Goal: Task Accomplishment & Management: Manage account settings

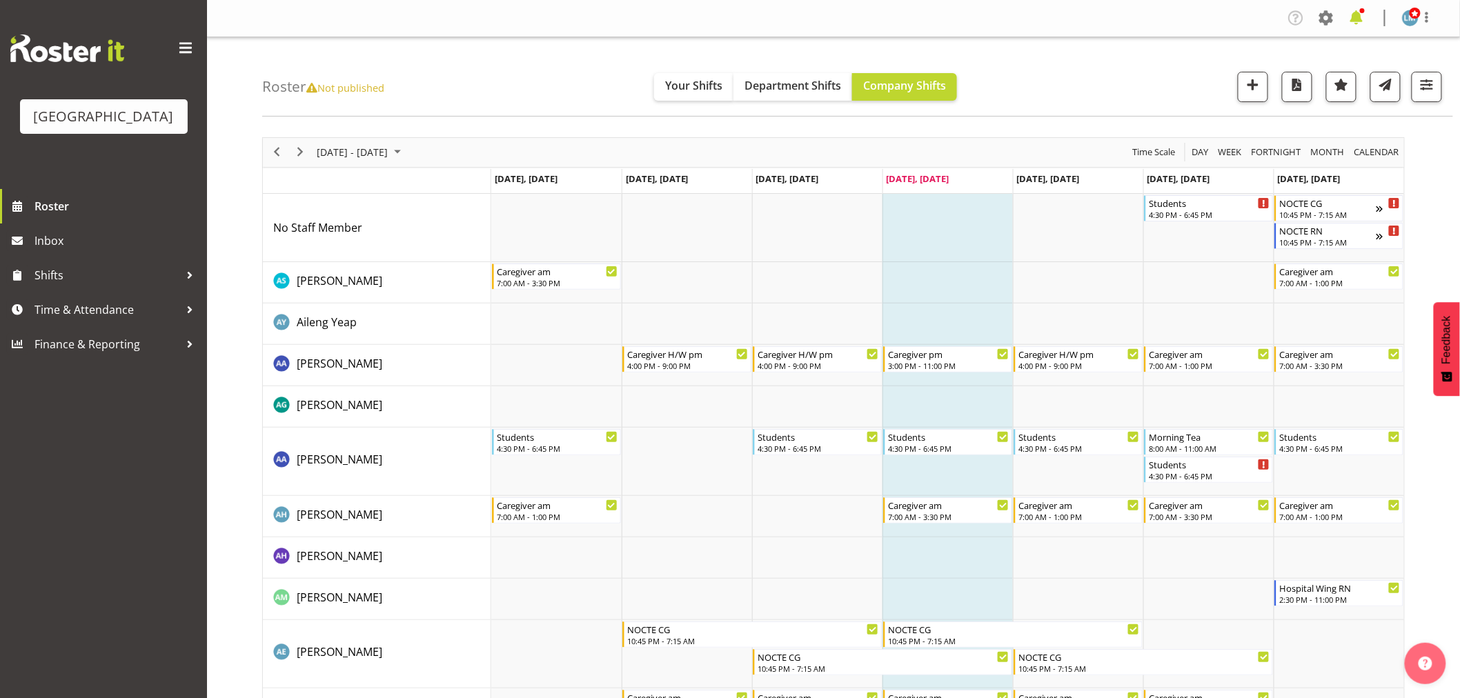
click at [1358, 22] on span at bounding box center [1357, 18] width 22 height 22
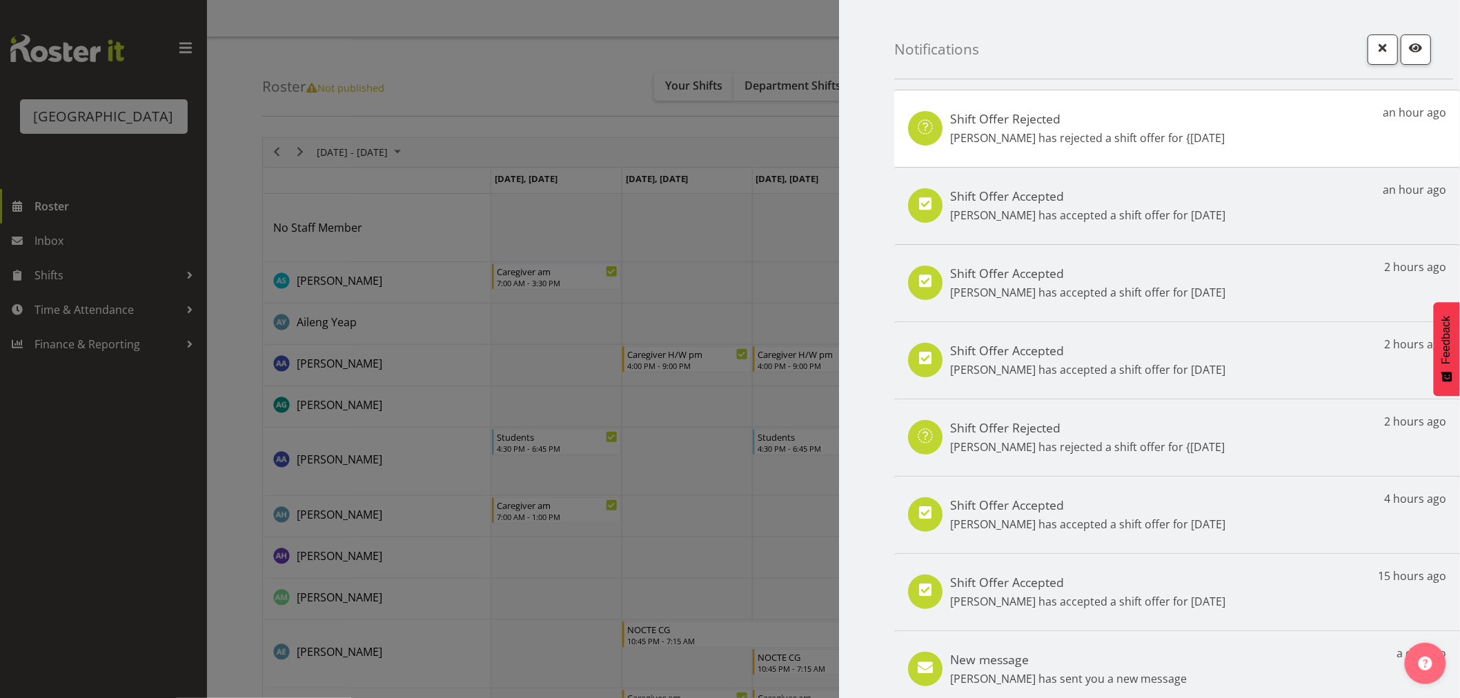
click at [133, 429] on div at bounding box center [730, 349] width 1460 height 698
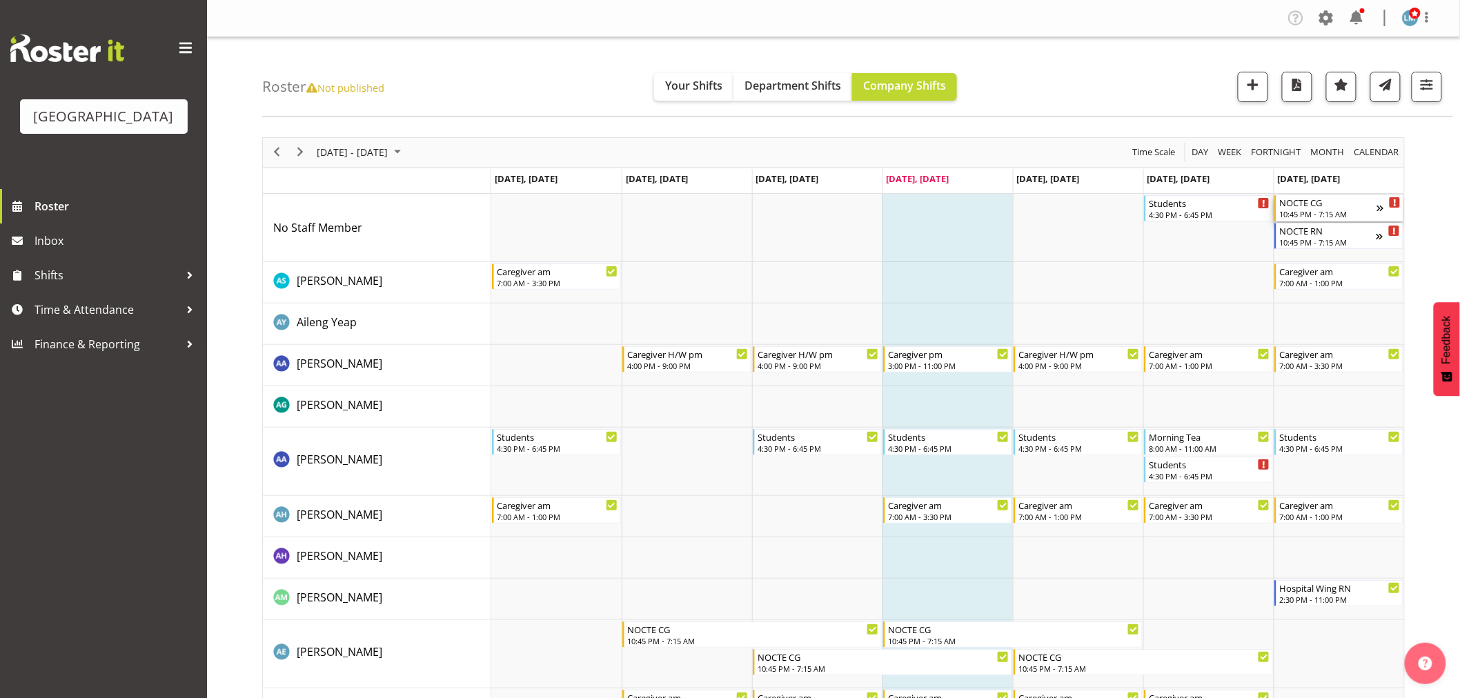
click at [1321, 213] on div "10:45 PM - 7:15 AM" at bounding box center [1328, 213] width 97 height 11
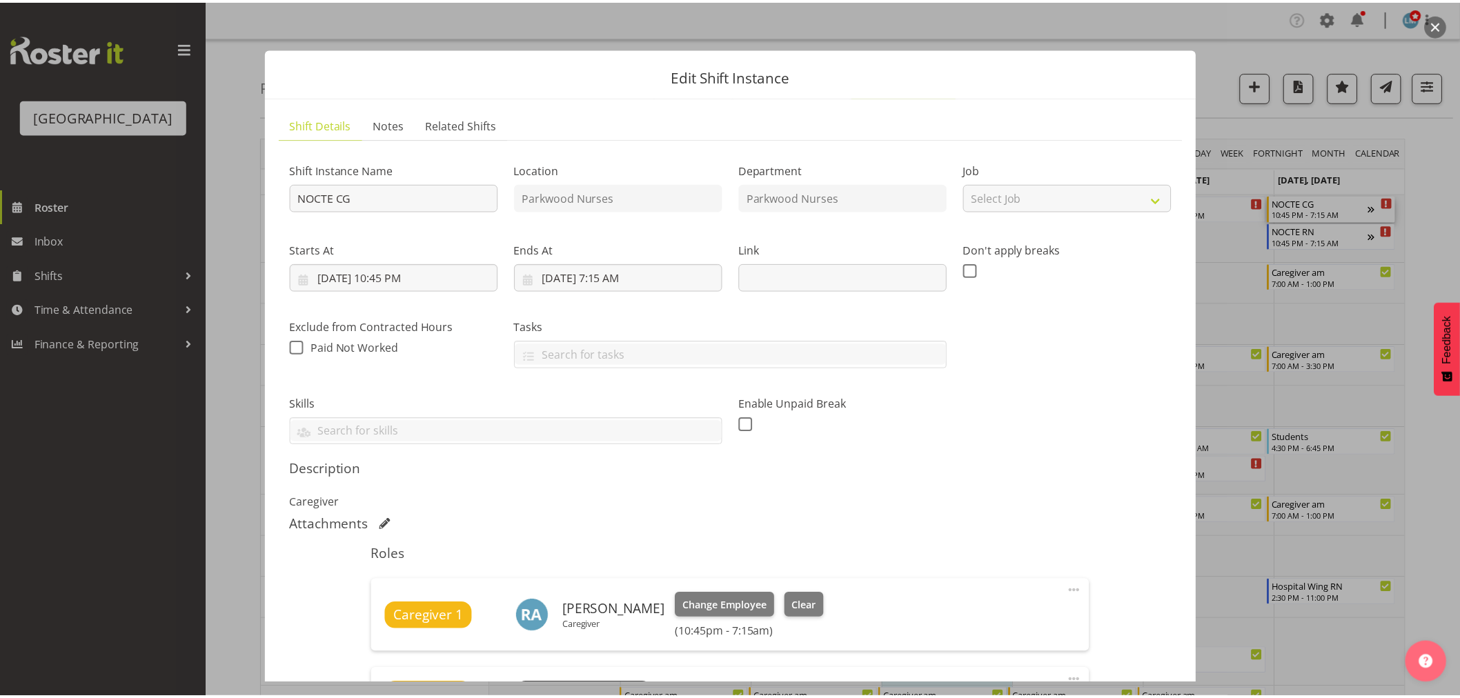
scroll to position [153, 0]
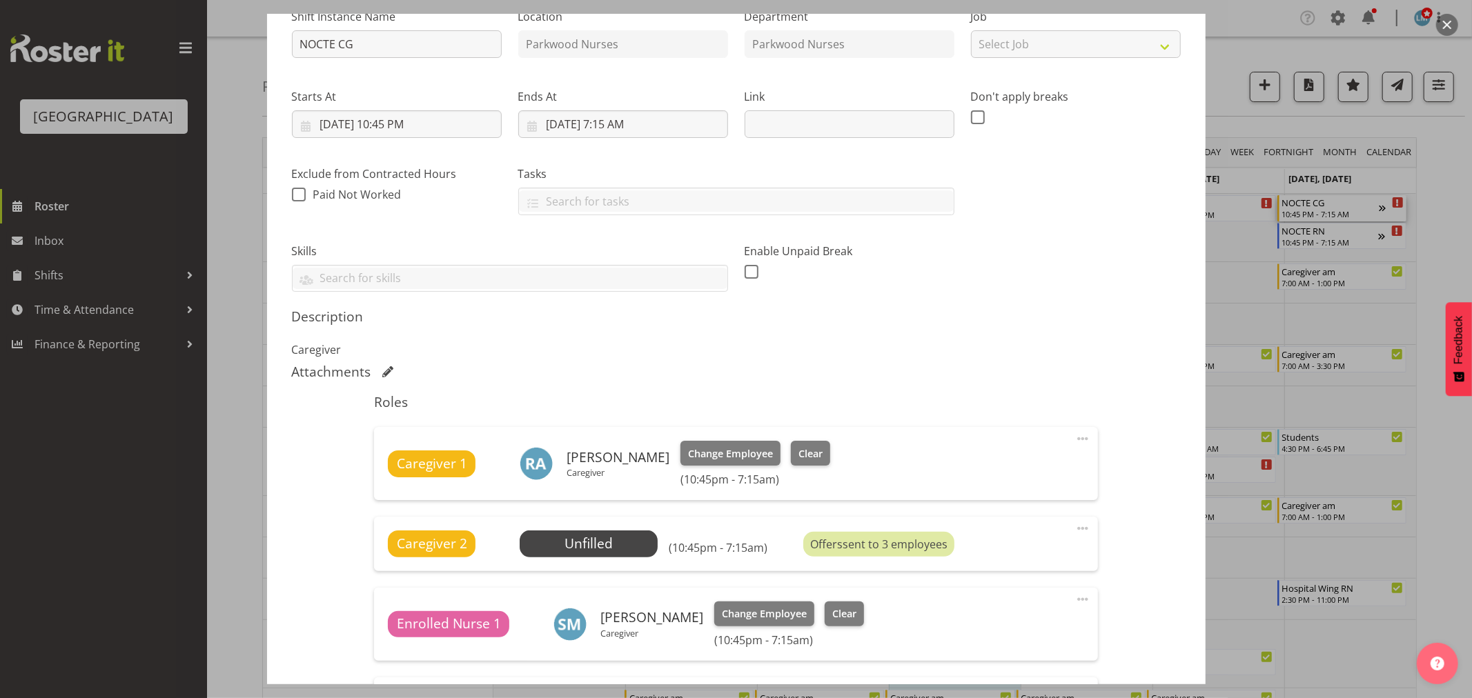
click at [1437, 226] on div at bounding box center [736, 349] width 1472 height 698
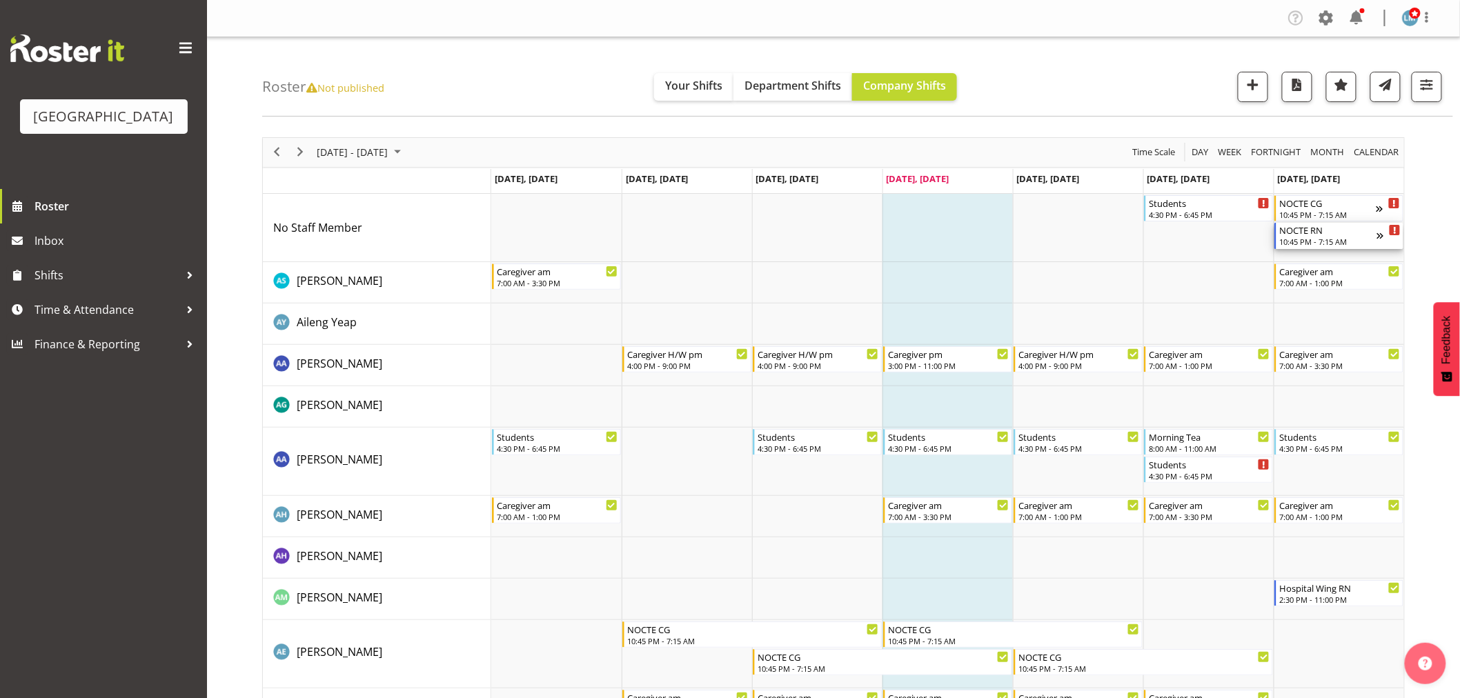
click at [1299, 239] on div "10:45 PM - 7:15 AM" at bounding box center [1328, 241] width 97 height 11
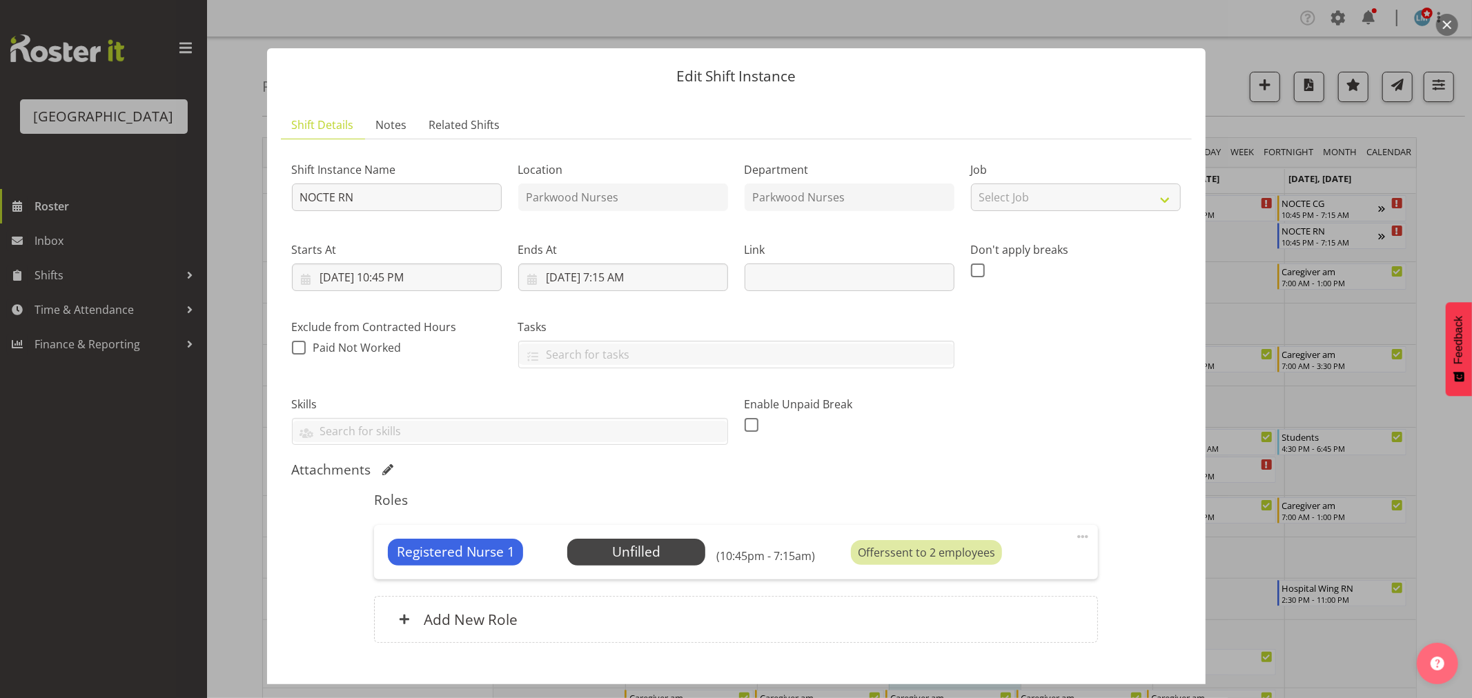
click at [51, 262] on div at bounding box center [736, 349] width 1472 height 698
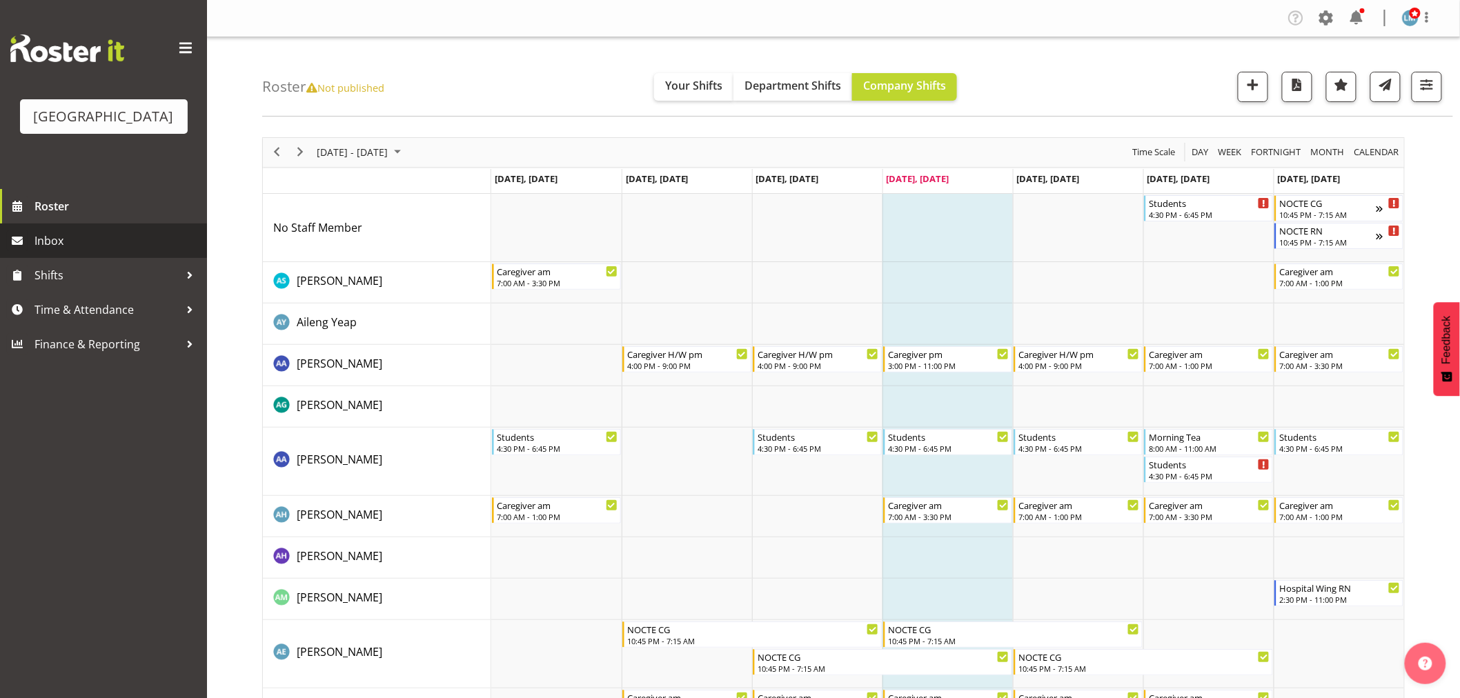
click at [51, 251] on span "Inbox" at bounding box center [118, 241] width 166 height 21
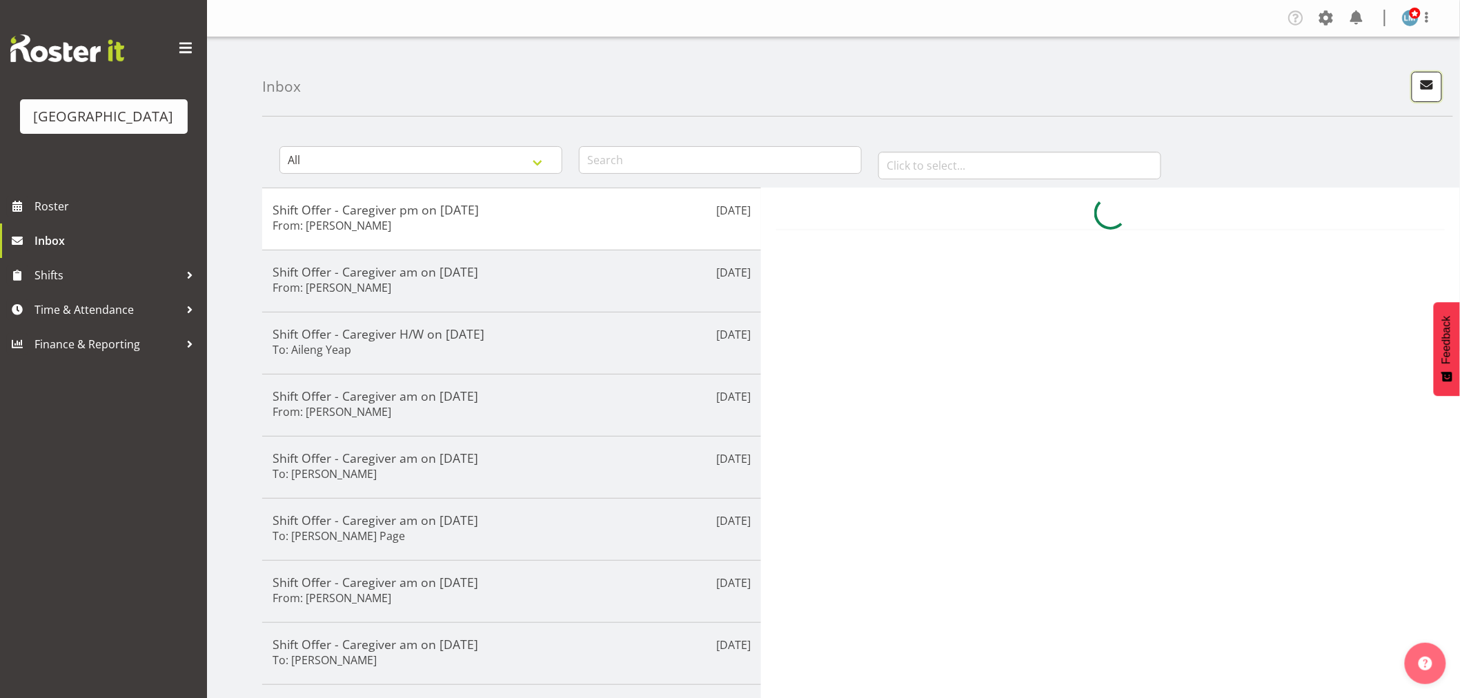
click at [1433, 88] on span "button" at bounding box center [1427, 85] width 18 height 18
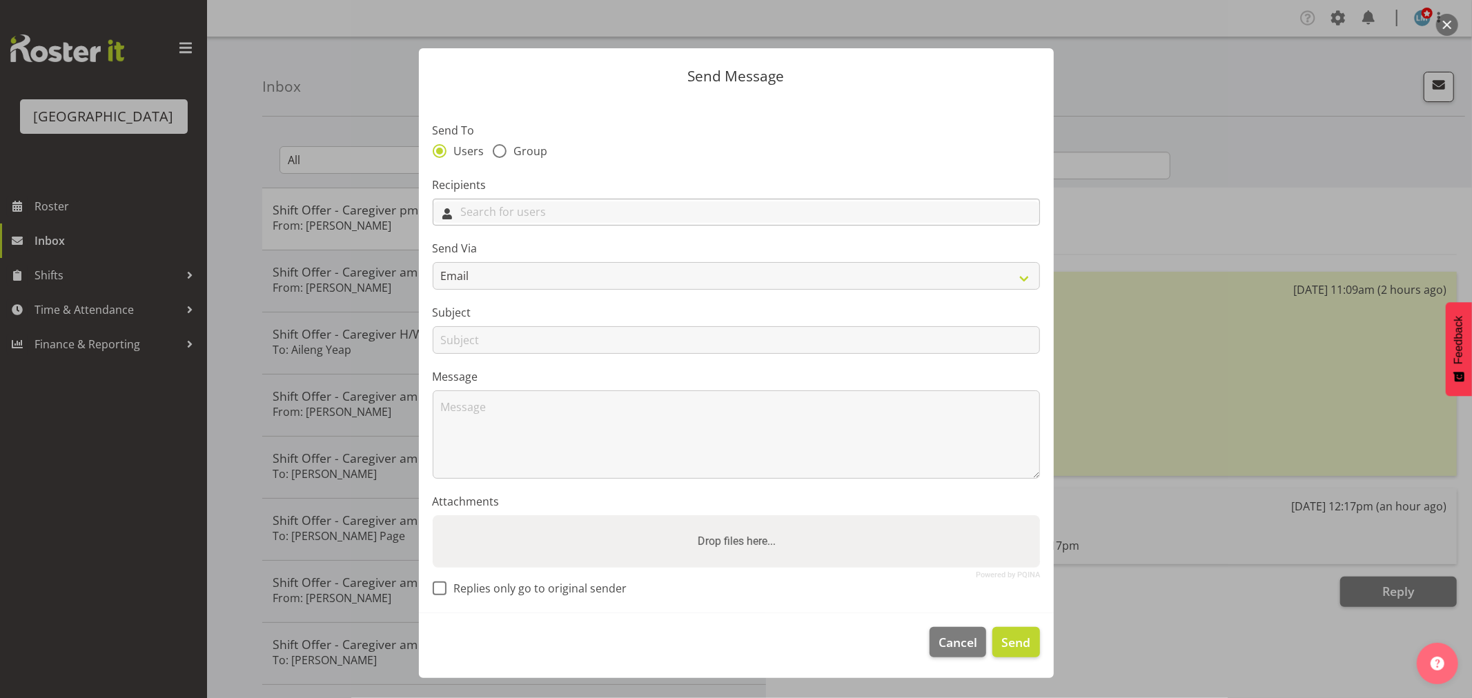
click at [585, 208] on input "text" at bounding box center [736, 212] width 606 height 21
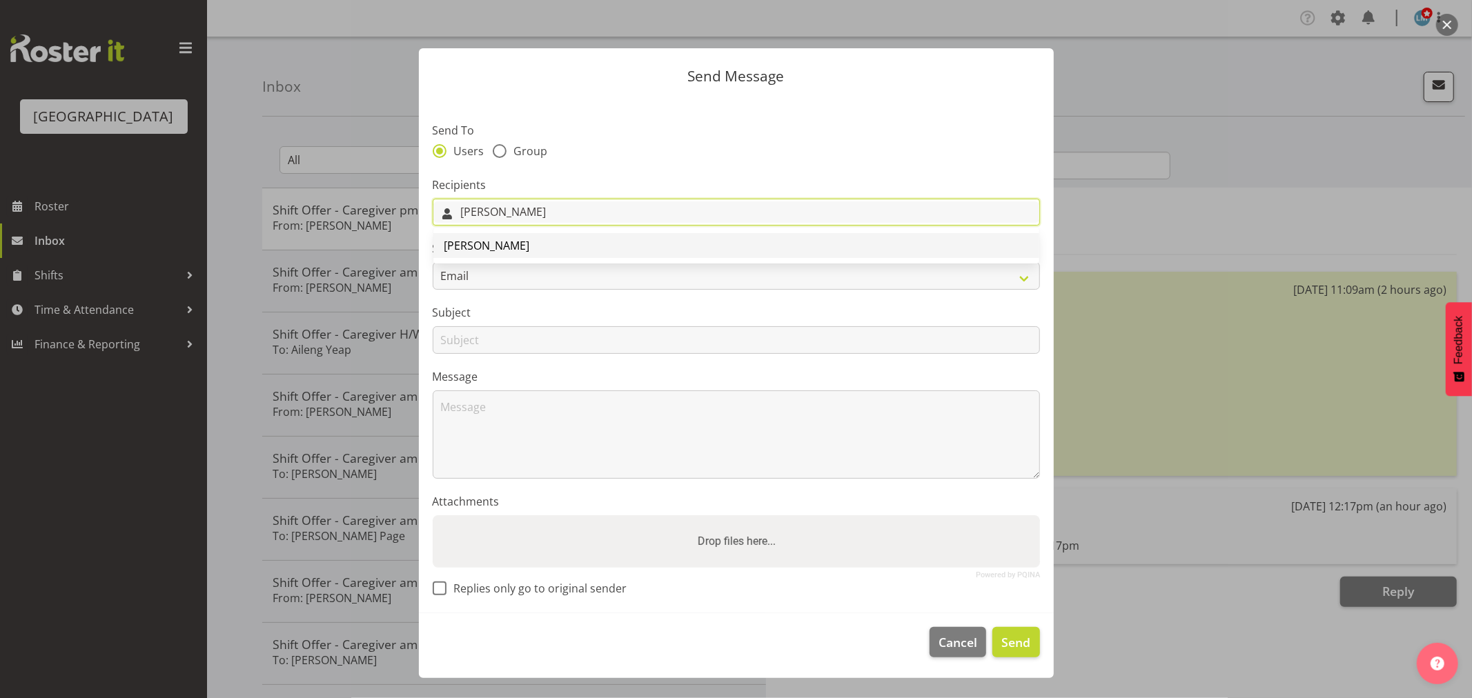
type input "Linda"
click at [540, 246] on link "[PERSON_NAME]" at bounding box center [736, 245] width 606 height 25
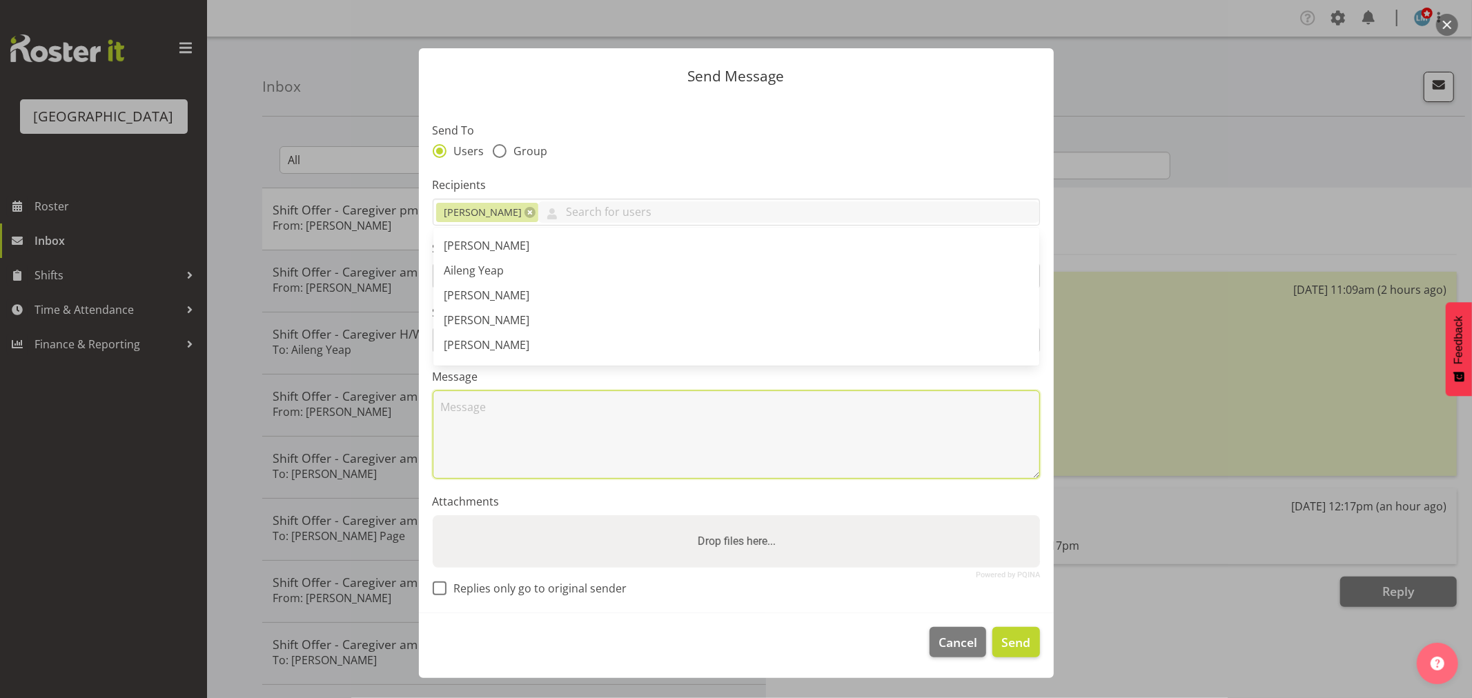
click at [527, 422] on textarea at bounding box center [736, 435] width 607 height 88
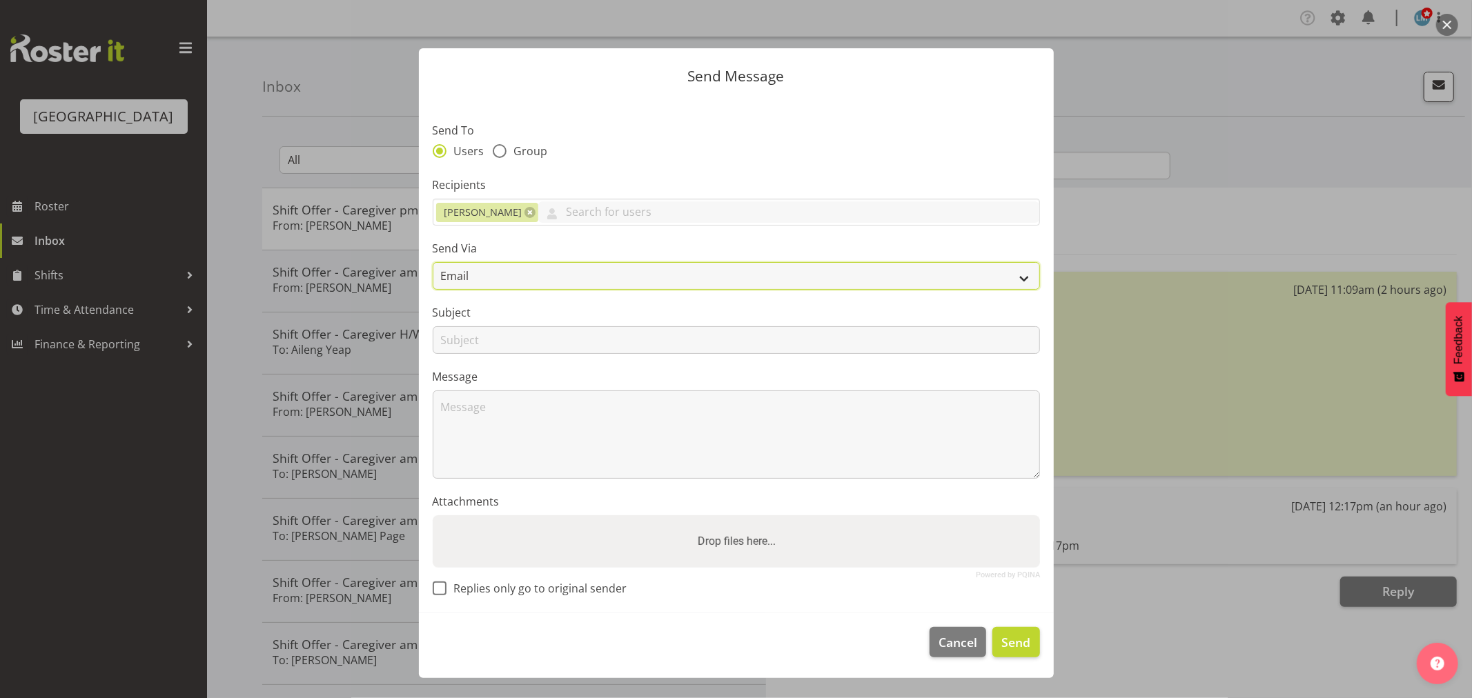
drag, startPoint x: 508, startPoint y: 273, endPoint x: 507, endPoint y: 284, distance: 10.4
click at [508, 273] on select "Email SMS" at bounding box center [736, 276] width 607 height 28
select select "sms"
click at [433, 262] on select "Email SMS" at bounding box center [736, 276] width 607 height 28
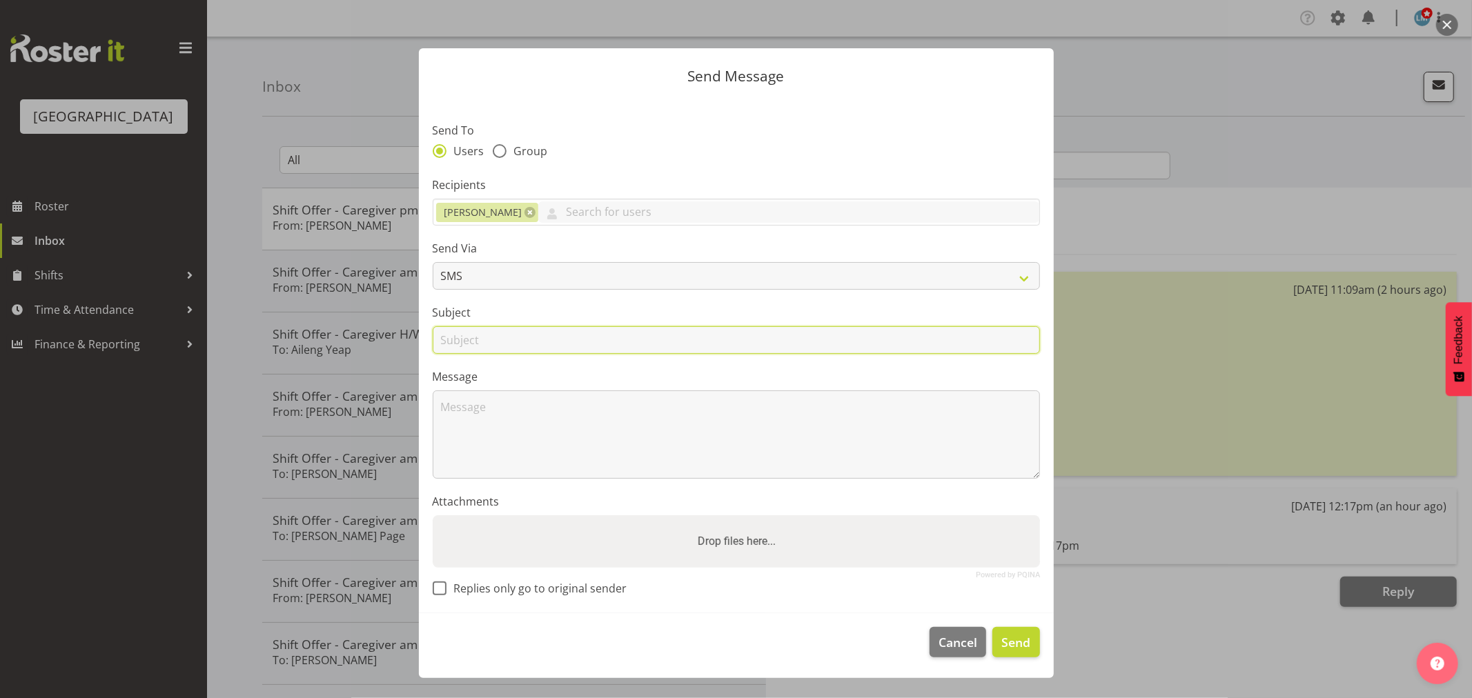
click at [473, 339] on input "text" at bounding box center [736, 340] width 607 height 28
type input "Swap"
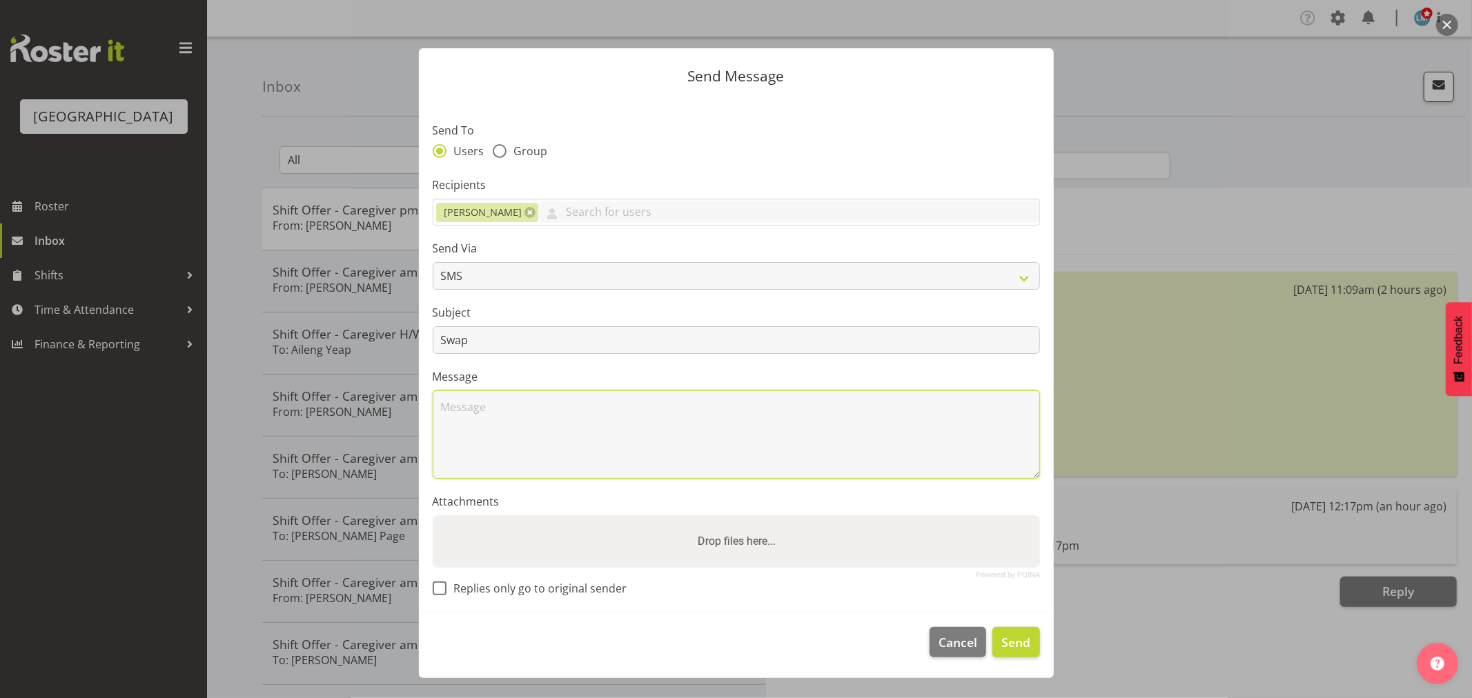
click at [464, 416] on textarea at bounding box center [736, 435] width 607 height 88
type textarea "J"
drag, startPoint x: 780, startPoint y: 410, endPoint x: 817, endPoint y: 446, distance: 51.7
click at [817, 446] on textarea "Hi Linda Would you be able to swap your shift on Sunday to a Notce" at bounding box center [736, 435] width 607 height 88
click at [736, 404] on textarea "Hi Linda Would you be able to swap your shift on Sunday to a night shift 1045 a…" at bounding box center [736, 435] width 607 height 88
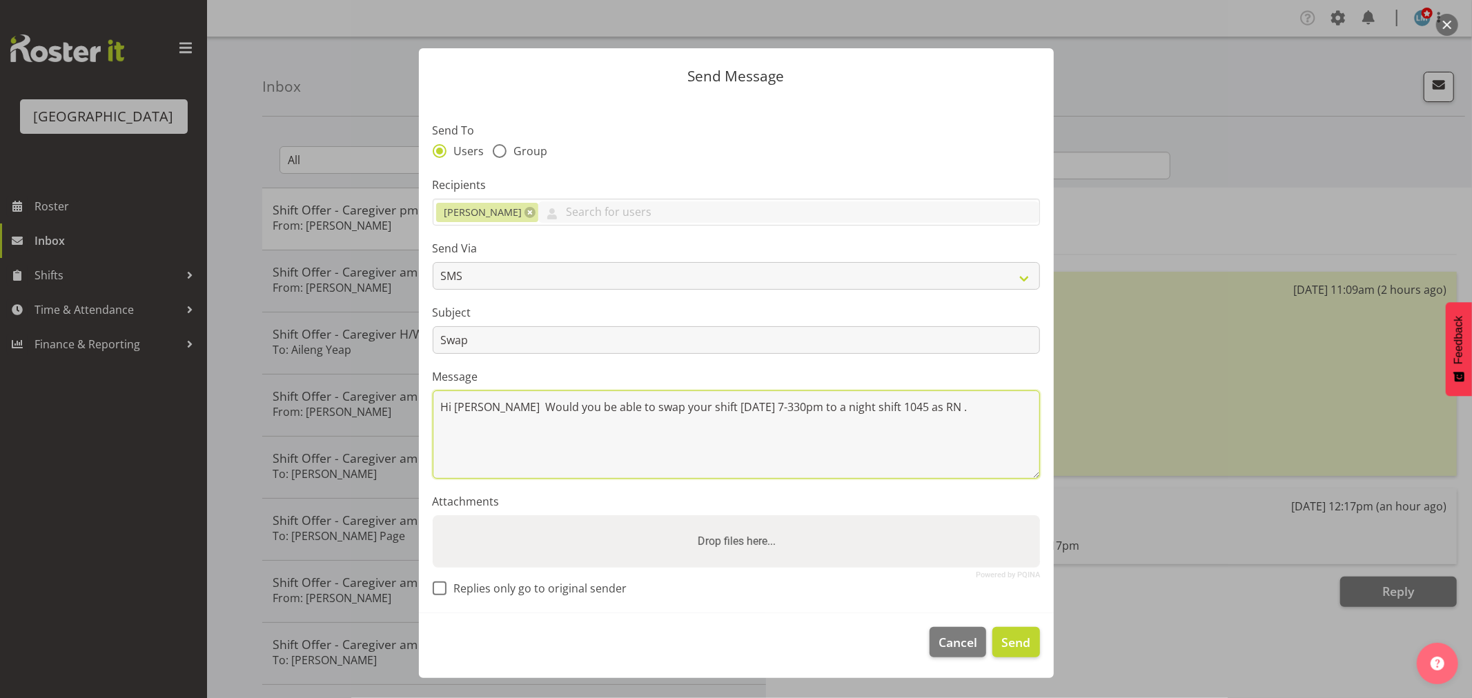
click at [937, 408] on textarea "Hi Linda Would you be able to swap your shift on Sunday 7-330pm to a night shif…" at bounding box center [736, 435] width 607 height 88
type textarea "Hi Linda Would you be able to swap your shift on Sunday 7-330pm to a night shif…"
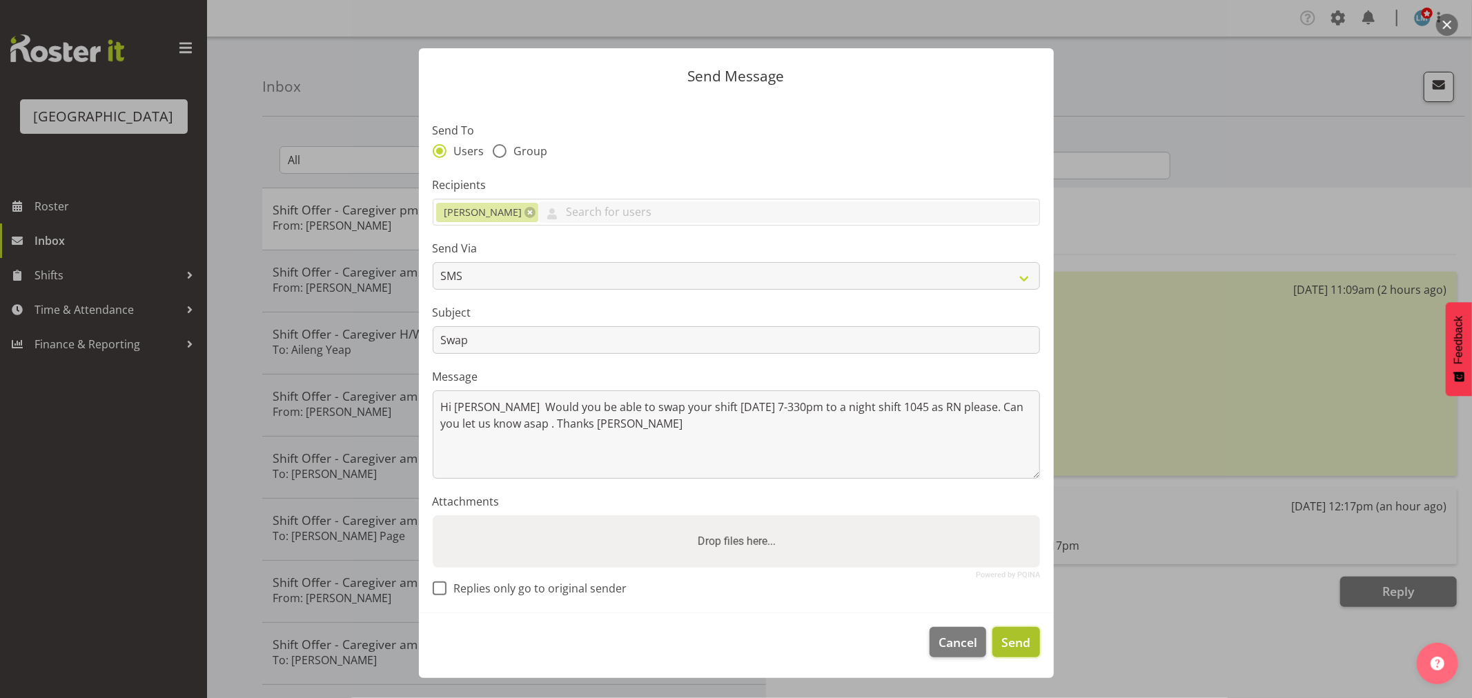
click at [1020, 640] on span "Send" at bounding box center [1015, 643] width 29 height 18
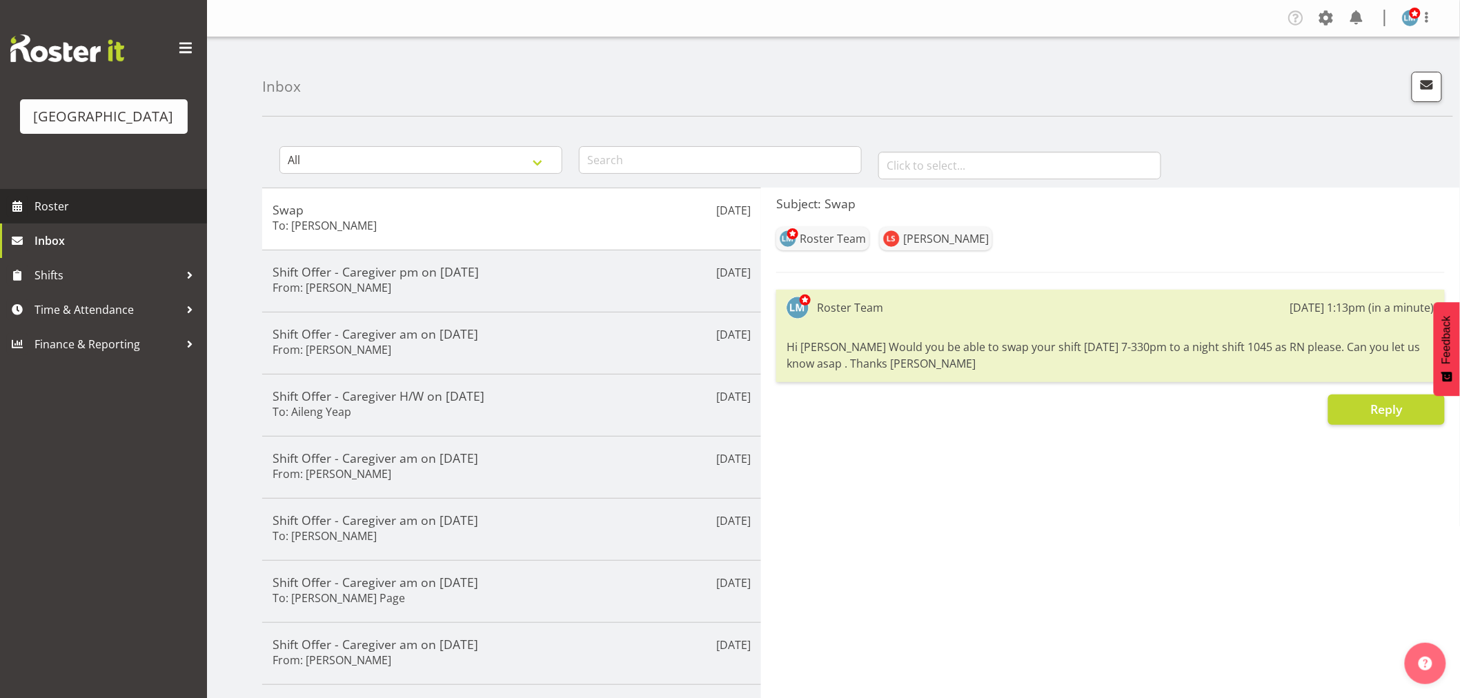
click at [46, 217] on span "Roster" at bounding box center [118, 206] width 166 height 21
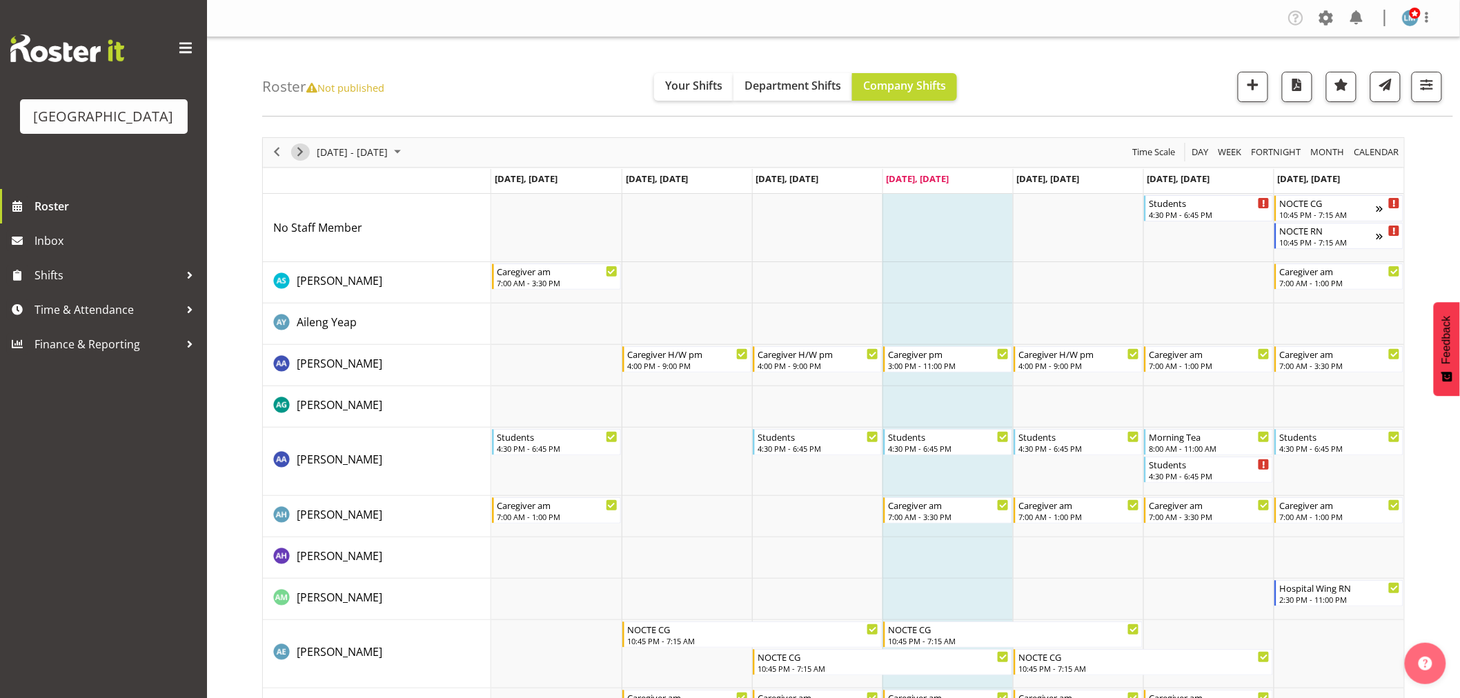
click at [305, 153] on span "Next" at bounding box center [300, 152] width 17 height 17
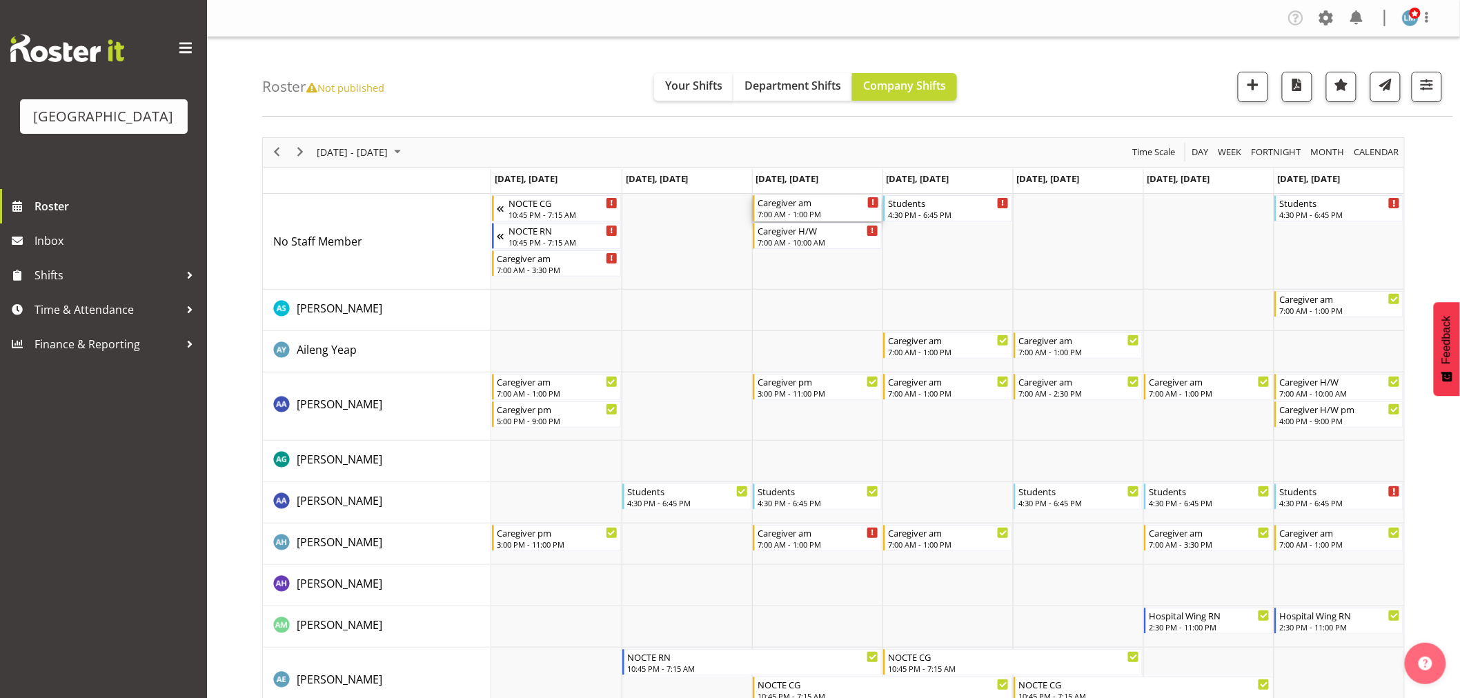
click at [820, 219] on div "7:00 AM - 1:00 PM" at bounding box center [818, 213] width 121 height 11
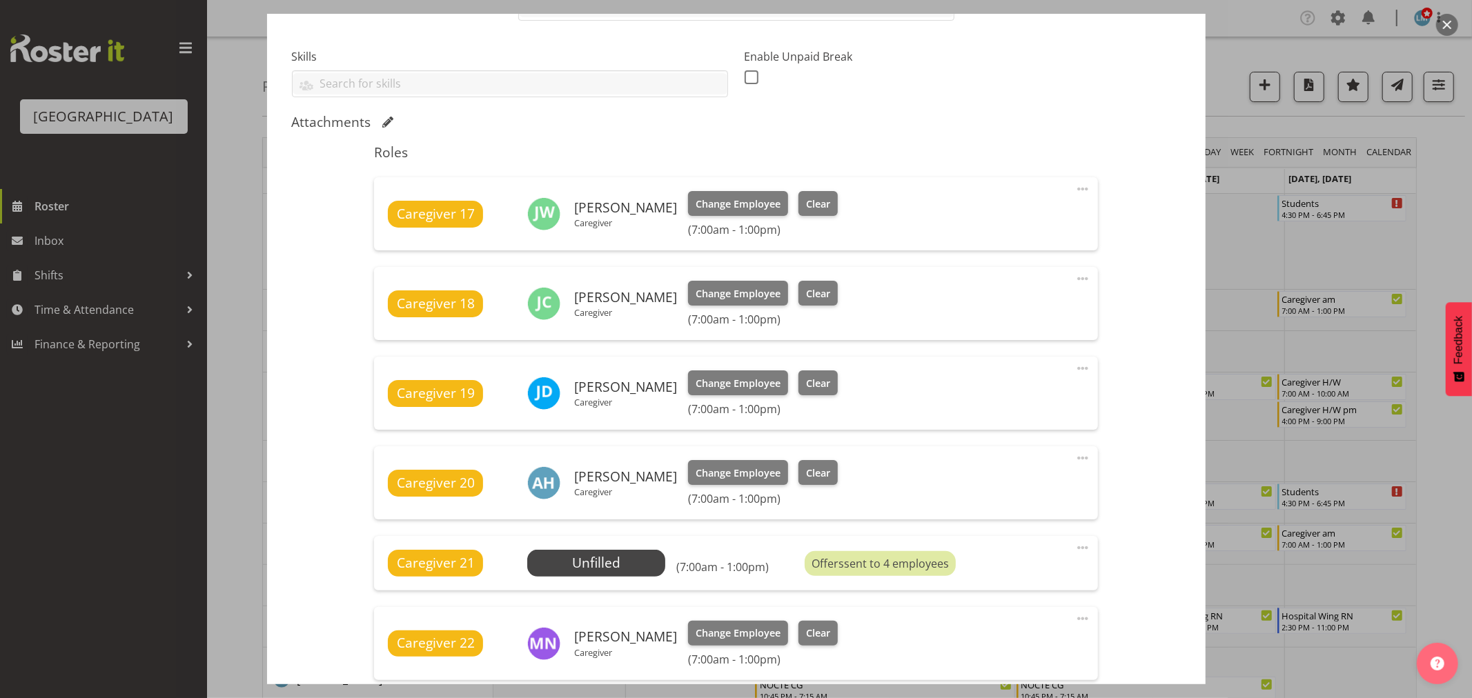
scroll to position [460, 0]
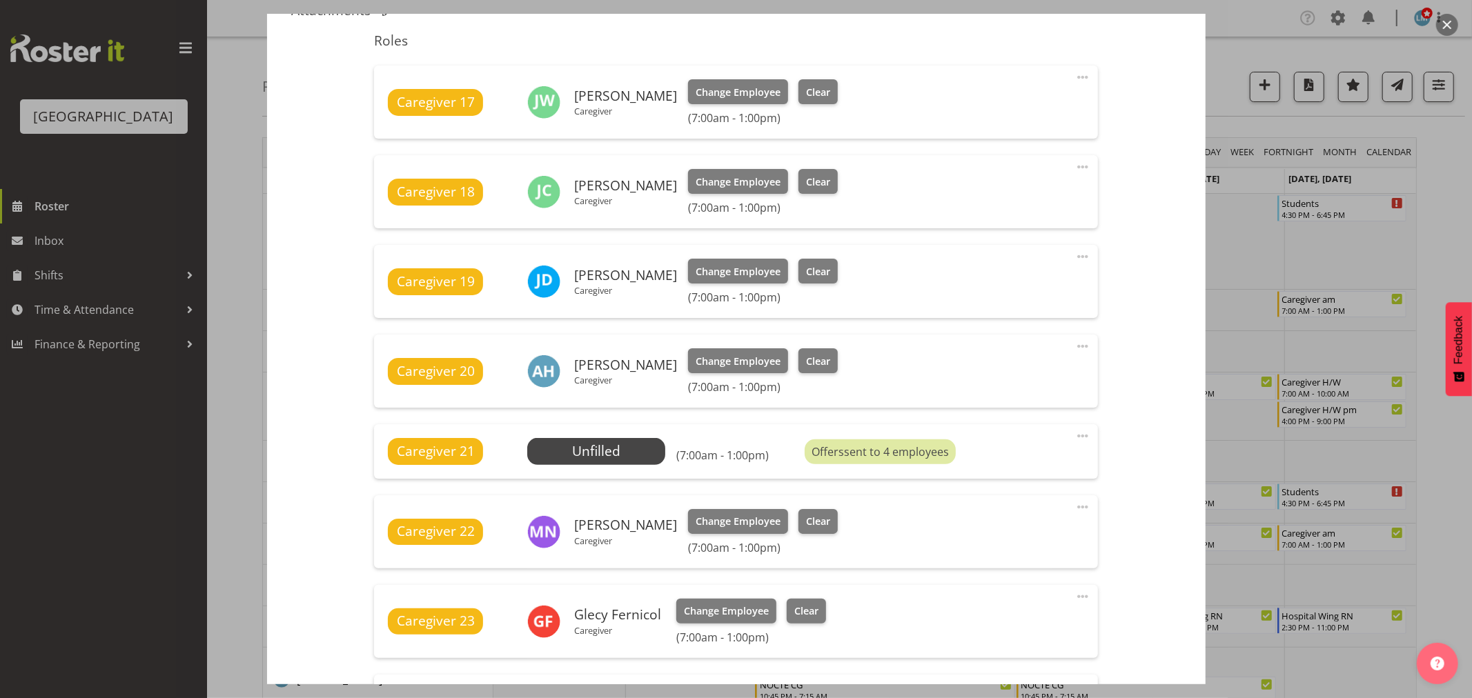
click at [1451, 159] on div at bounding box center [736, 349] width 1472 height 698
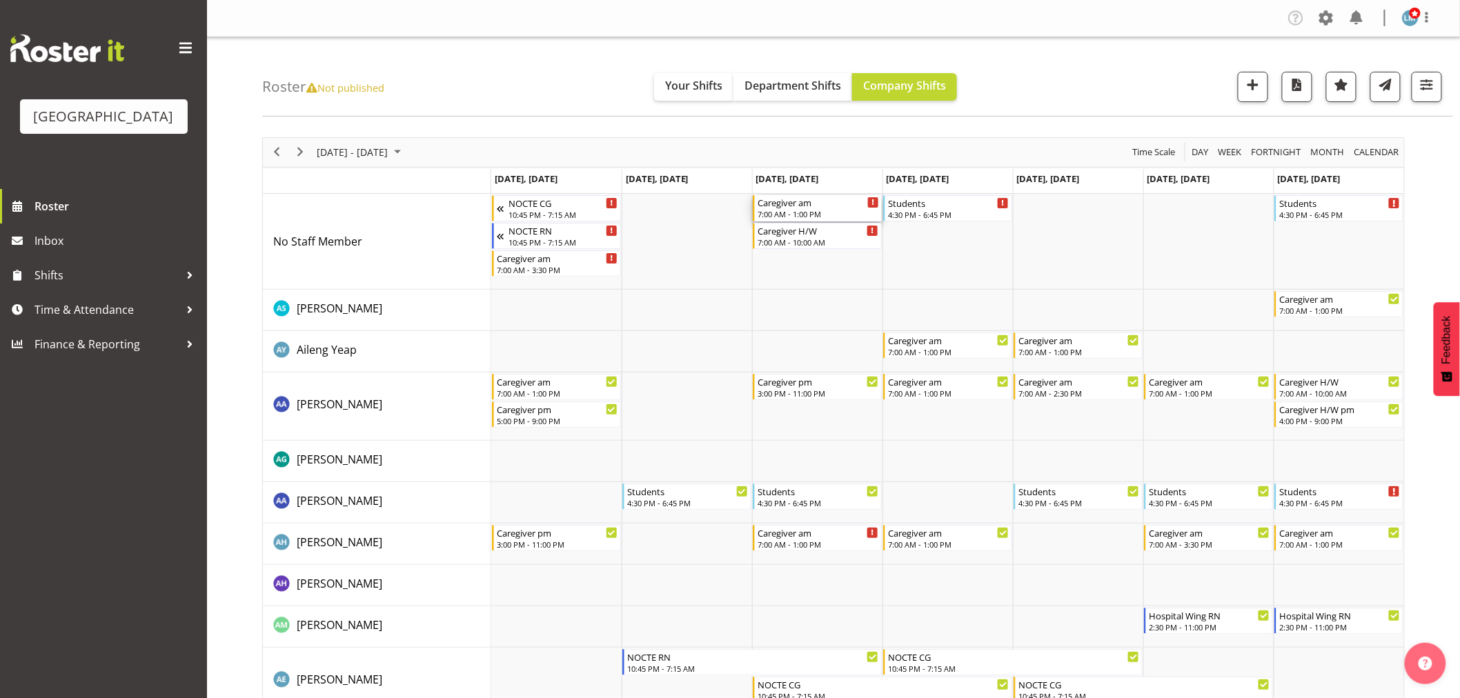
click at [808, 212] on div "7:00 AM - 1:00 PM" at bounding box center [818, 213] width 121 height 11
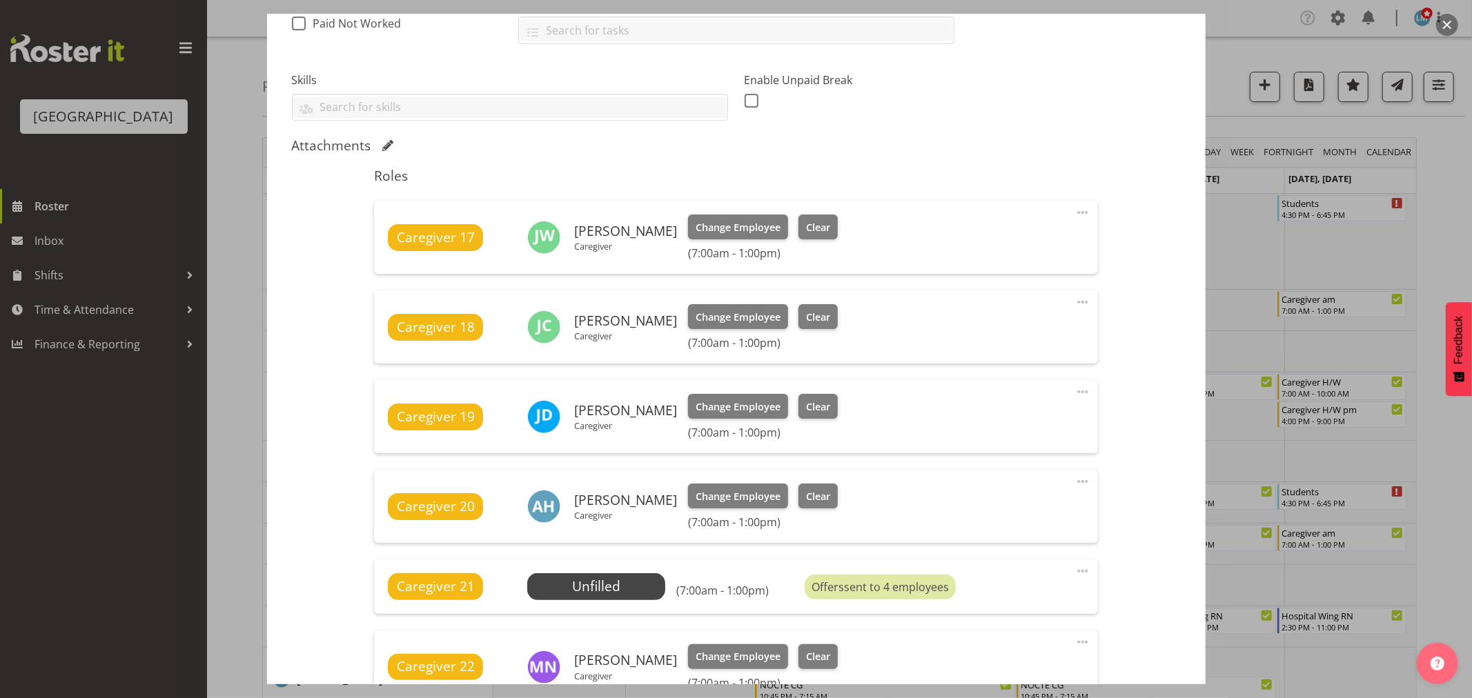
scroll to position [383, 0]
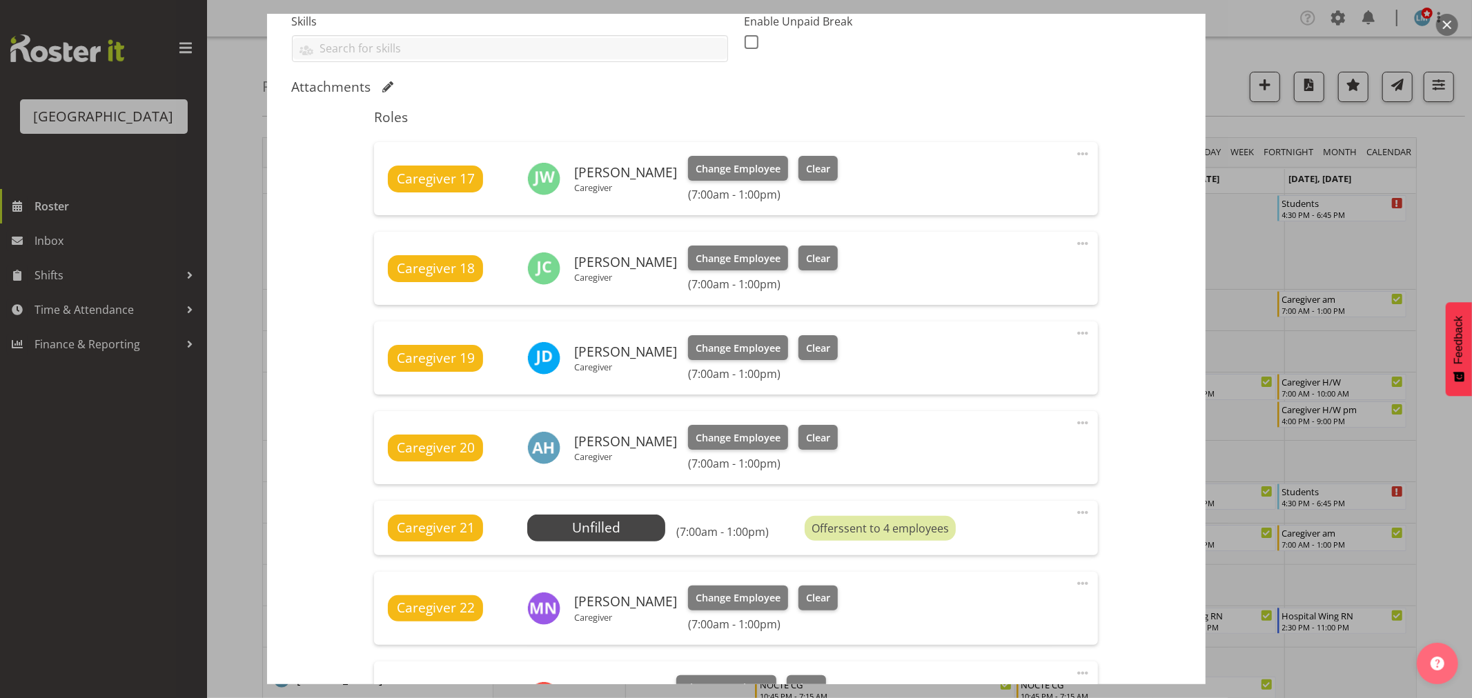
click at [1448, 167] on div at bounding box center [736, 349] width 1472 height 698
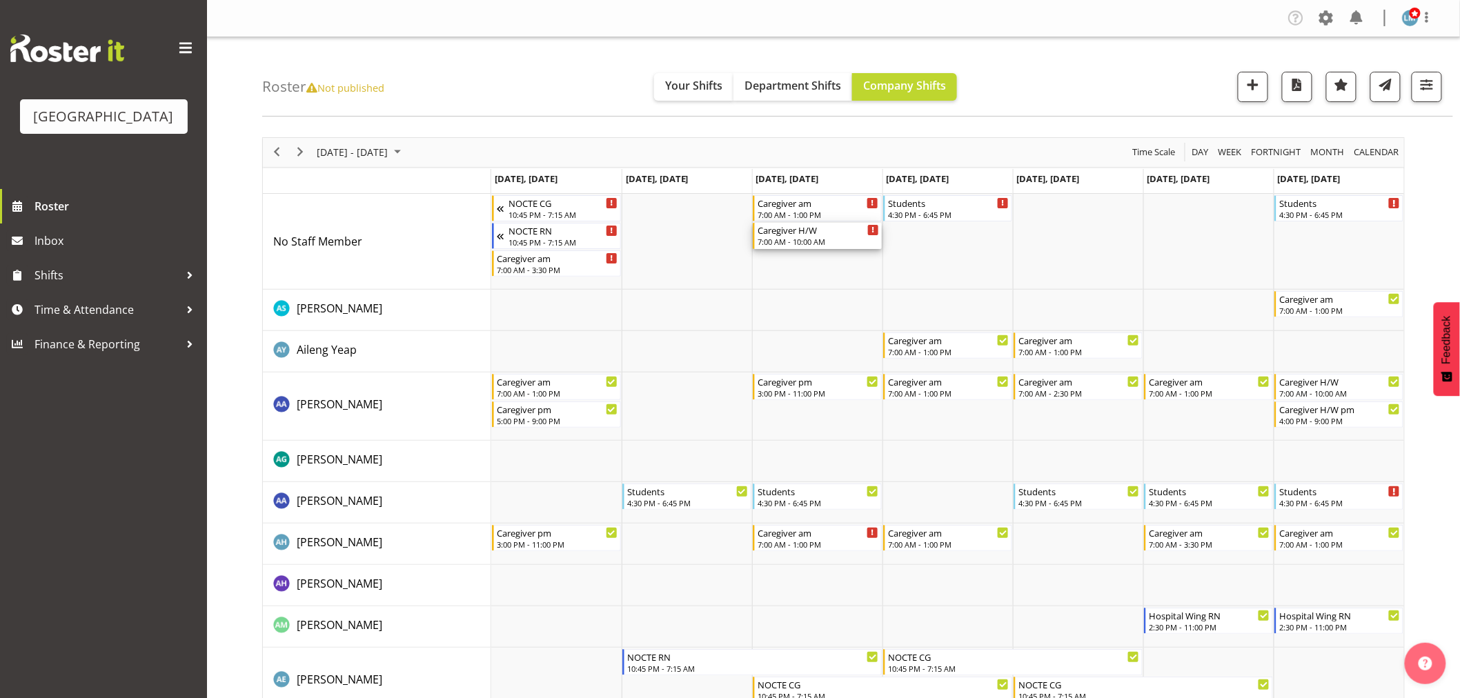
click at [801, 244] on div "7:00 AM - 10:00 AM" at bounding box center [818, 241] width 121 height 11
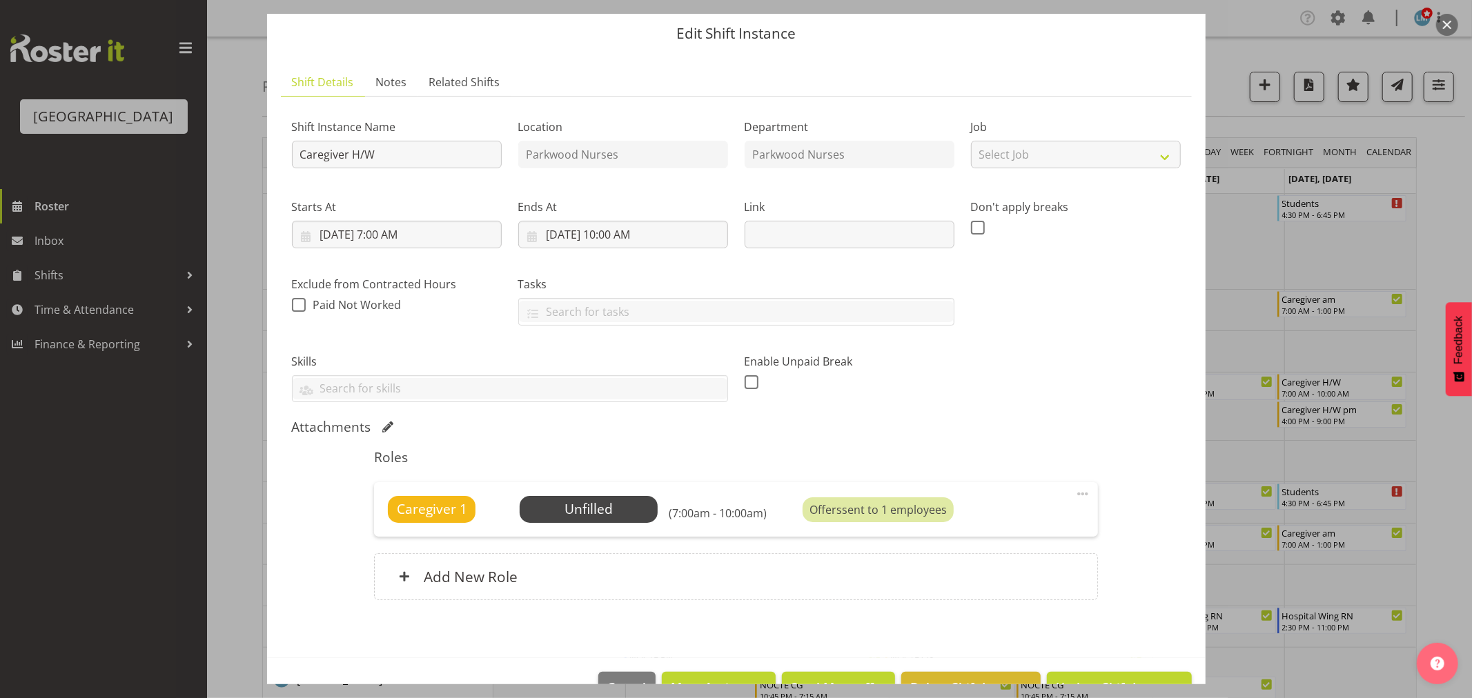
scroll to position [81, 0]
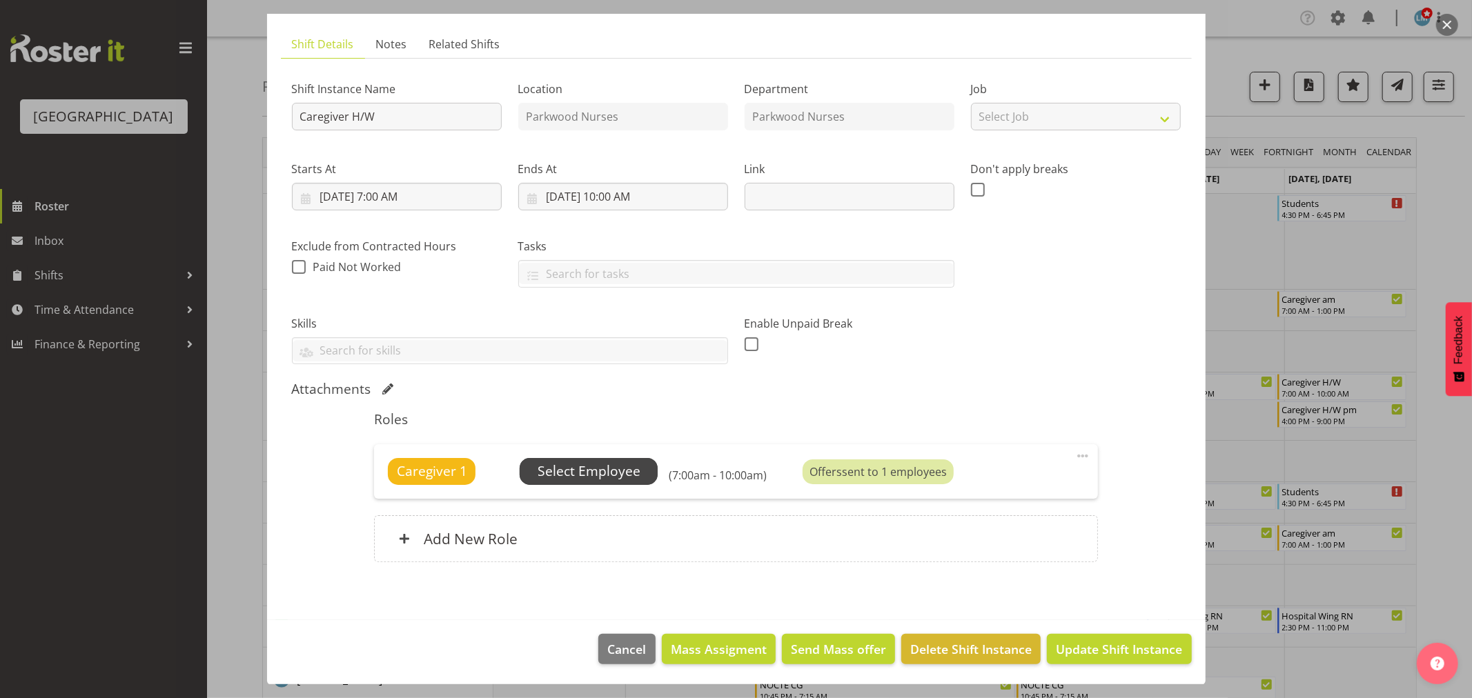
click at [553, 462] on span "Select Employee" at bounding box center [589, 472] width 103 height 20
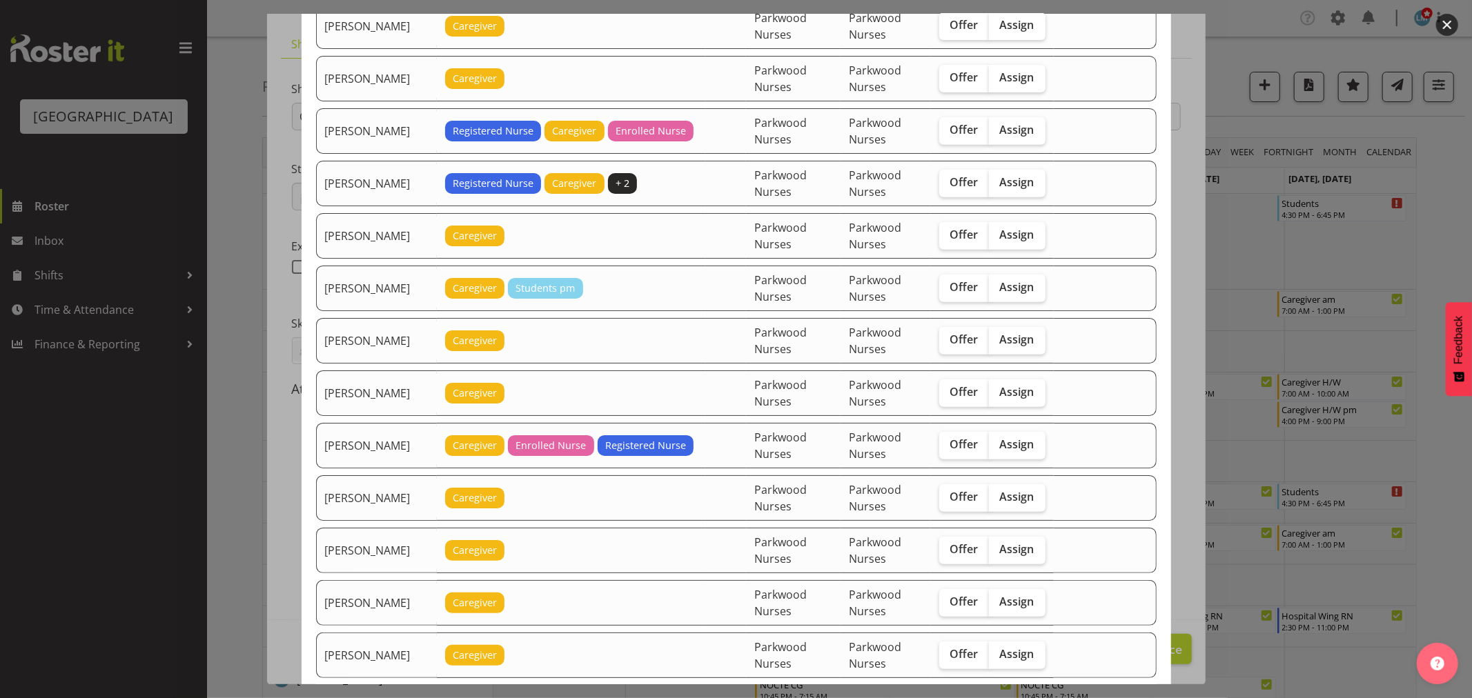
scroll to position [613, 0]
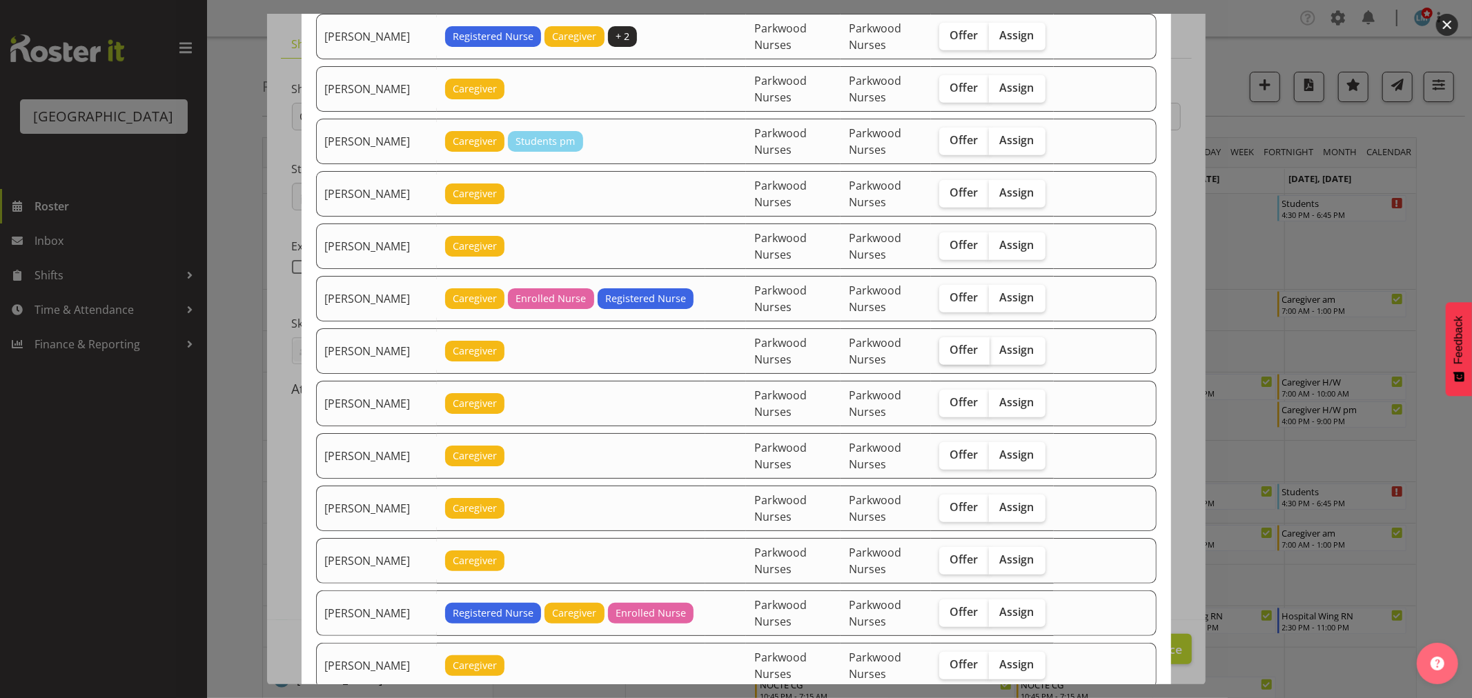
click at [958, 346] on span "Offer" at bounding box center [964, 350] width 28 height 14
click at [948, 346] on input "Offer" at bounding box center [943, 350] width 9 height 9
checkbox input "true"
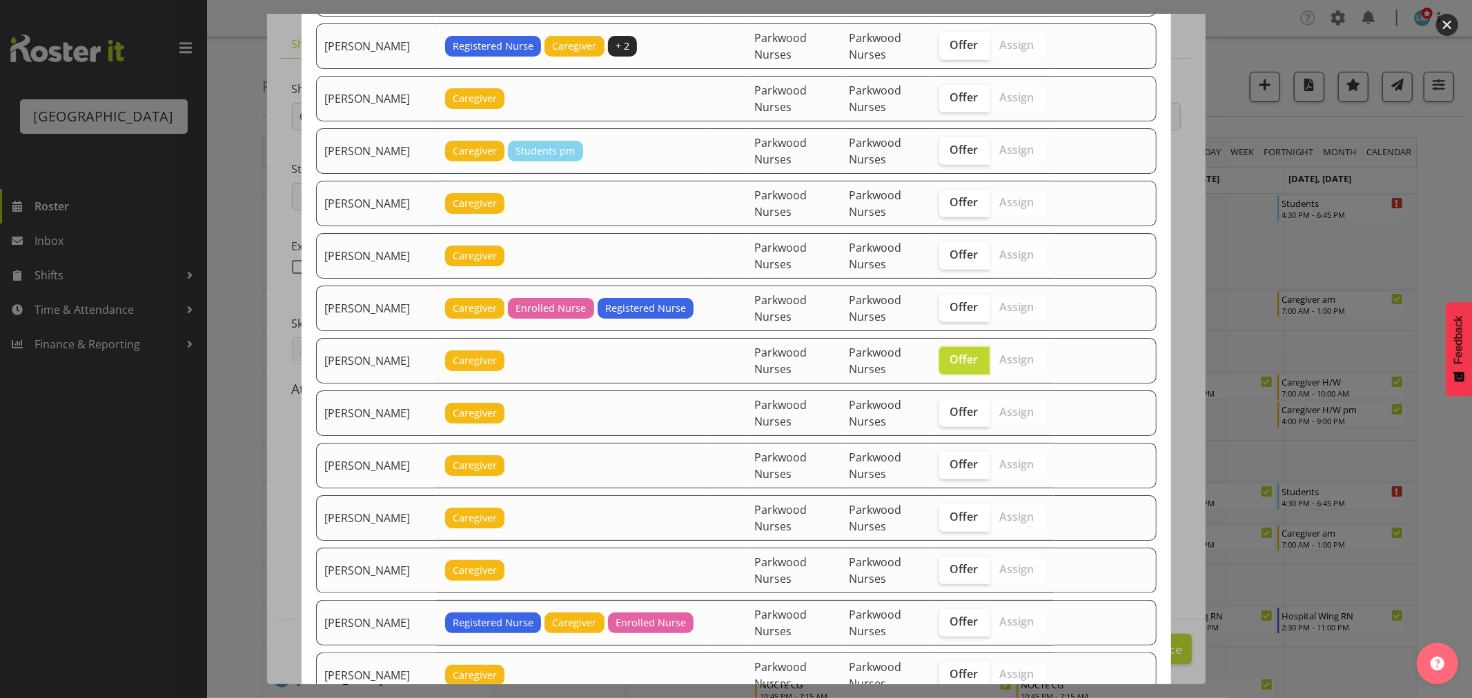
scroll to position [612, 0]
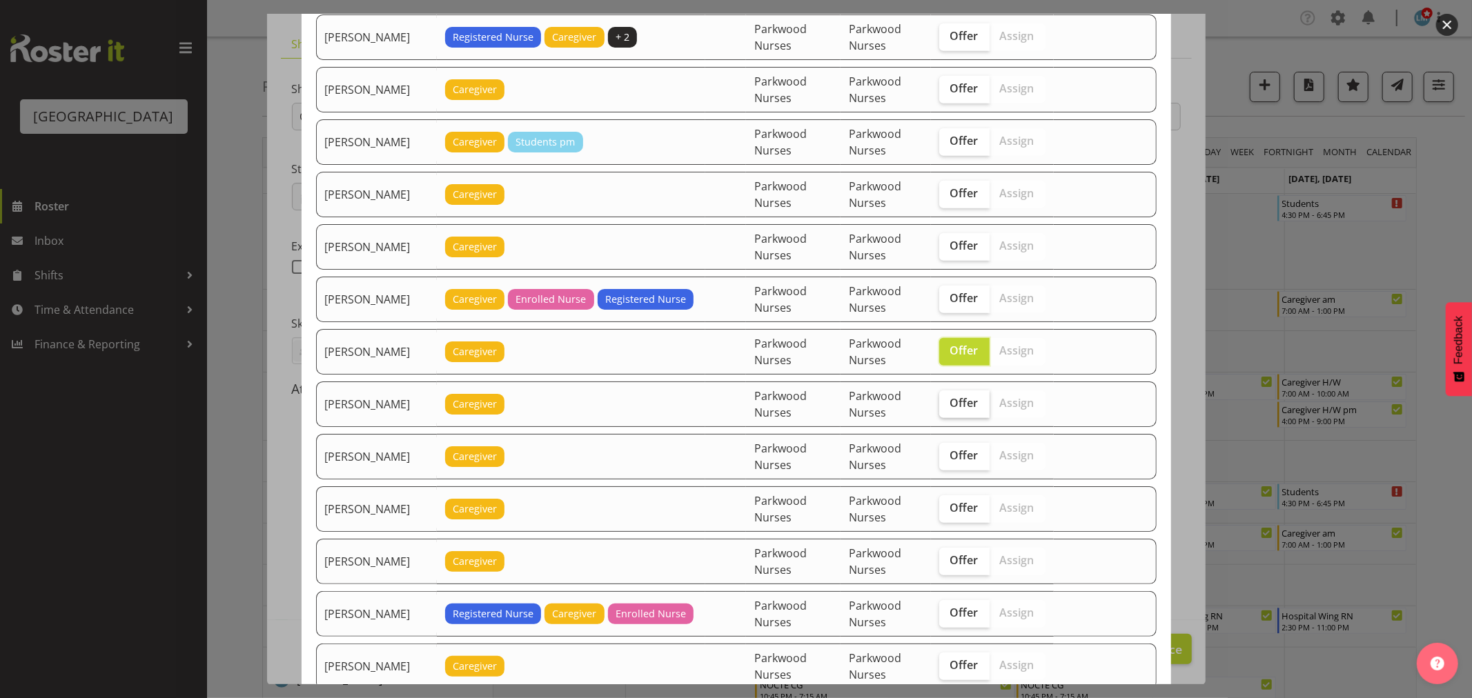
click at [961, 409] on span "Offer" at bounding box center [964, 403] width 28 height 14
click at [948, 408] on input "Offer" at bounding box center [943, 403] width 9 height 9
checkbox input "true"
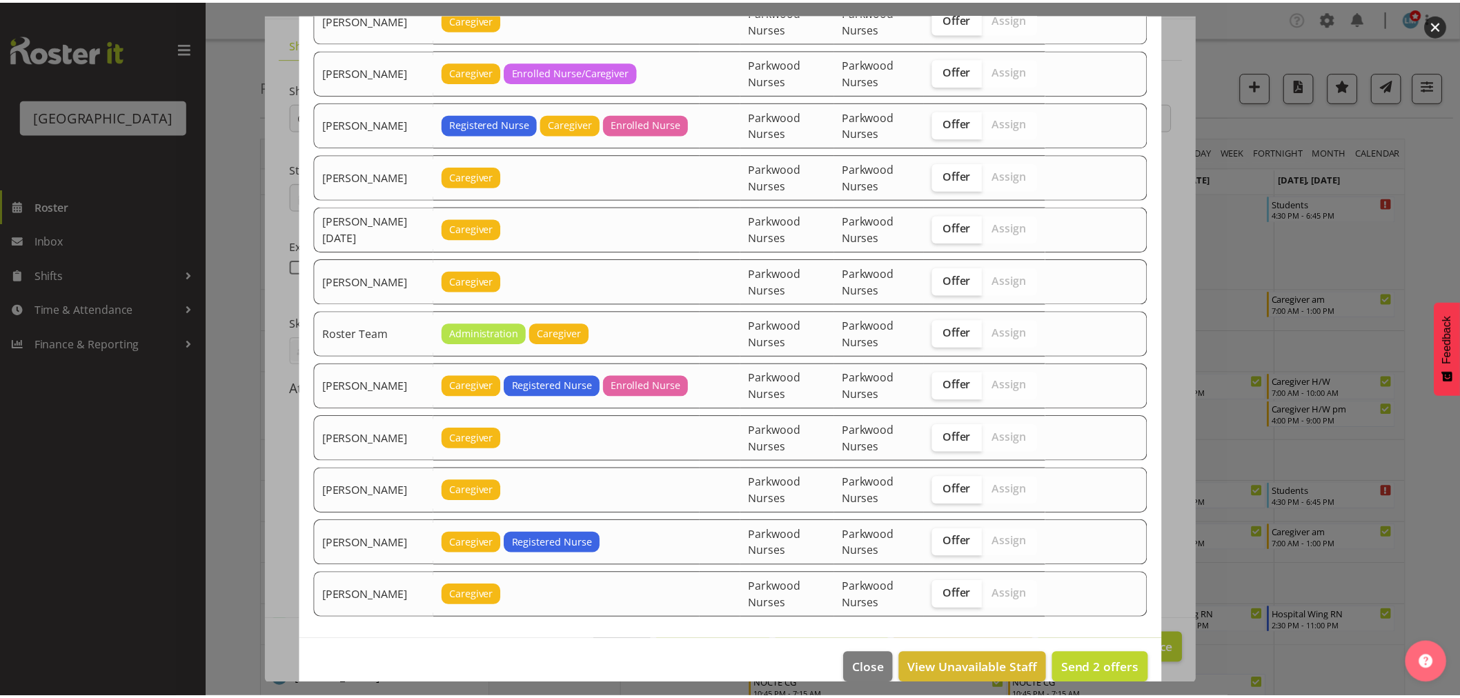
scroll to position [1916, 0]
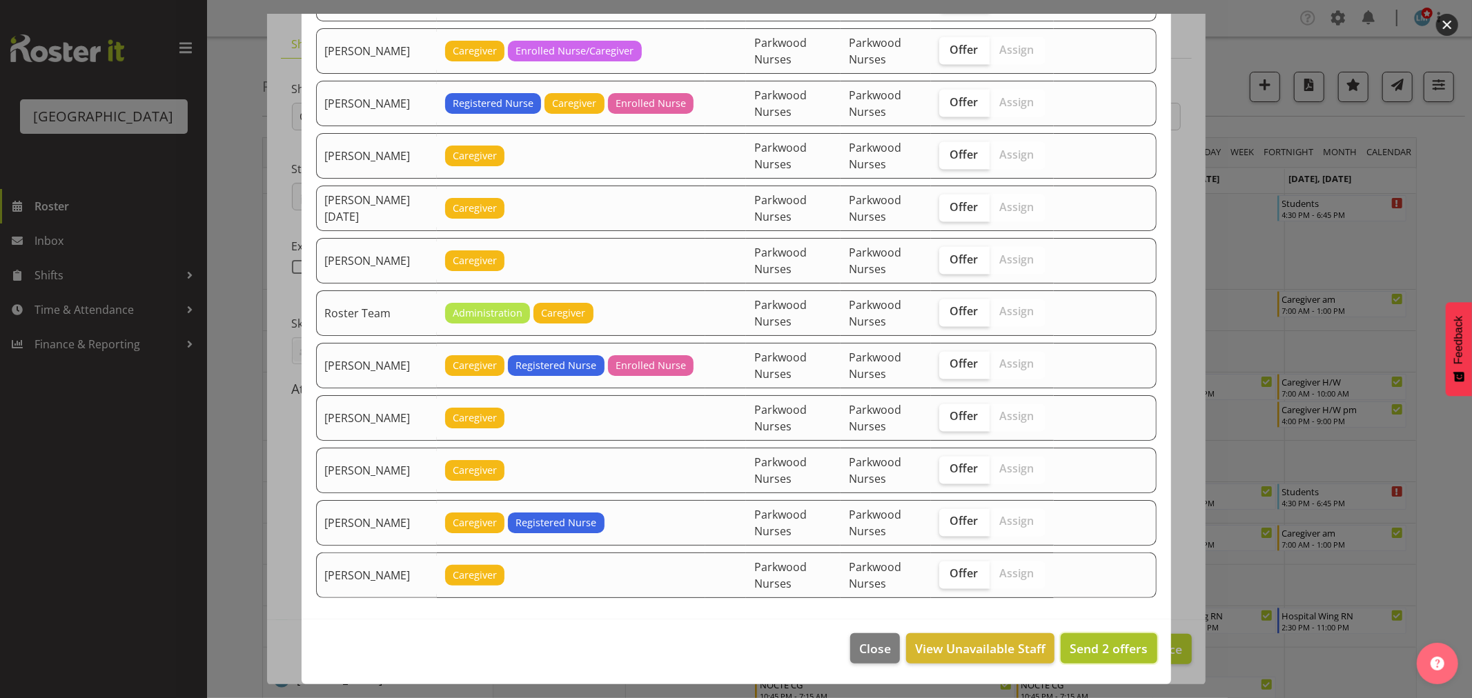
click at [1086, 654] on span "Send 2 offers" at bounding box center [1109, 648] width 78 height 17
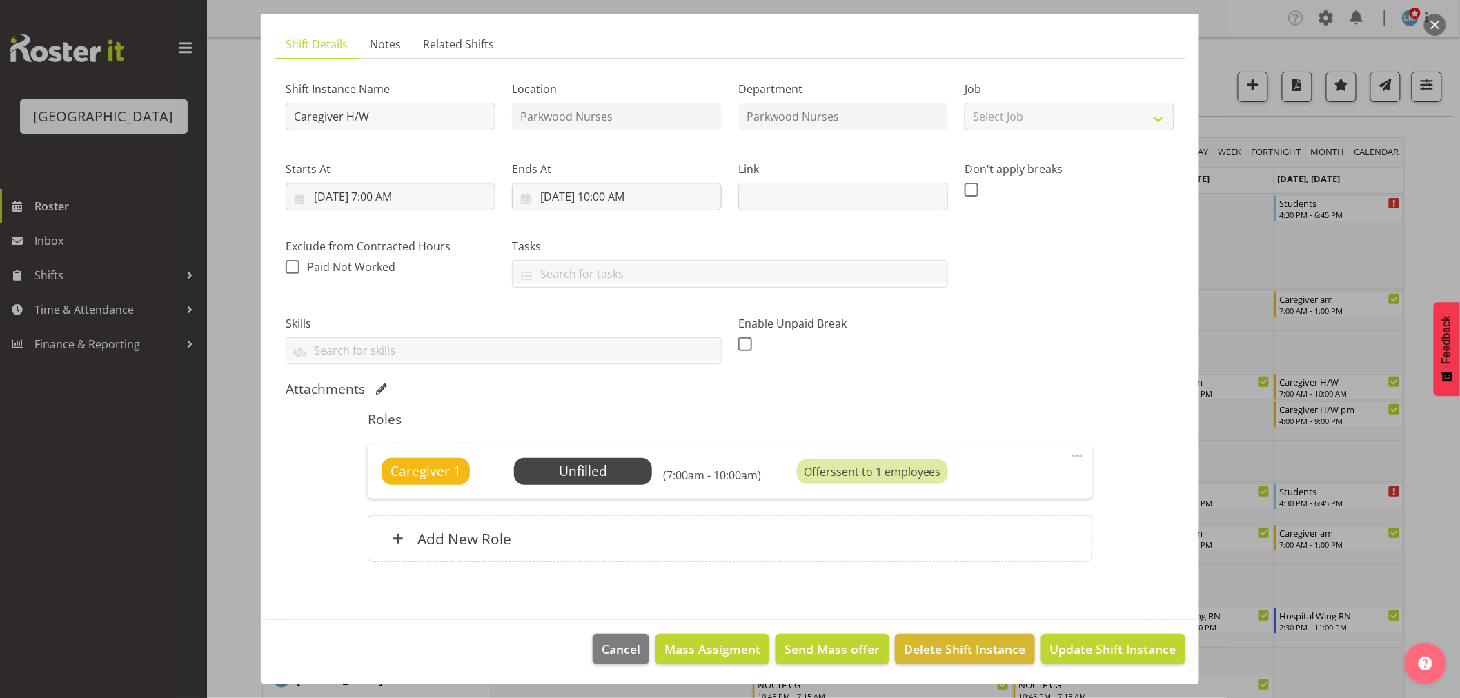
scroll to position [383, 0]
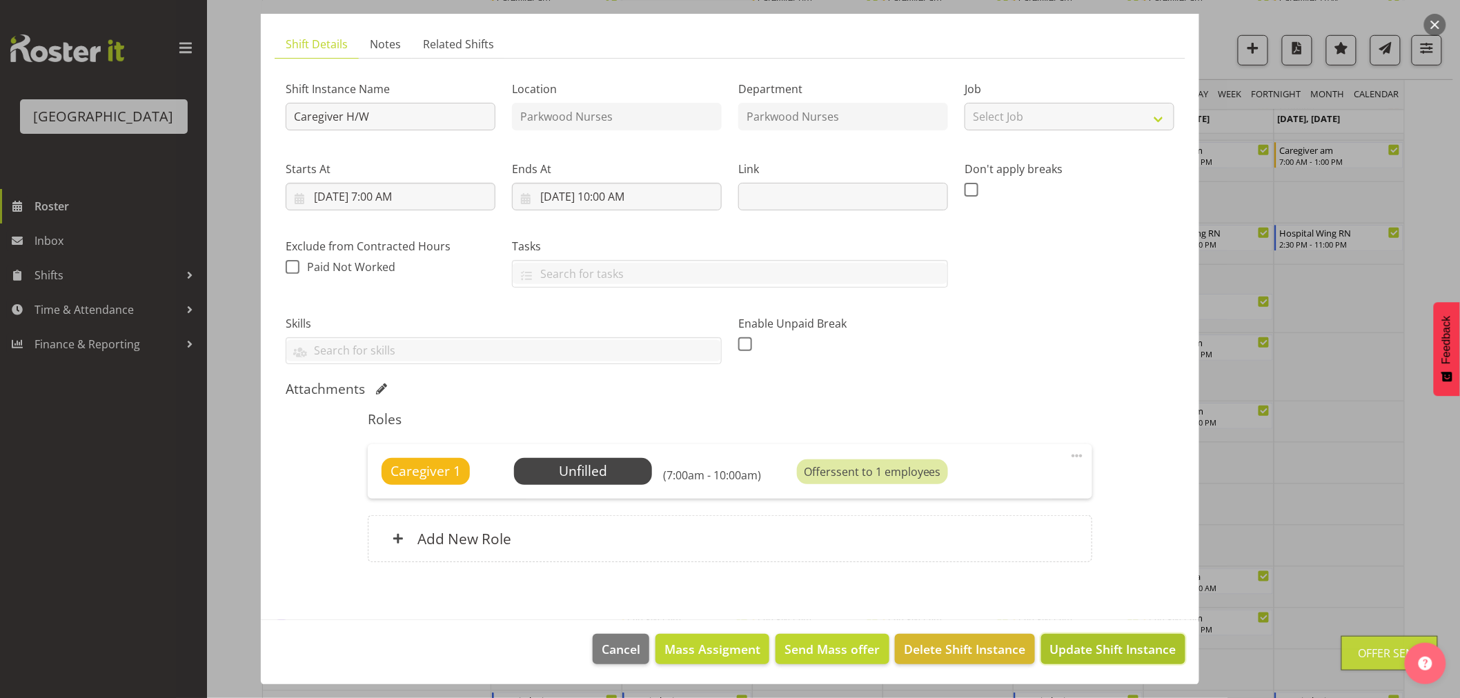
click at [1093, 656] on span "Update Shift Instance" at bounding box center [1113, 649] width 126 height 18
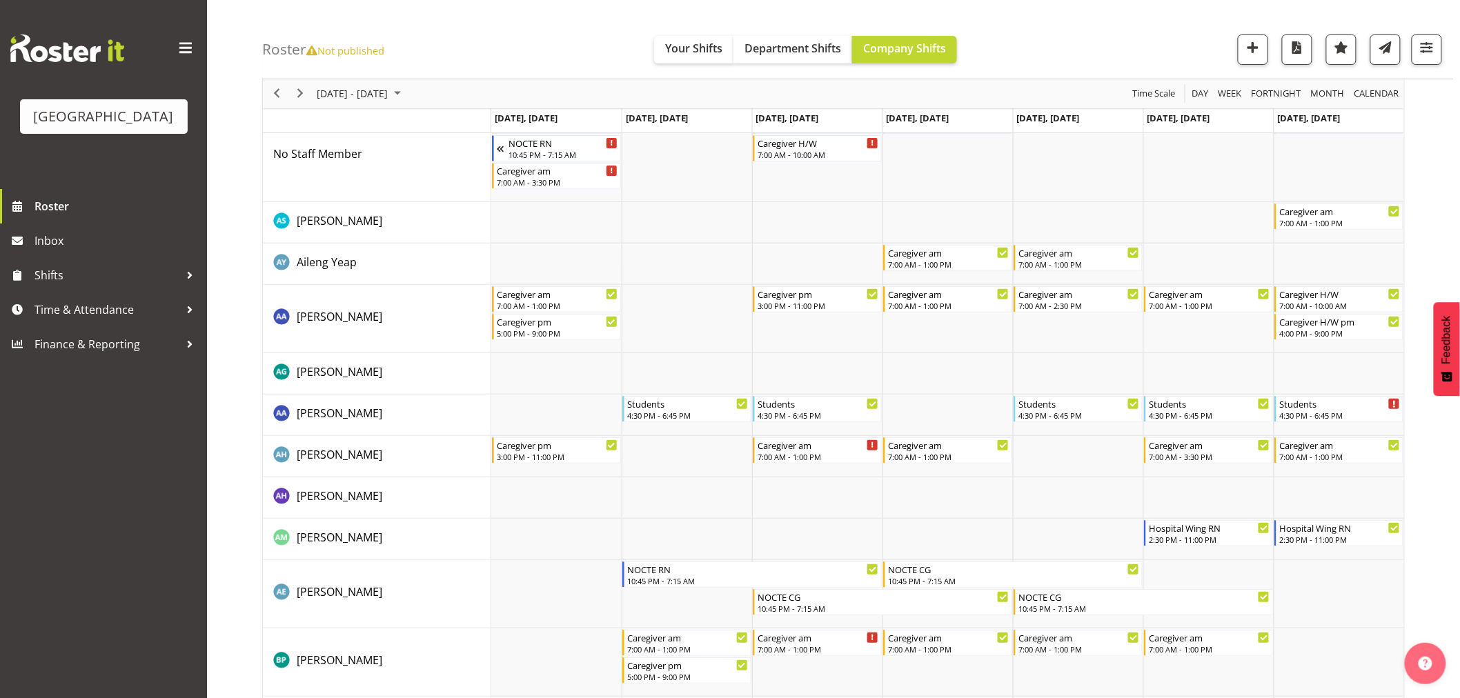
scroll to position [0, 0]
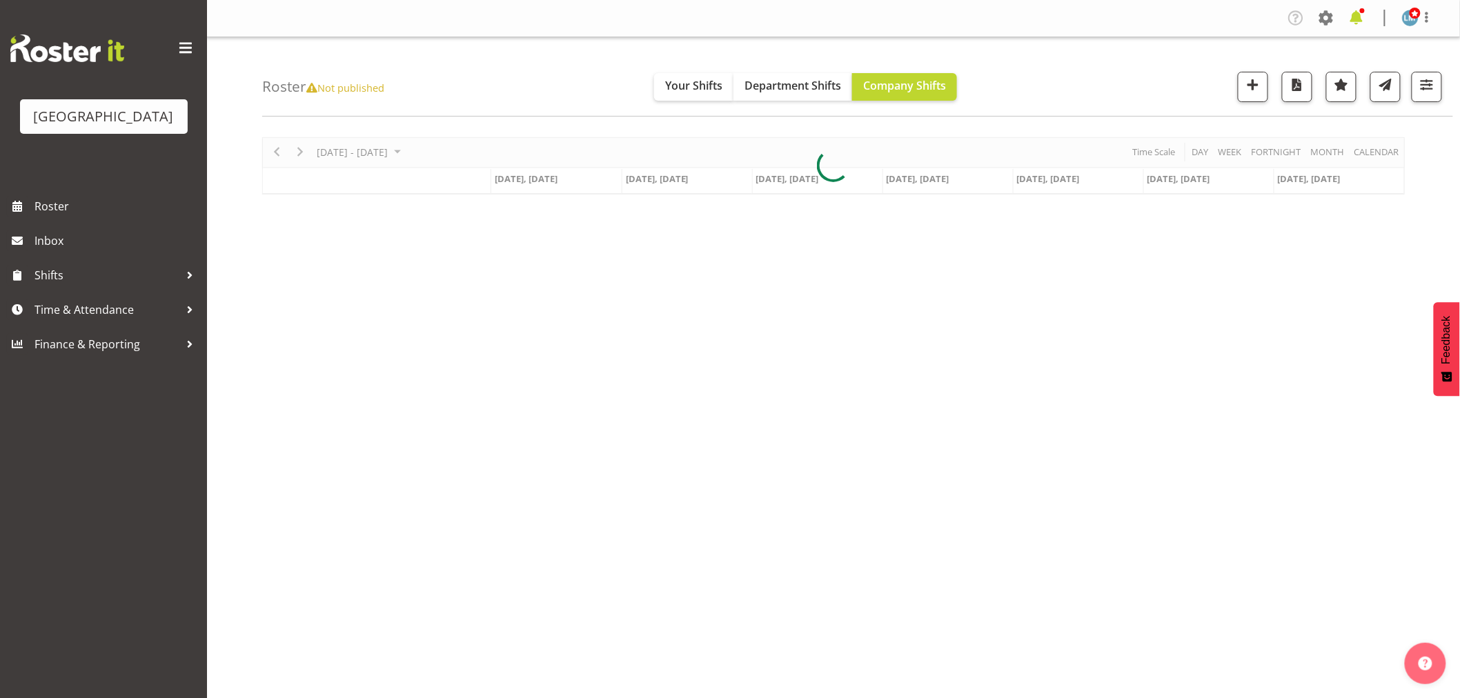
click at [1360, 10] on span at bounding box center [1357, 18] width 22 height 22
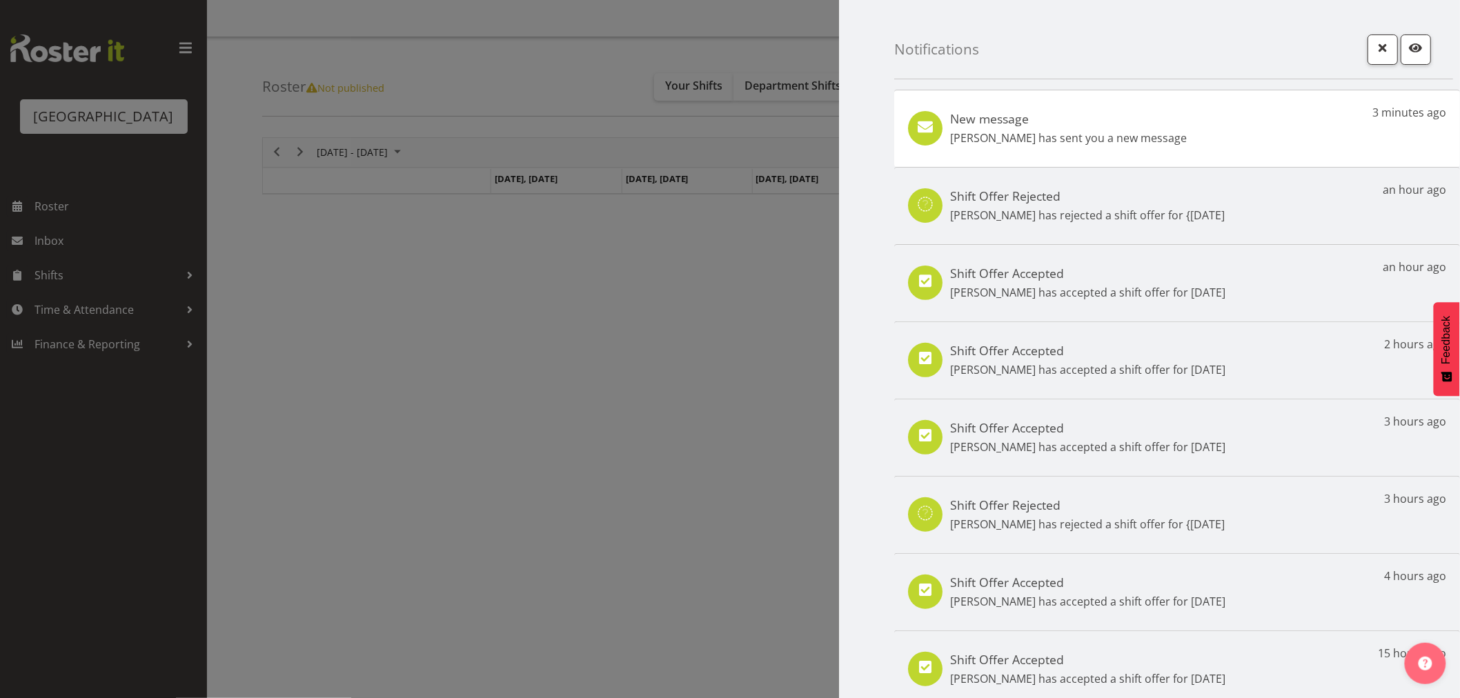
click at [1204, 137] on div "New message [PERSON_NAME] has sent you a new message 3 minutes ago" at bounding box center [1177, 128] width 566 height 77
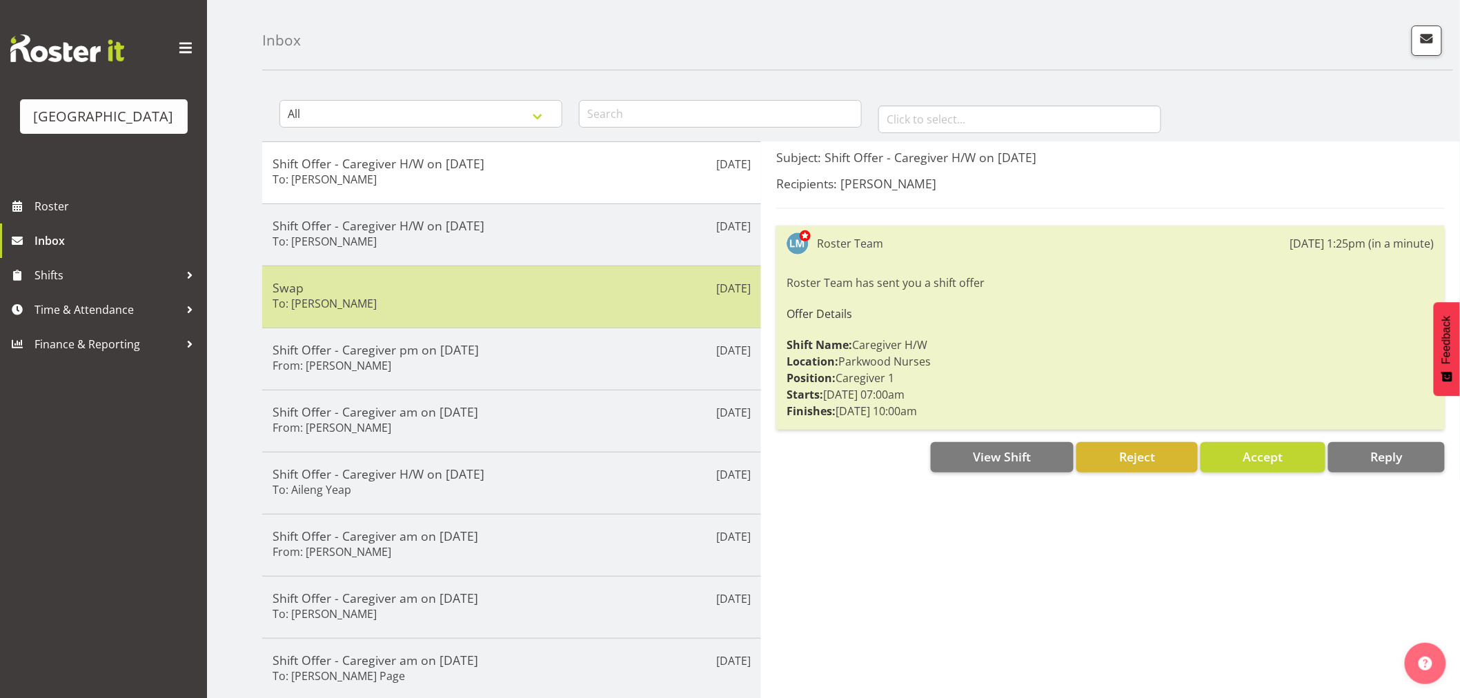
scroll to position [168, 0]
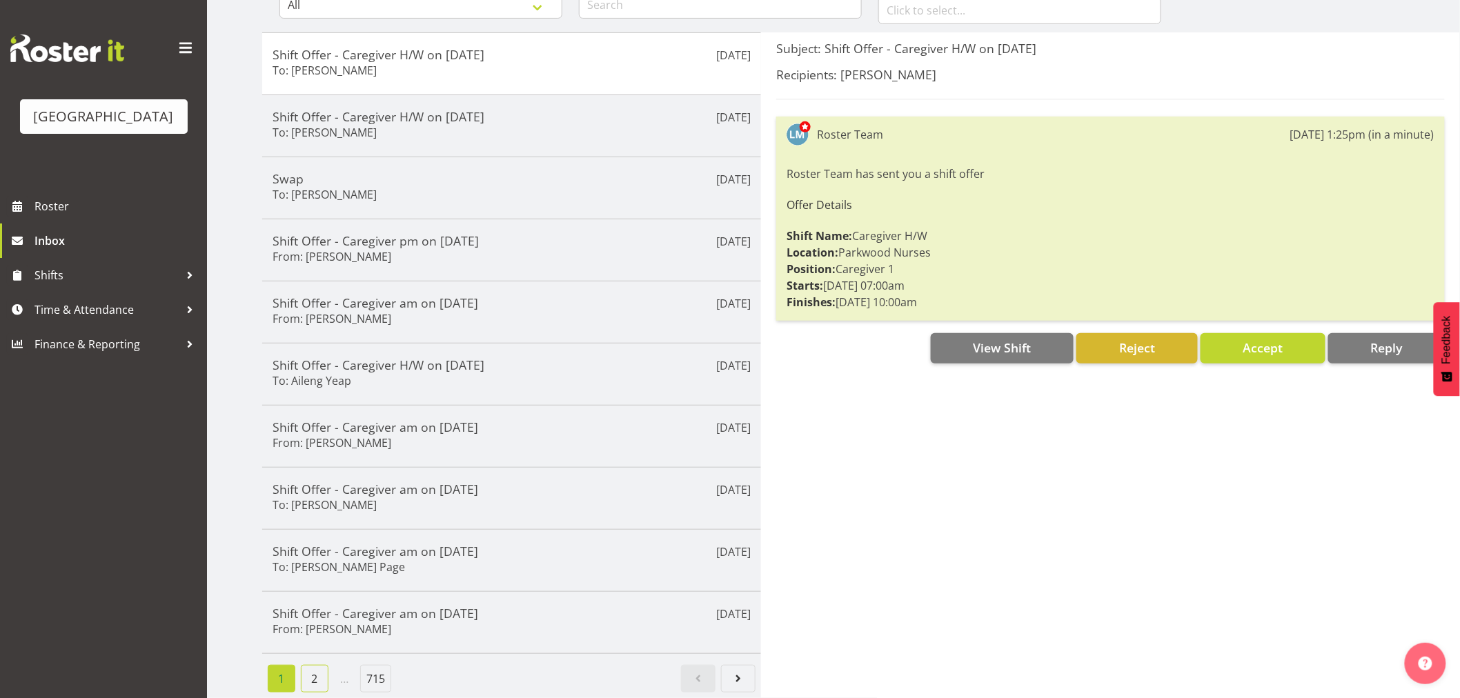
click at [312, 665] on link "2" at bounding box center [315, 679] width 28 height 28
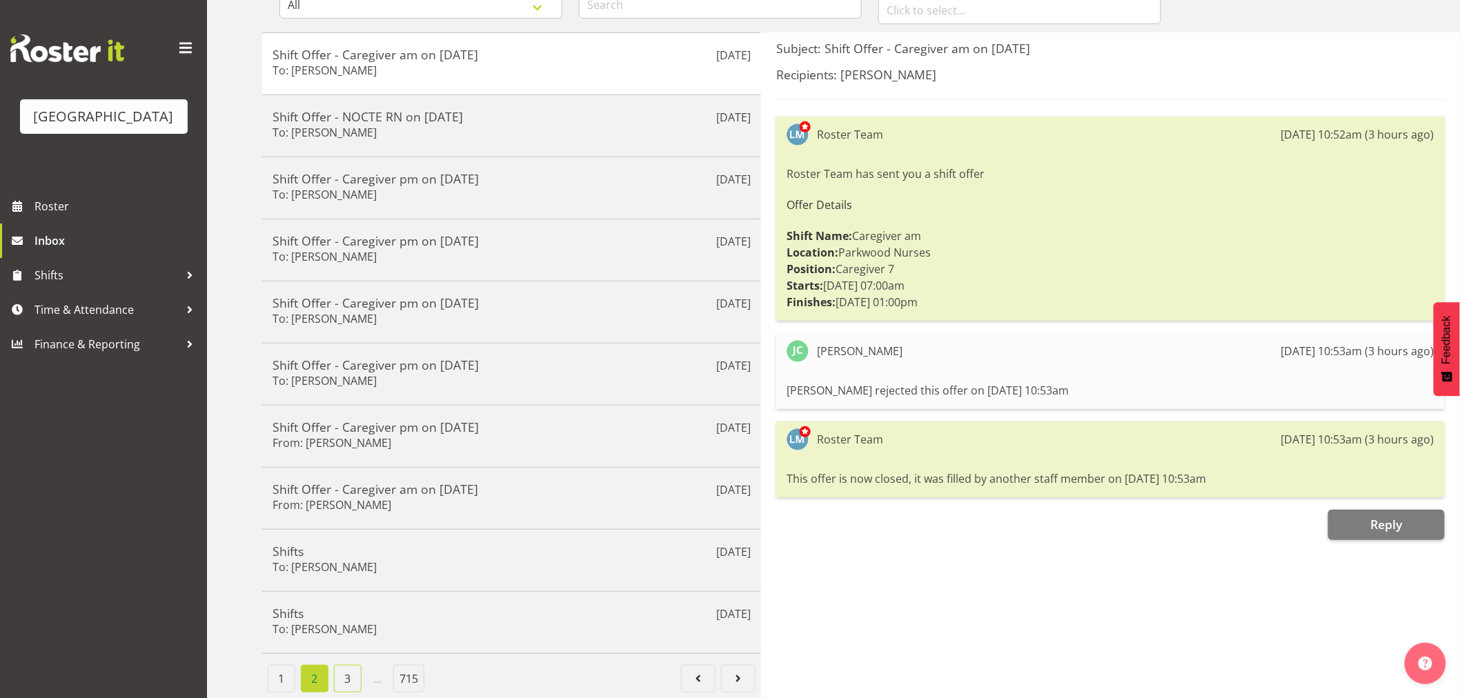
click at [352, 671] on link "3" at bounding box center [348, 679] width 28 height 28
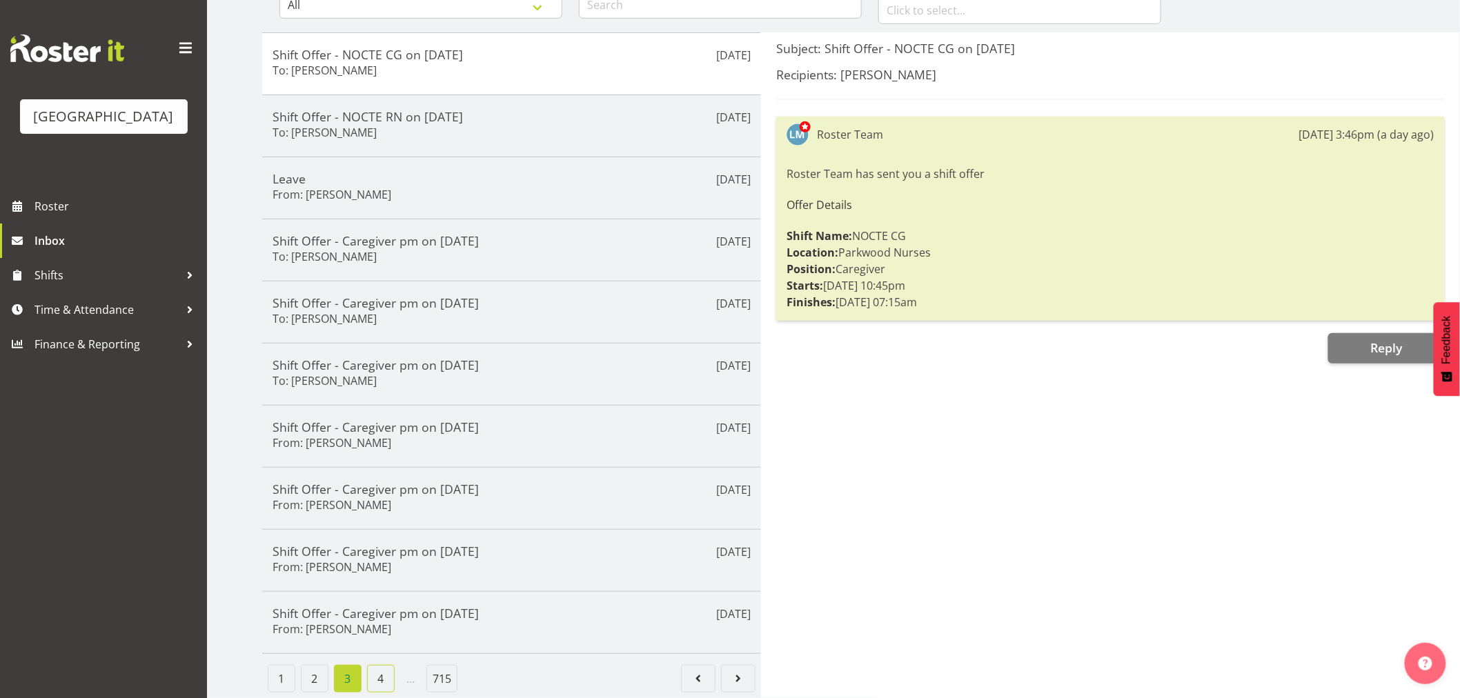
click at [384, 677] on link "4" at bounding box center [381, 679] width 28 height 28
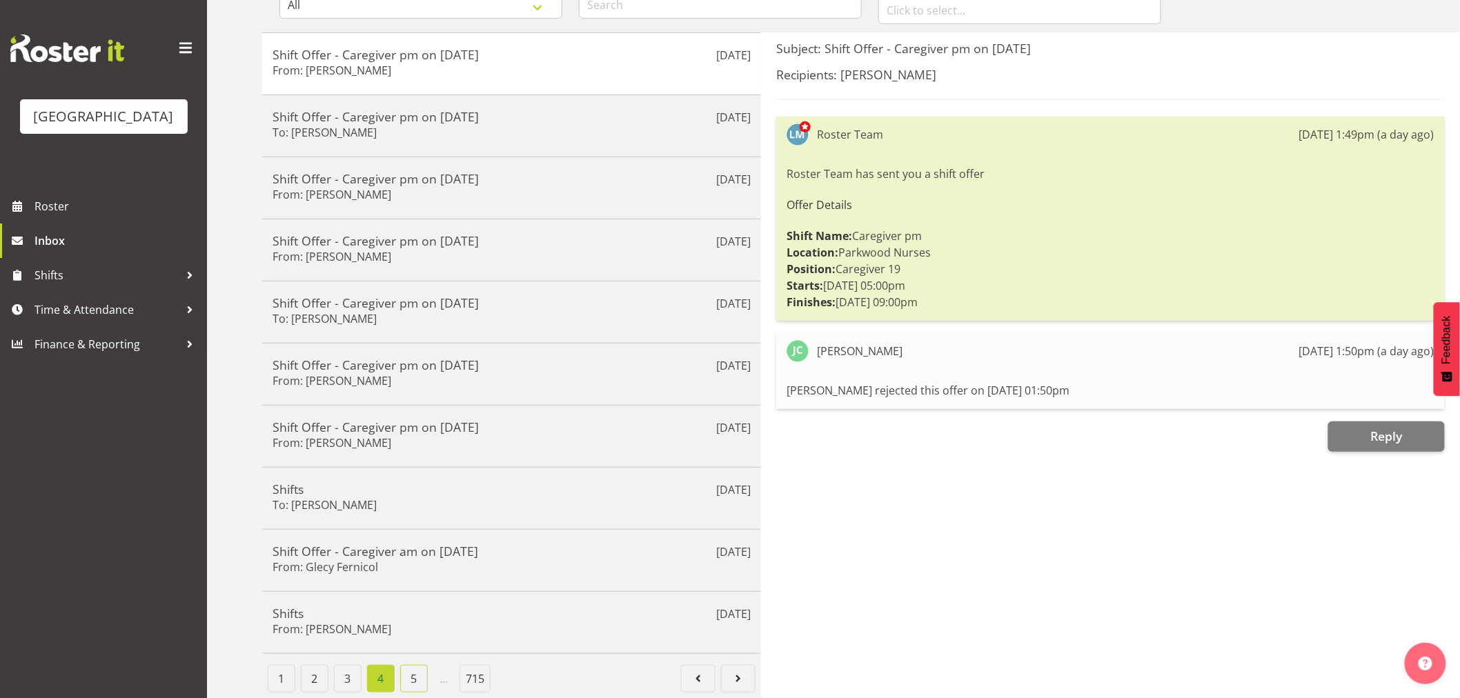
click at [410, 665] on link "5" at bounding box center [414, 679] width 28 height 28
click at [281, 670] on link "1" at bounding box center [282, 679] width 28 height 28
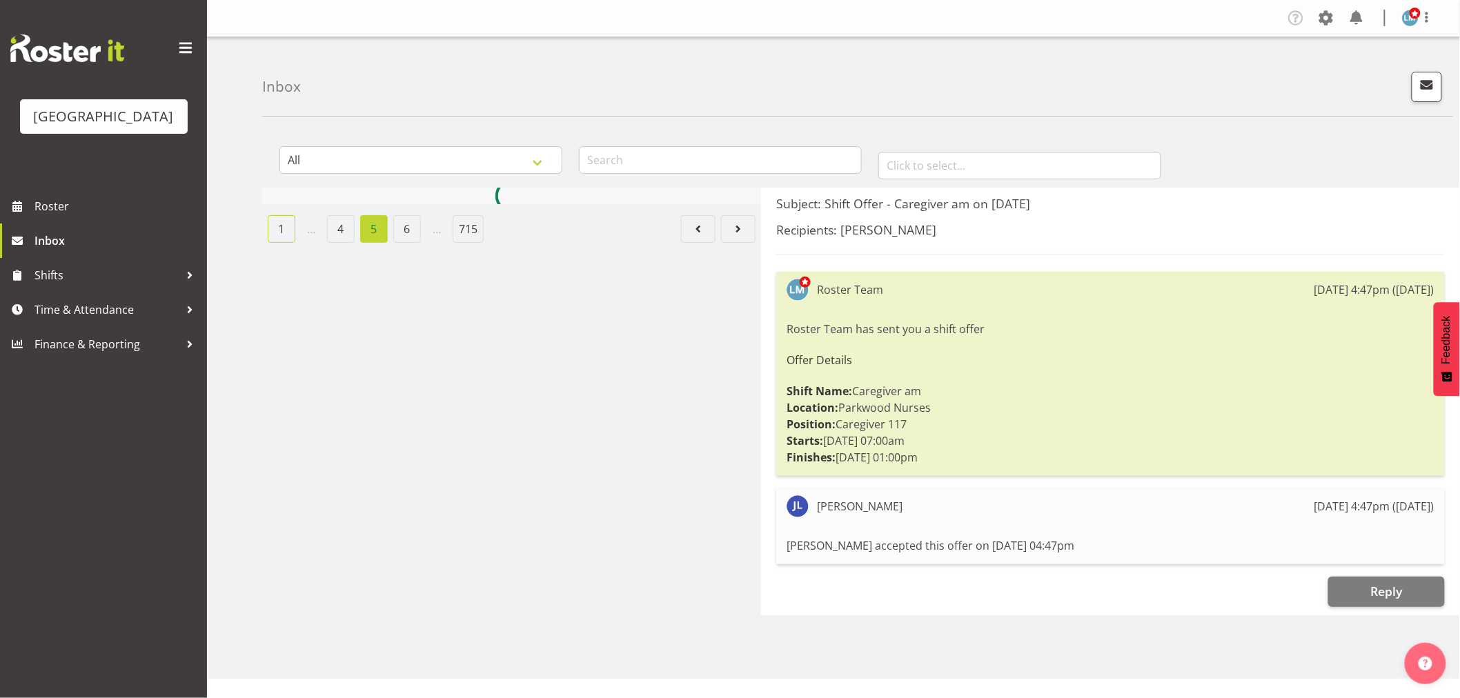
scroll to position [0, 0]
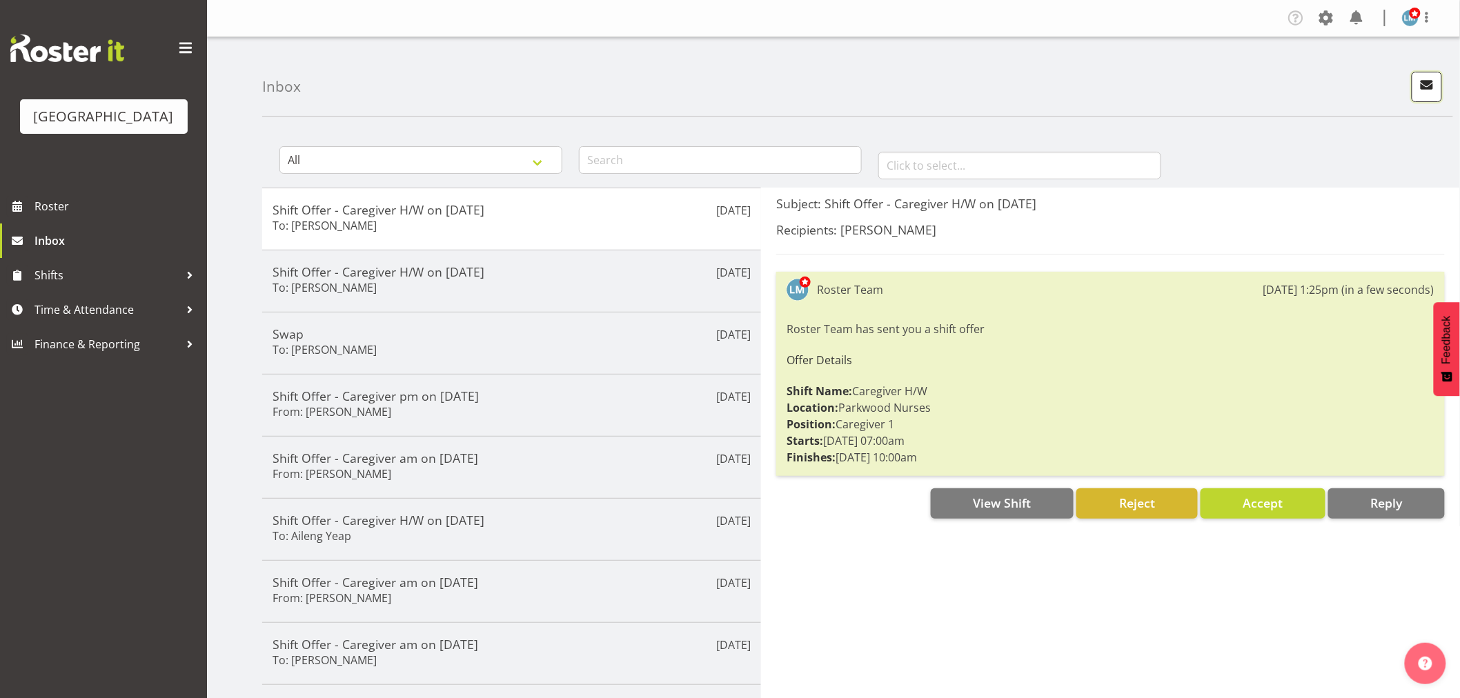
click at [1427, 84] on span "button" at bounding box center [1427, 85] width 18 height 18
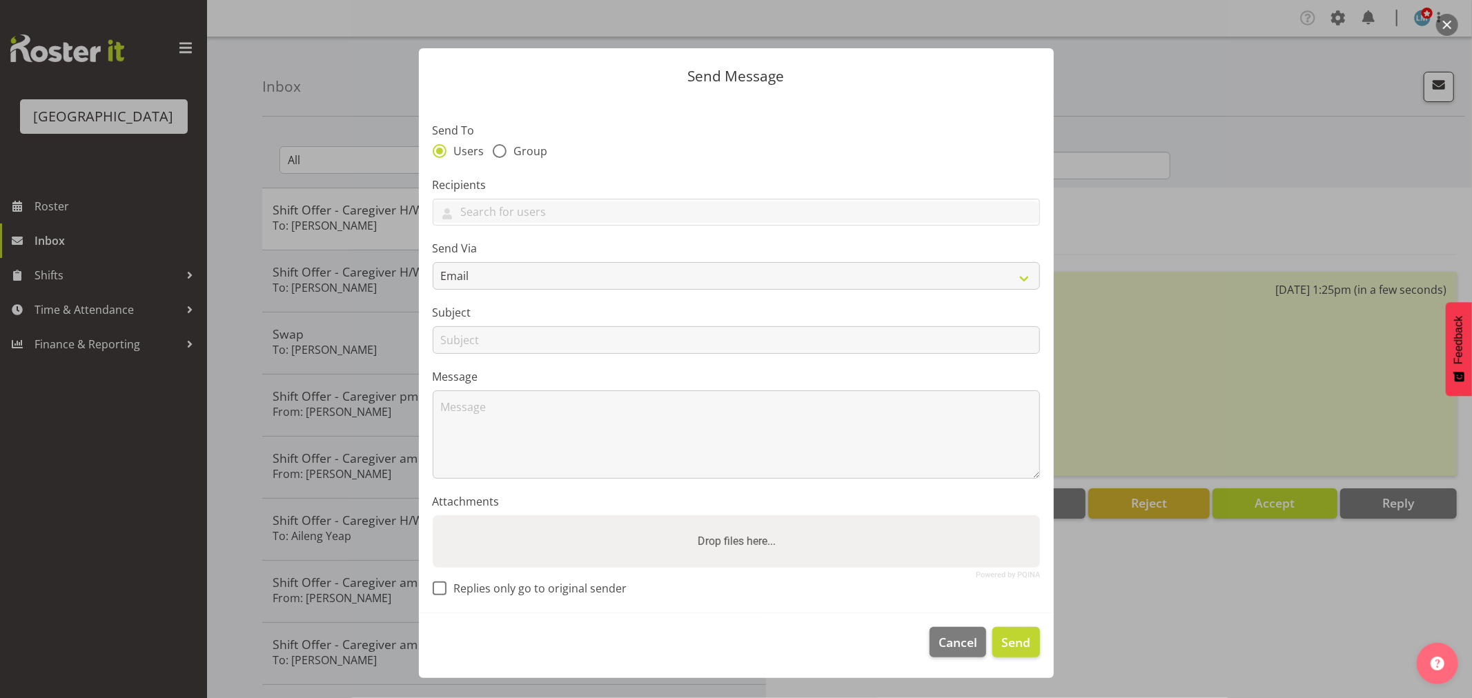
click at [1305, 122] on div at bounding box center [736, 349] width 1472 height 698
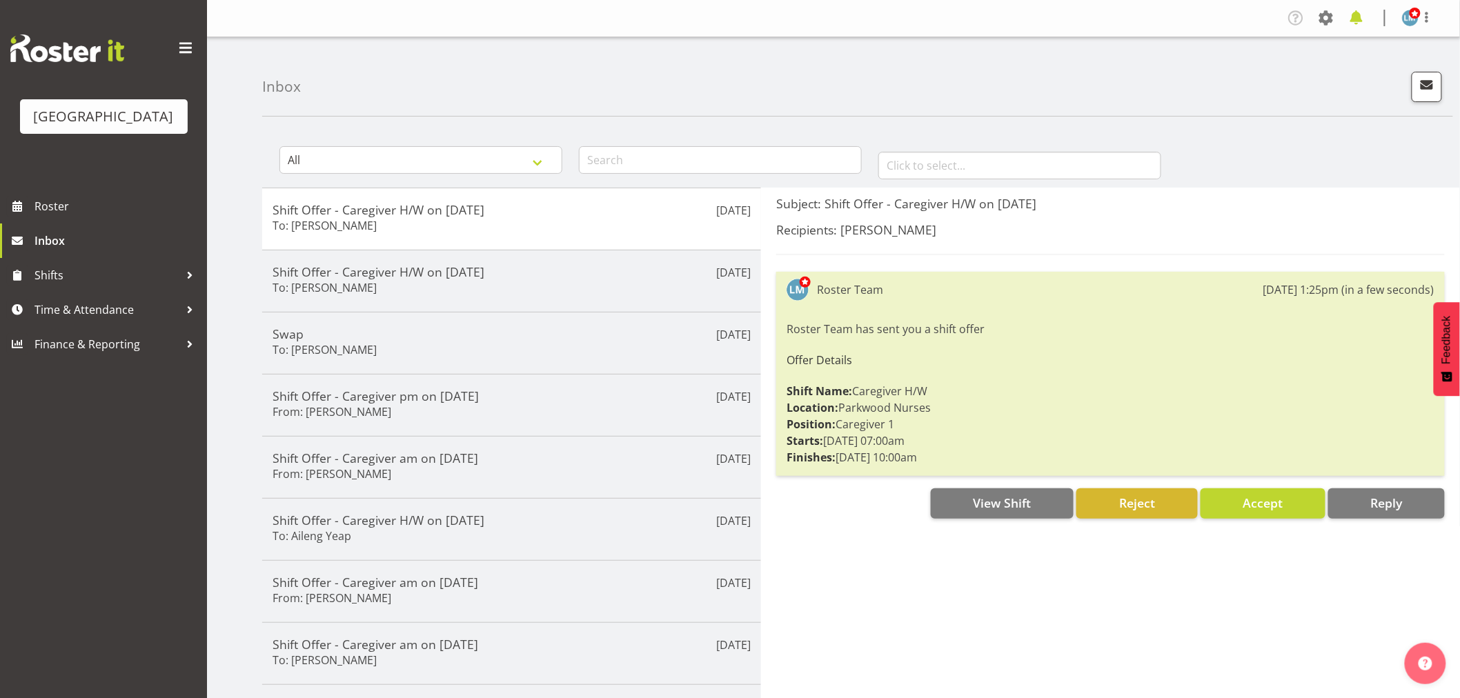
click at [1358, 17] on span at bounding box center [1357, 18] width 22 height 22
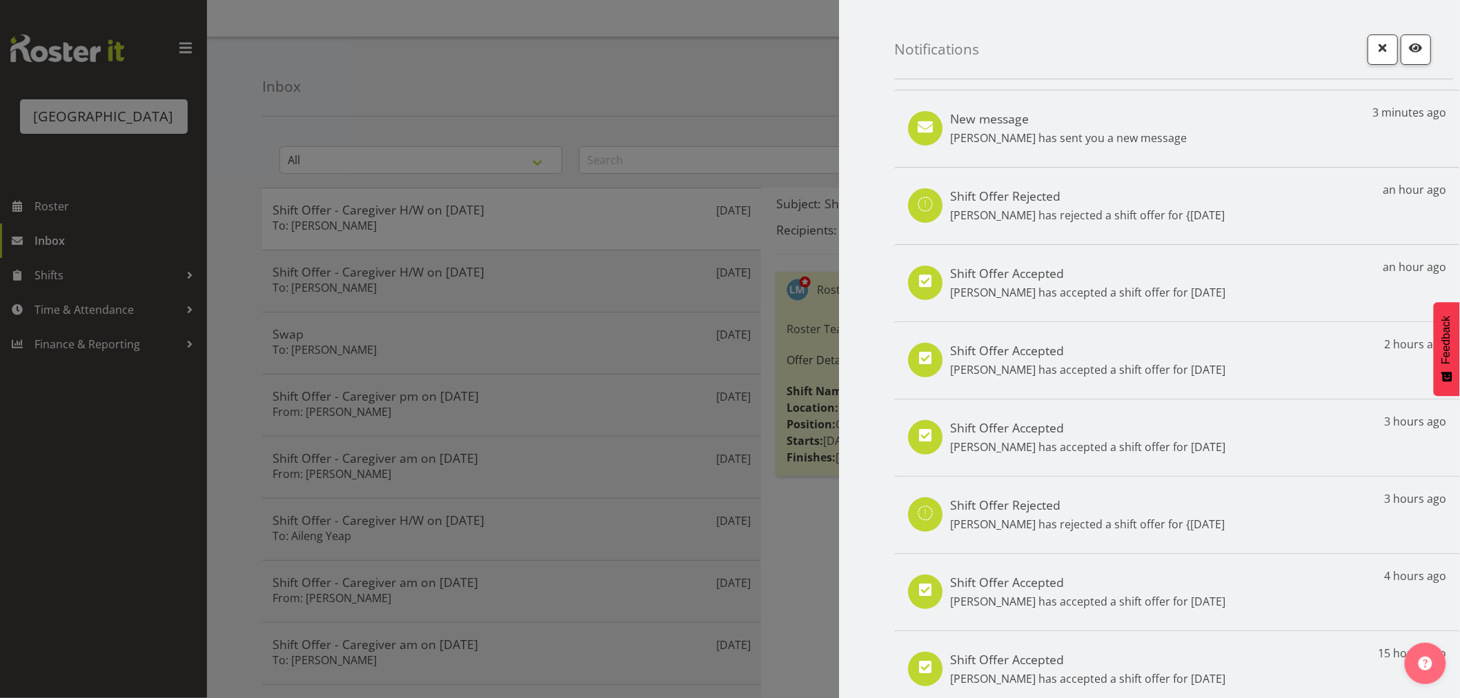
click at [1081, 127] on div "New message Tek Teikake has sent you a new message" at bounding box center [1068, 128] width 237 height 35
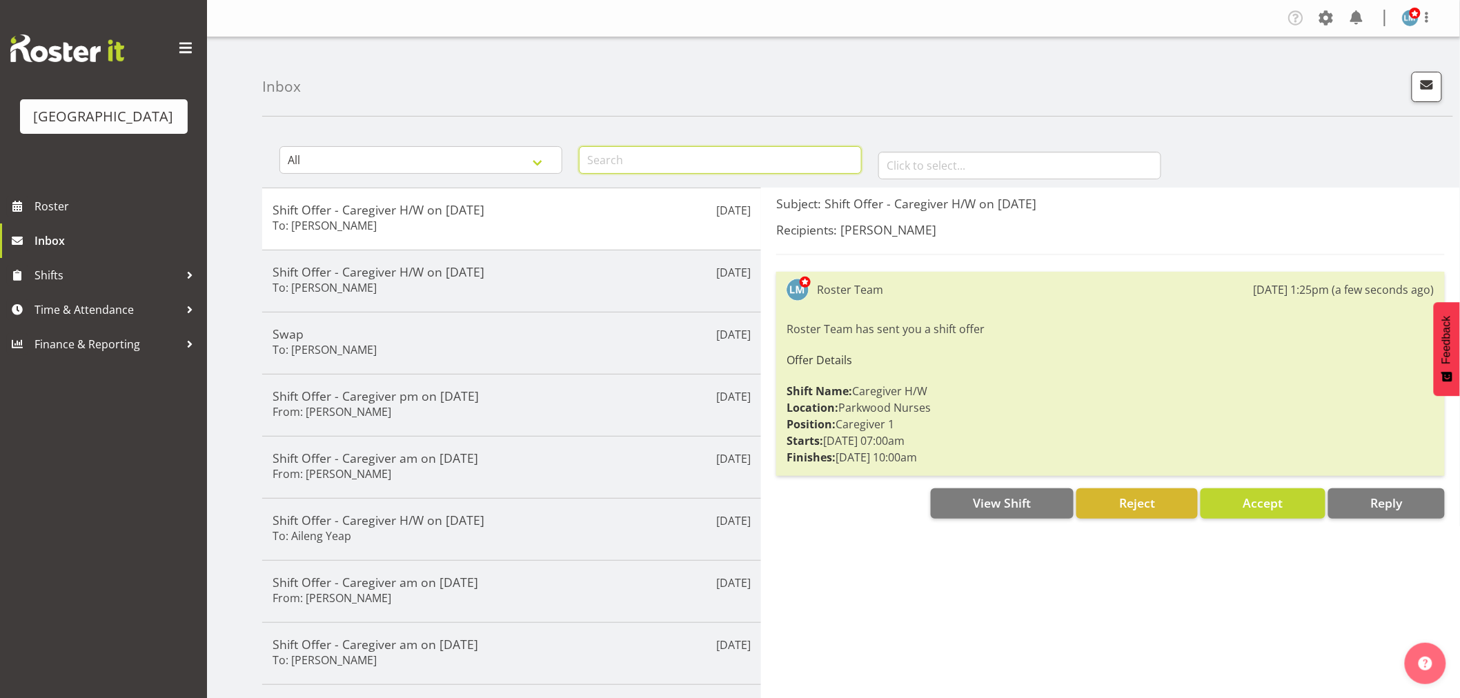
click at [651, 160] on input "text" at bounding box center [720, 160] width 283 height 28
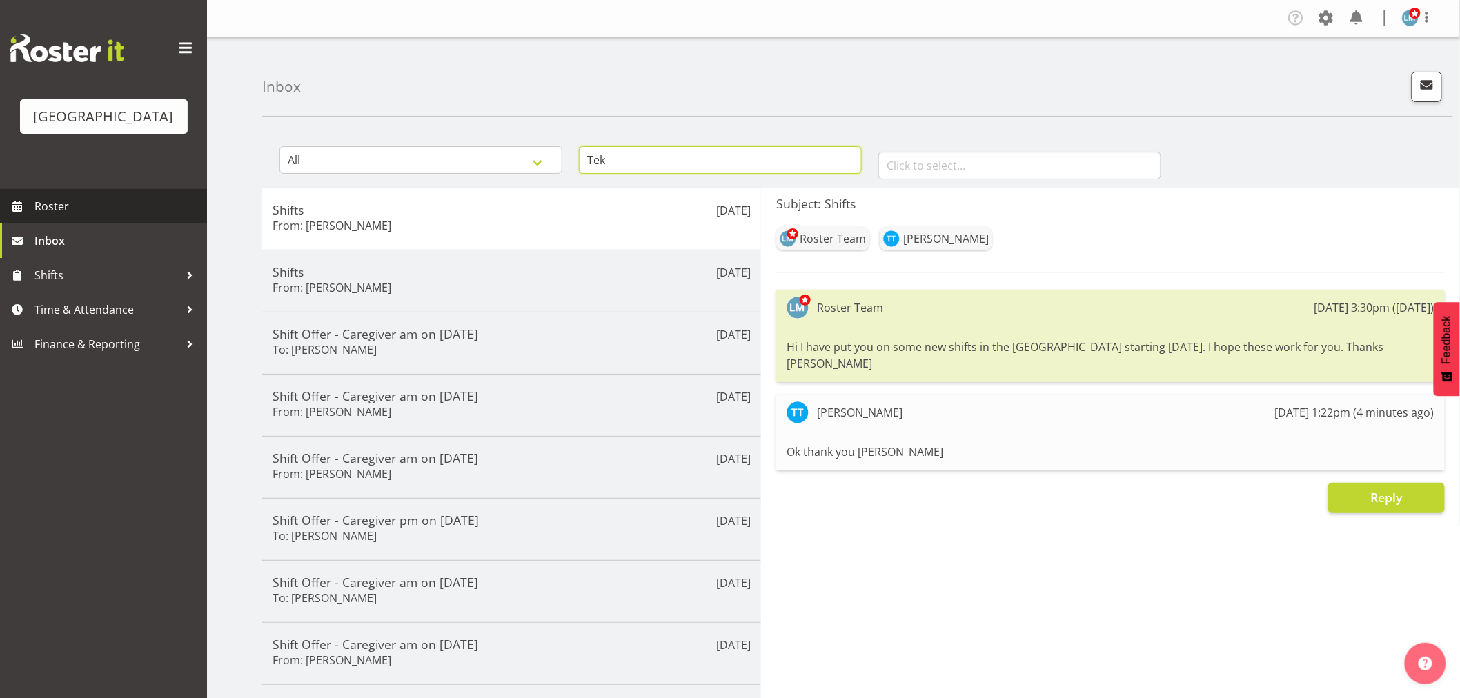
type input "Tek"
click at [66, 217] on span "Roster" at bounding box center [118, 206] width 166 height 21
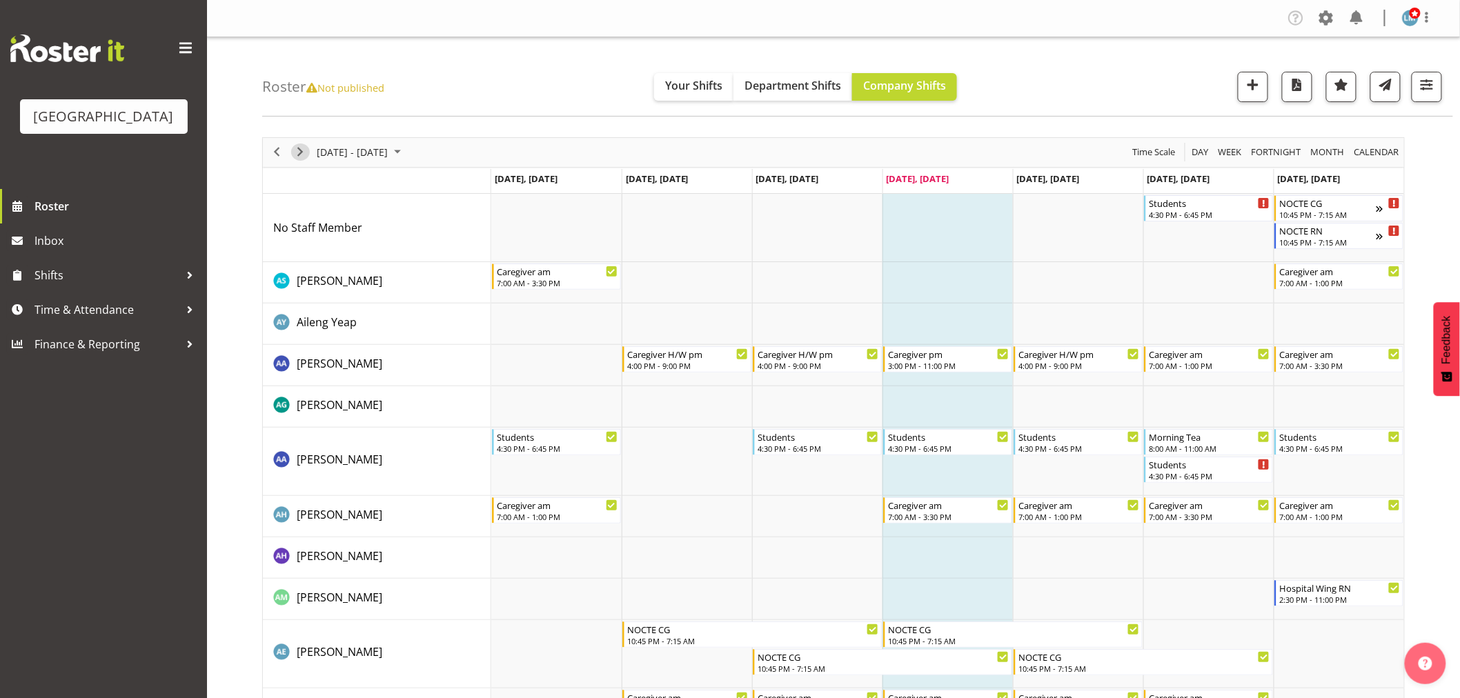
click at [304, 150] on span "Next" at bounding box center [300, 152] width 17 height 17
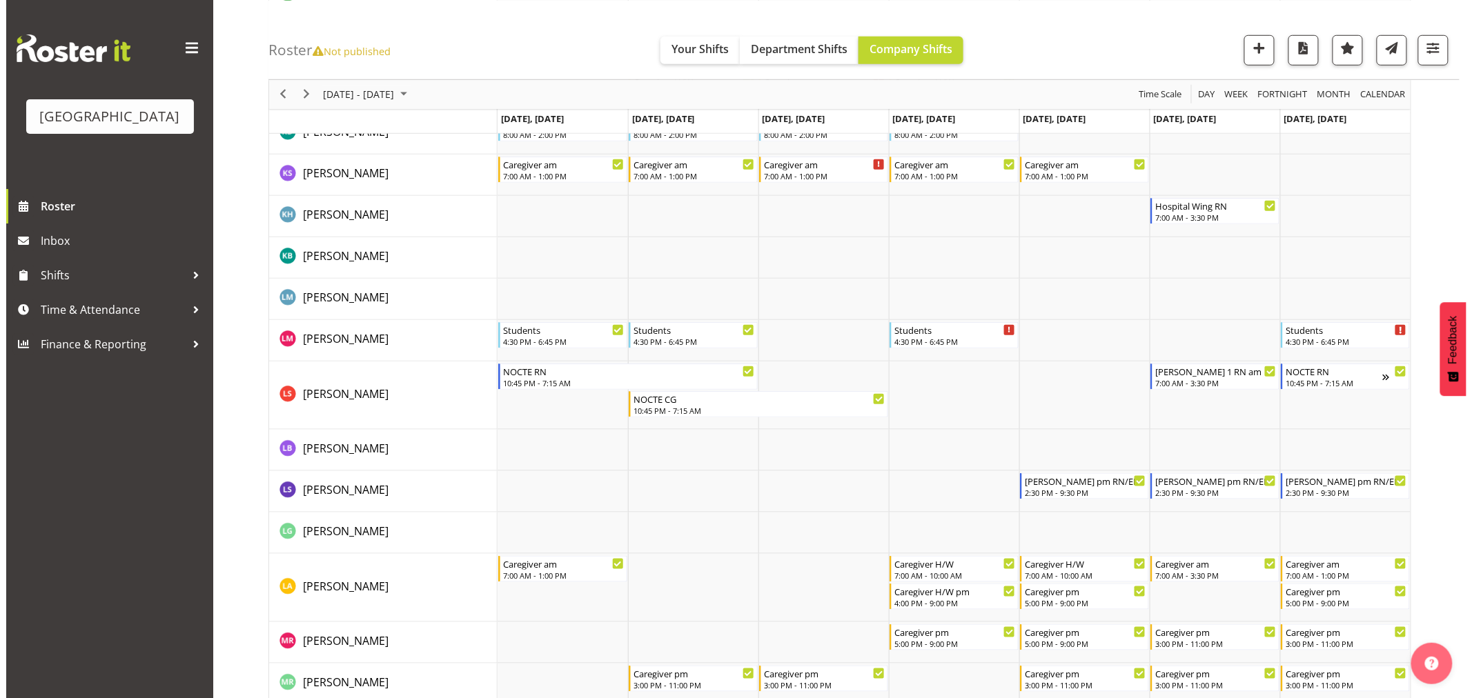
scroll to position [2761, 0]
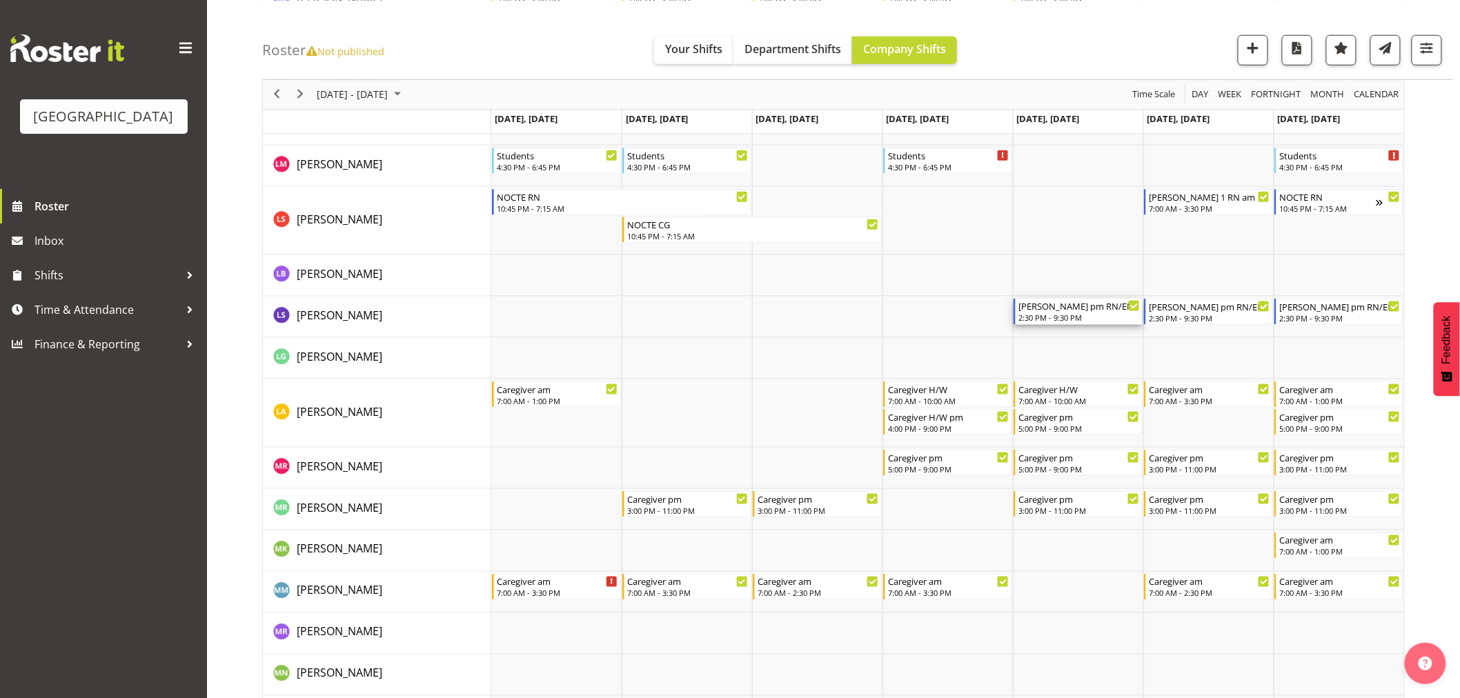
click at [1080, 315] on div "2:30 PM - 9:30 PM" at bounding box center [1079, 317] width 121 height 11
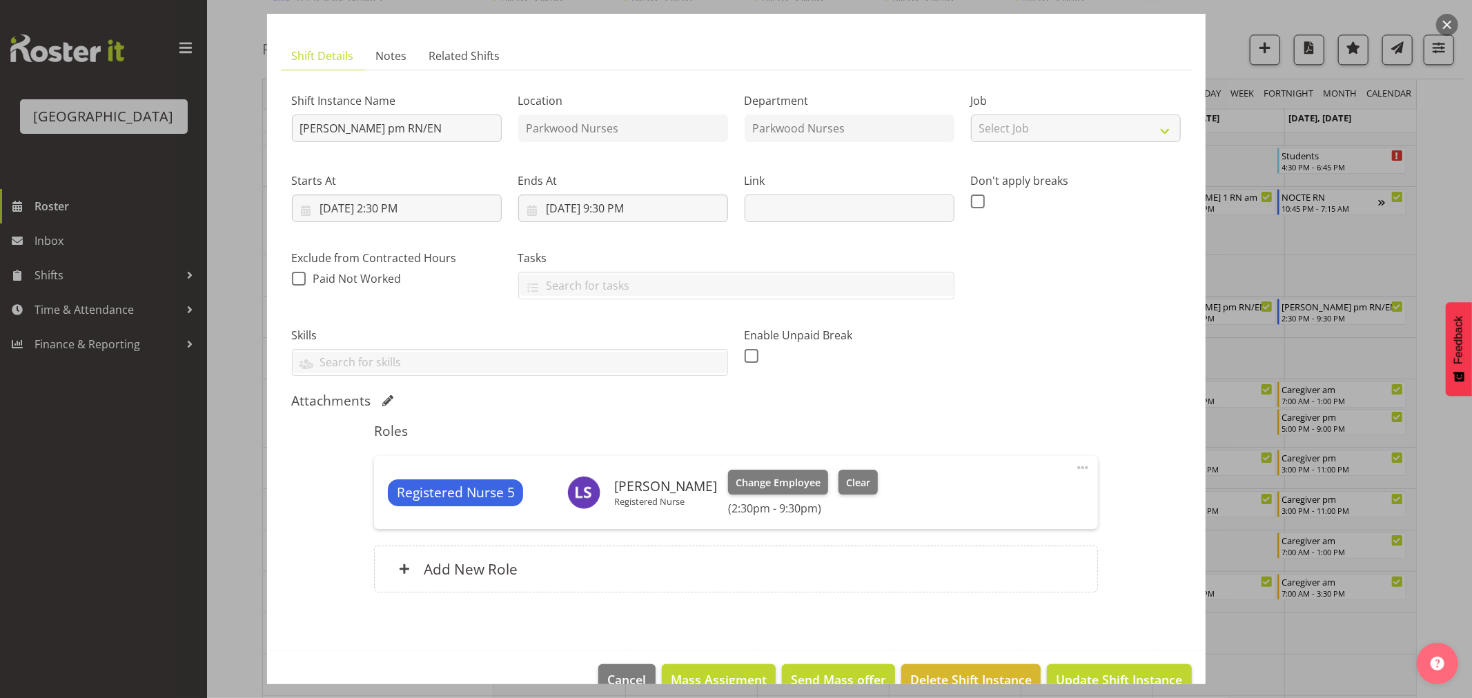
scroll to position [100, 0]
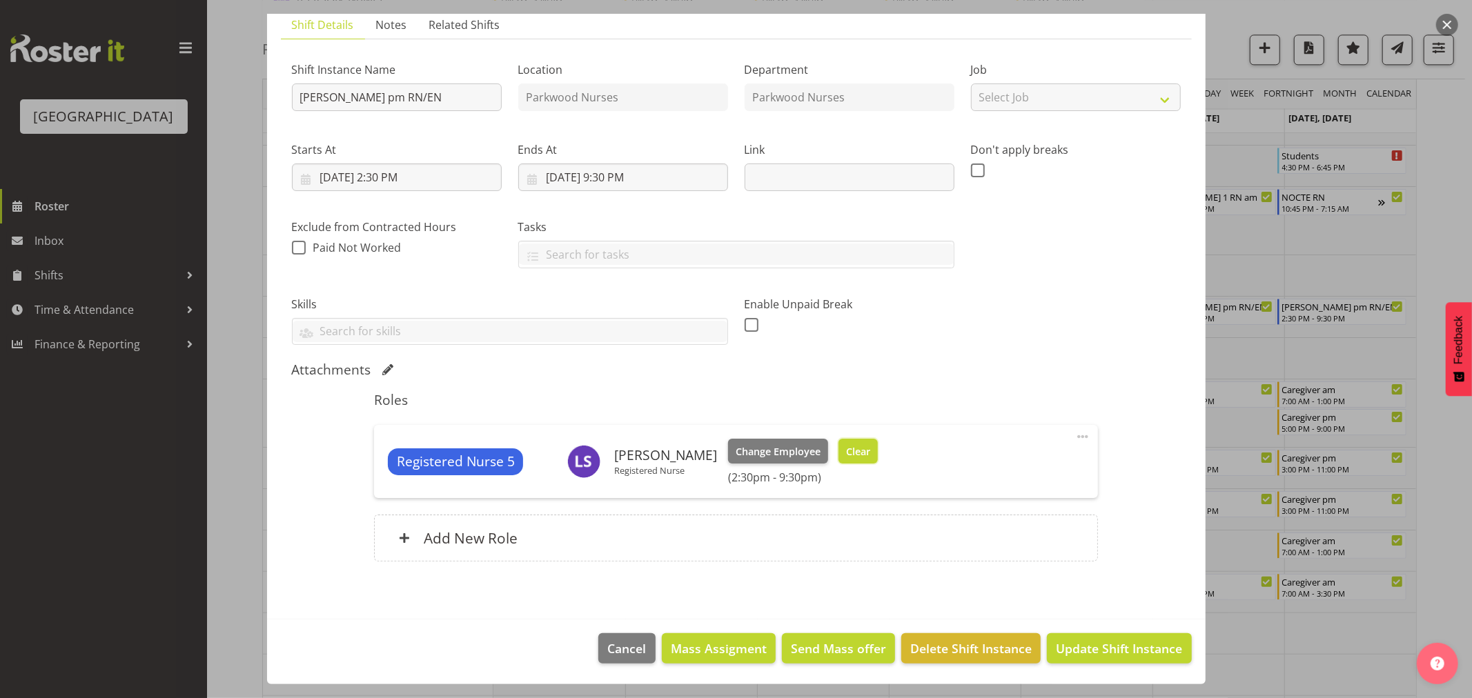
click at [846, 456] on span "Clear" at bounding box center [858, 451] width 24 height 15
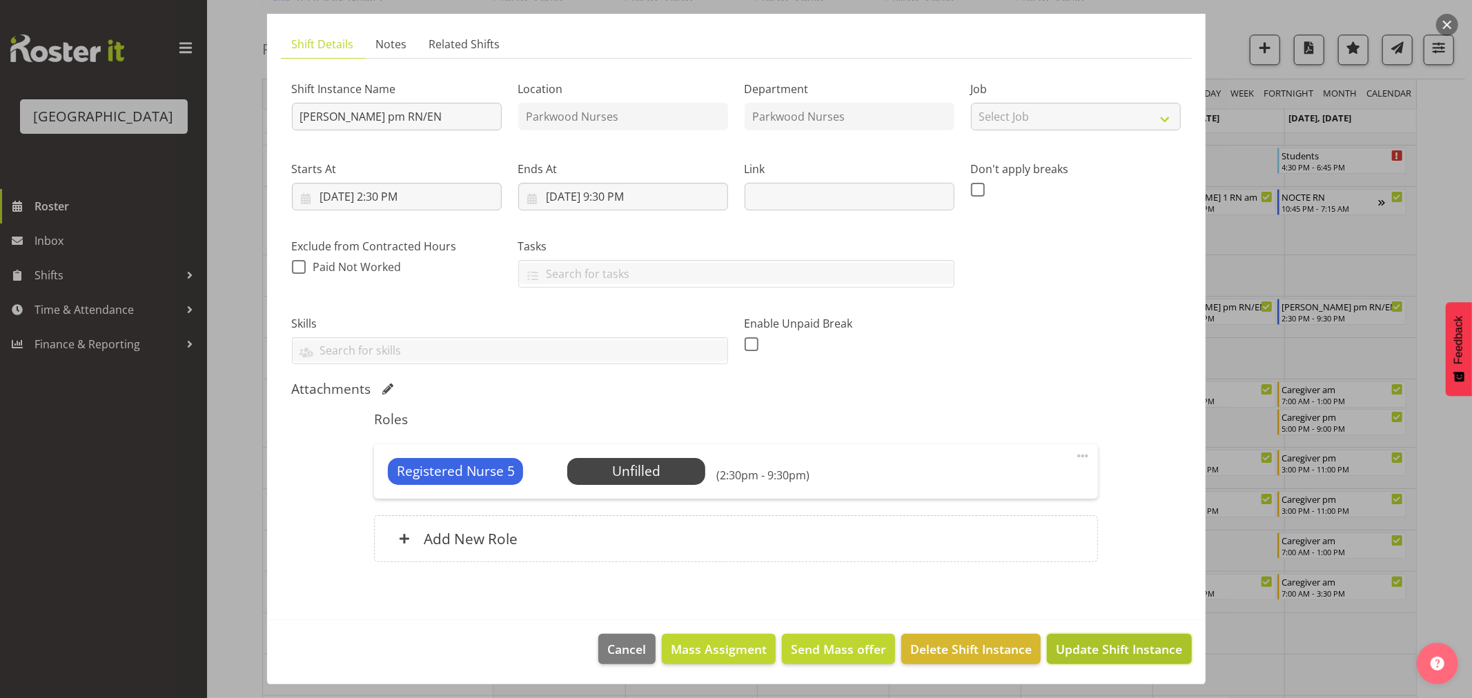
click at [1153, 649] on span "Update Shift Instance" at bounding box center [1119, 649] width 126 height 18
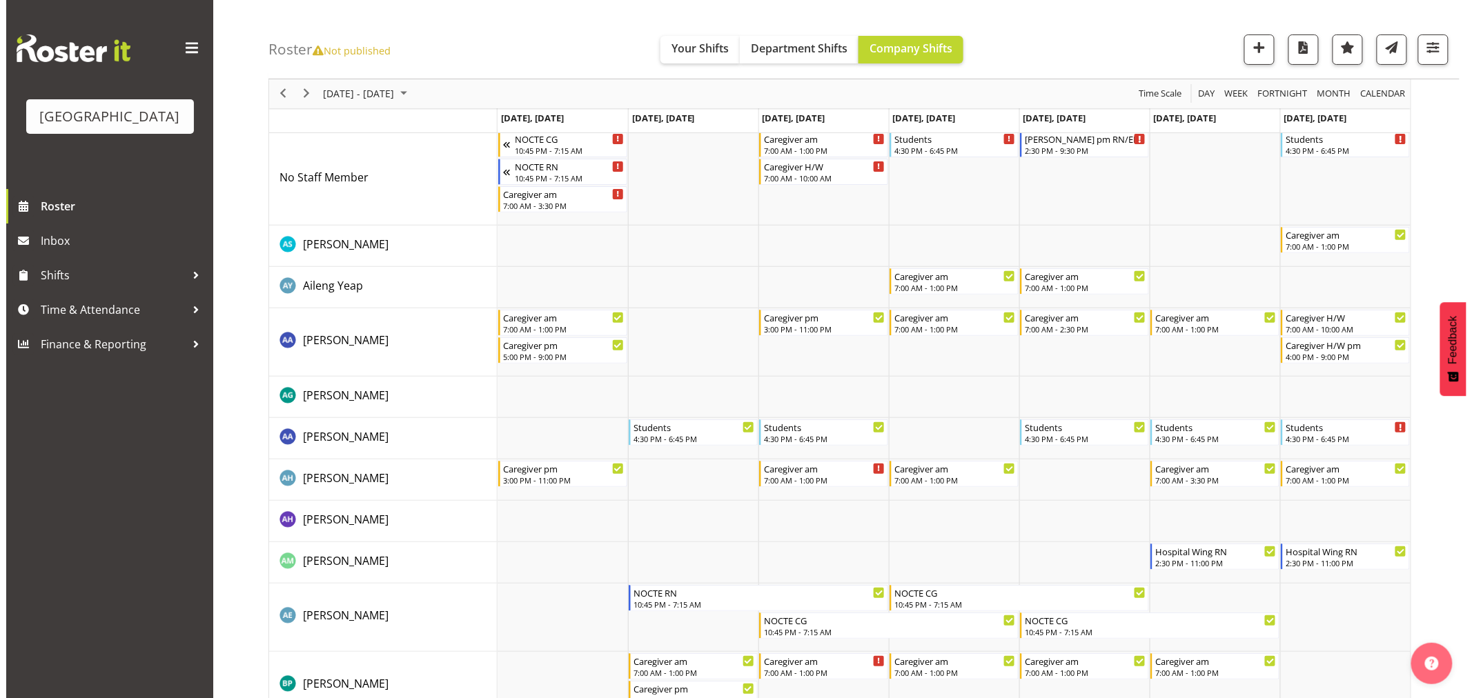
scroll to position [0, 0]
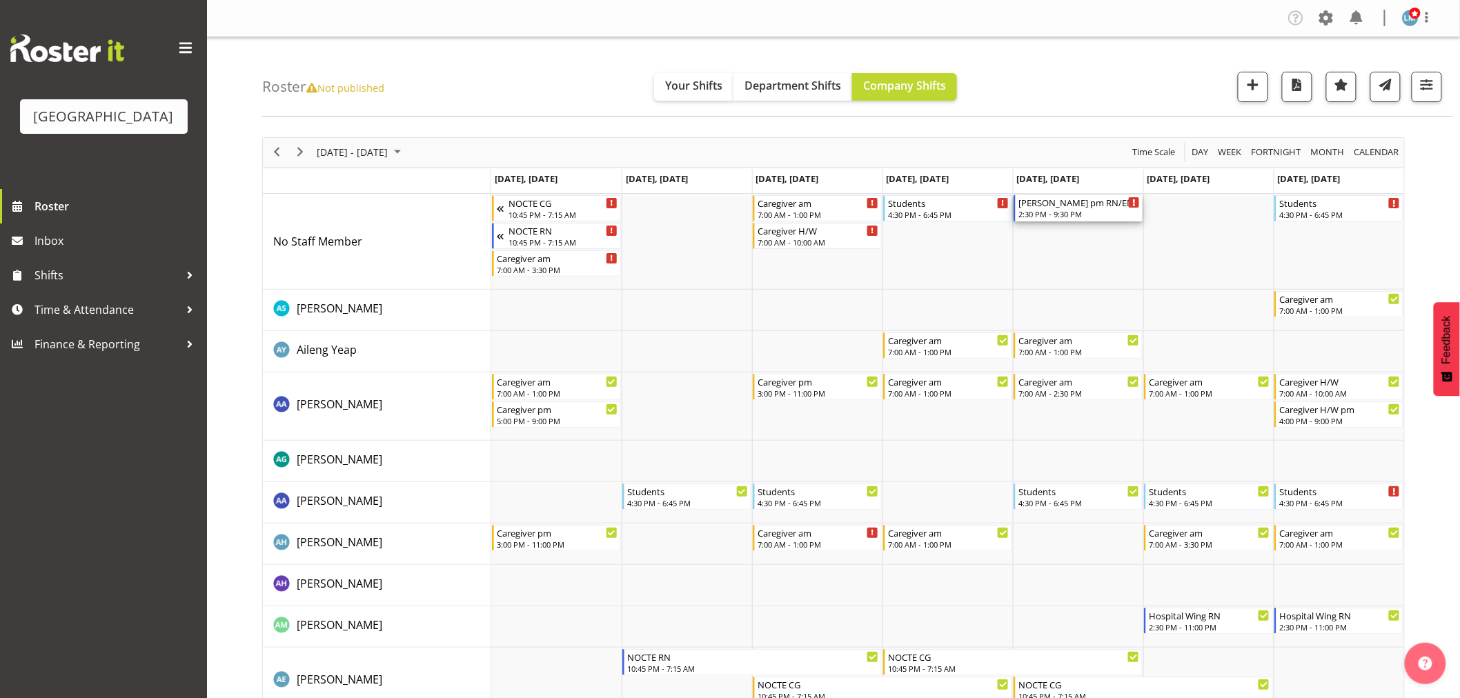
click at [1068, 211] on div "2:30 PM - 9:30 PM" at bounding box center [1079, 213] width 121 height 11
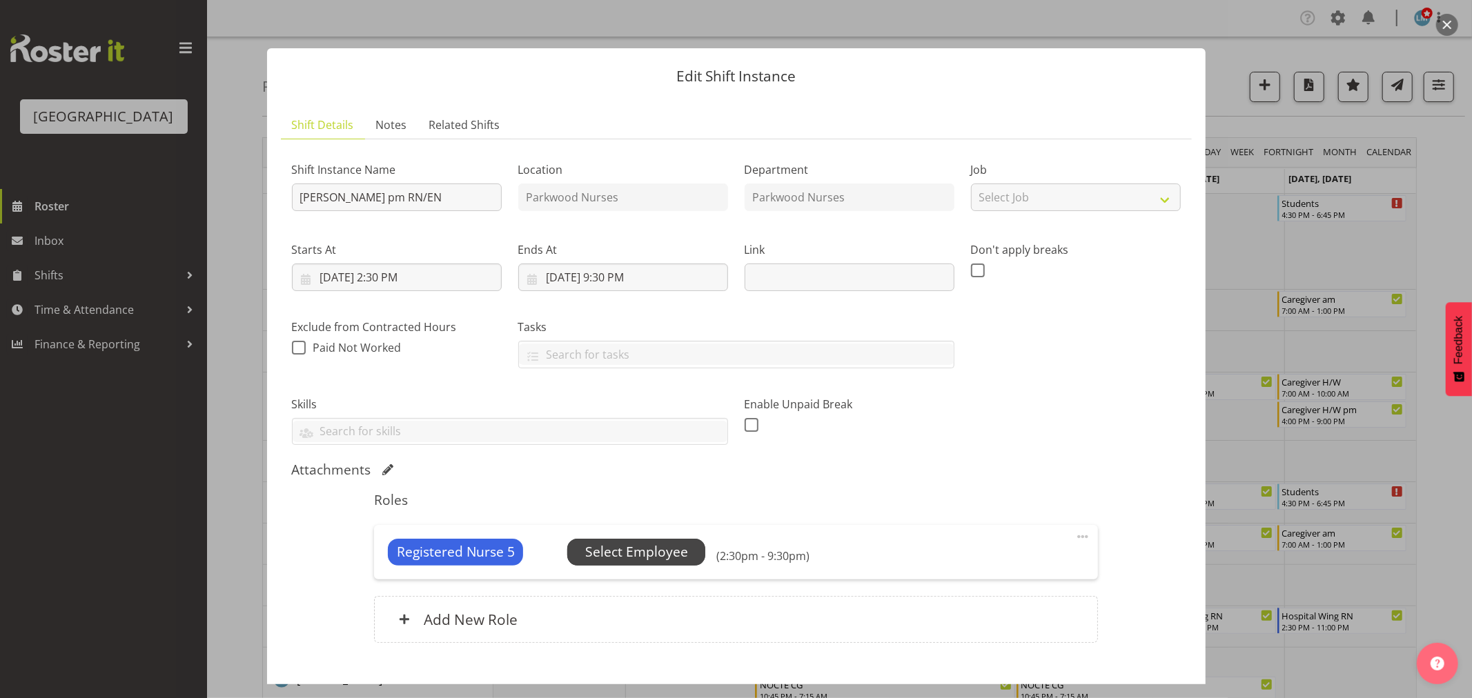
click at [674, 556] on span "Select Employee" at bounding box center [636, 552] width 103 height 20
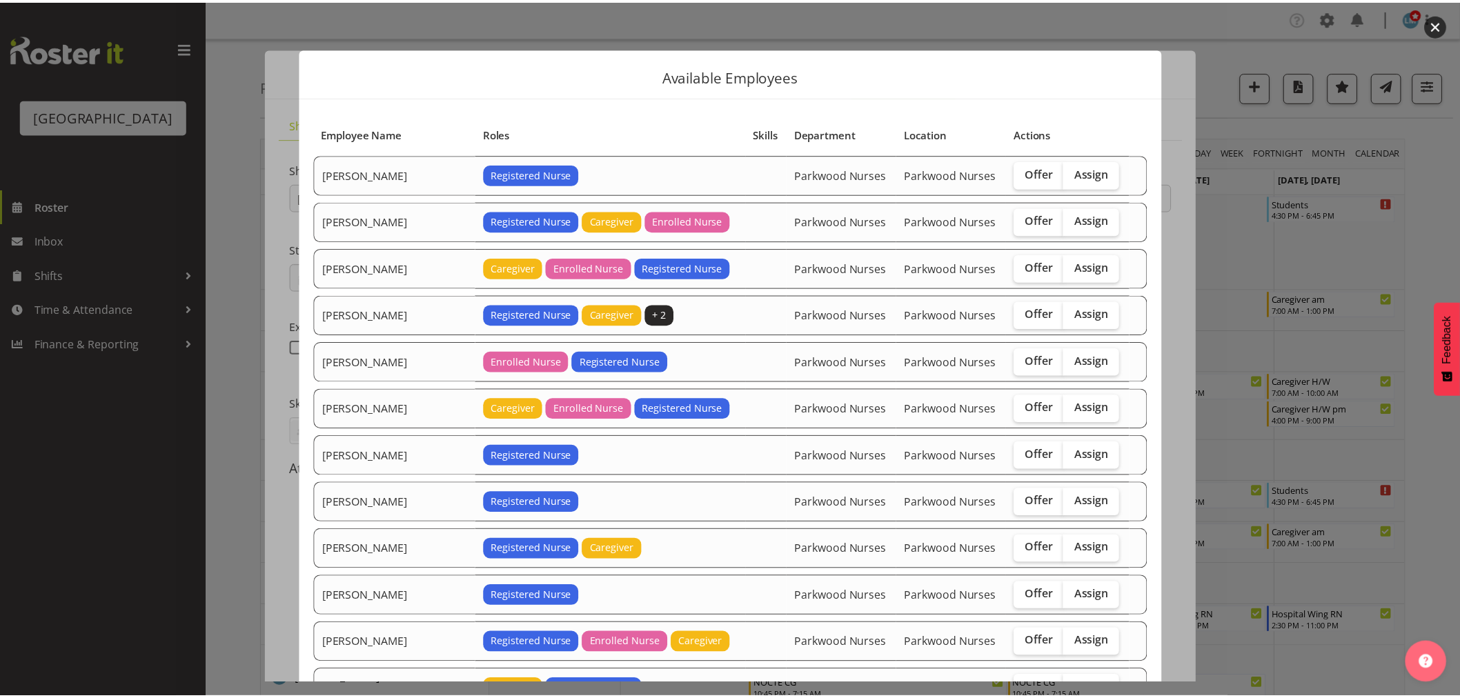
scroll to position [443, 0]
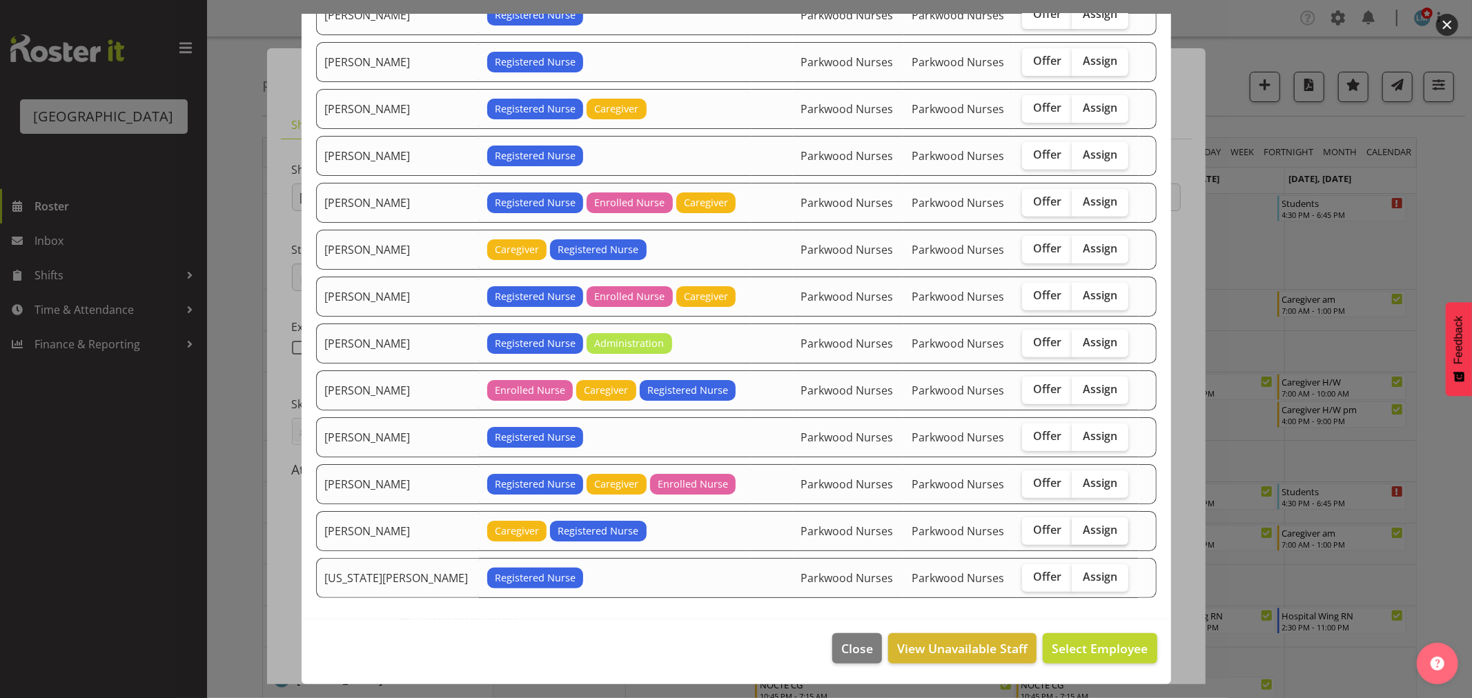
click at [1083, 534] on span "Assign" at bounding box center [1100, 530] width 35 height 14
click at [1072, 534] on input "Assign" at bounding box center [1076, 530] width 9 height 9
checkbox input "true"
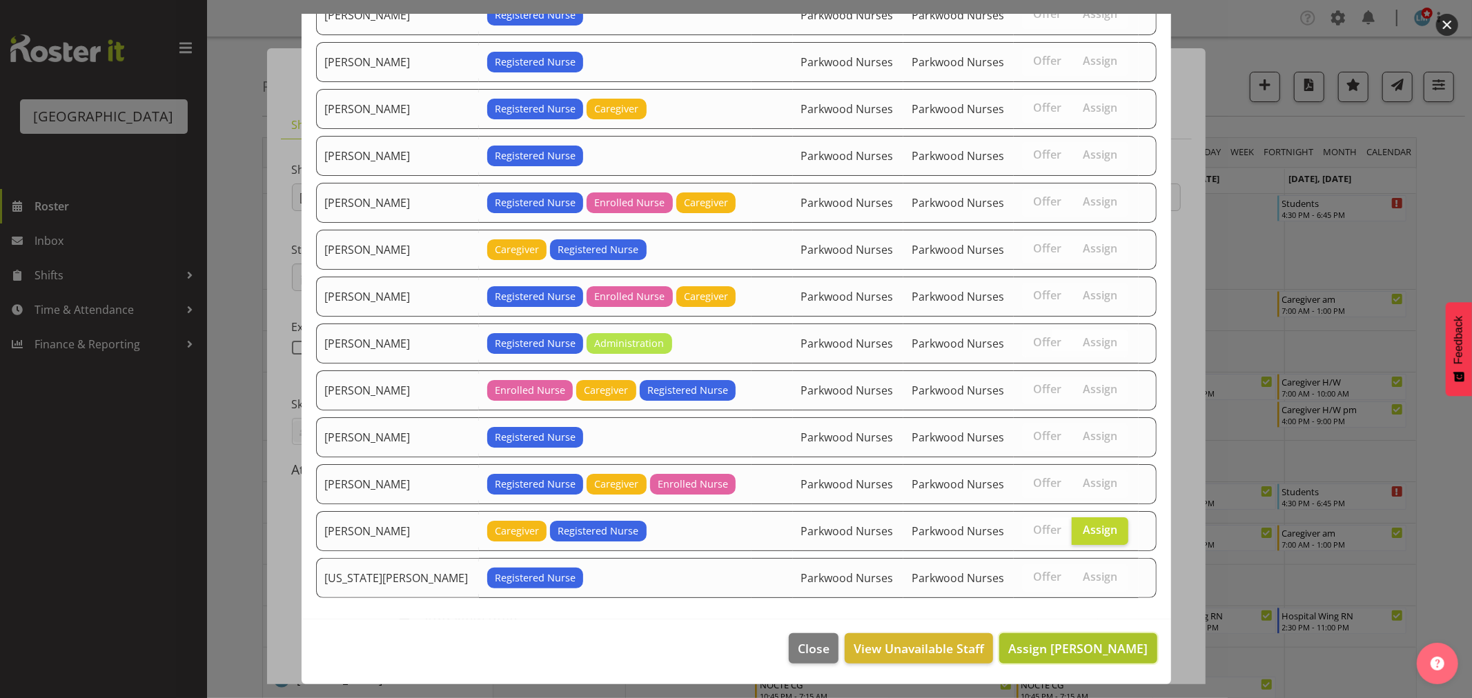
click at [1121, 651] on span "Assign Suzanne Goodwin" at bounding box center [1077, 648] width 139 height 17
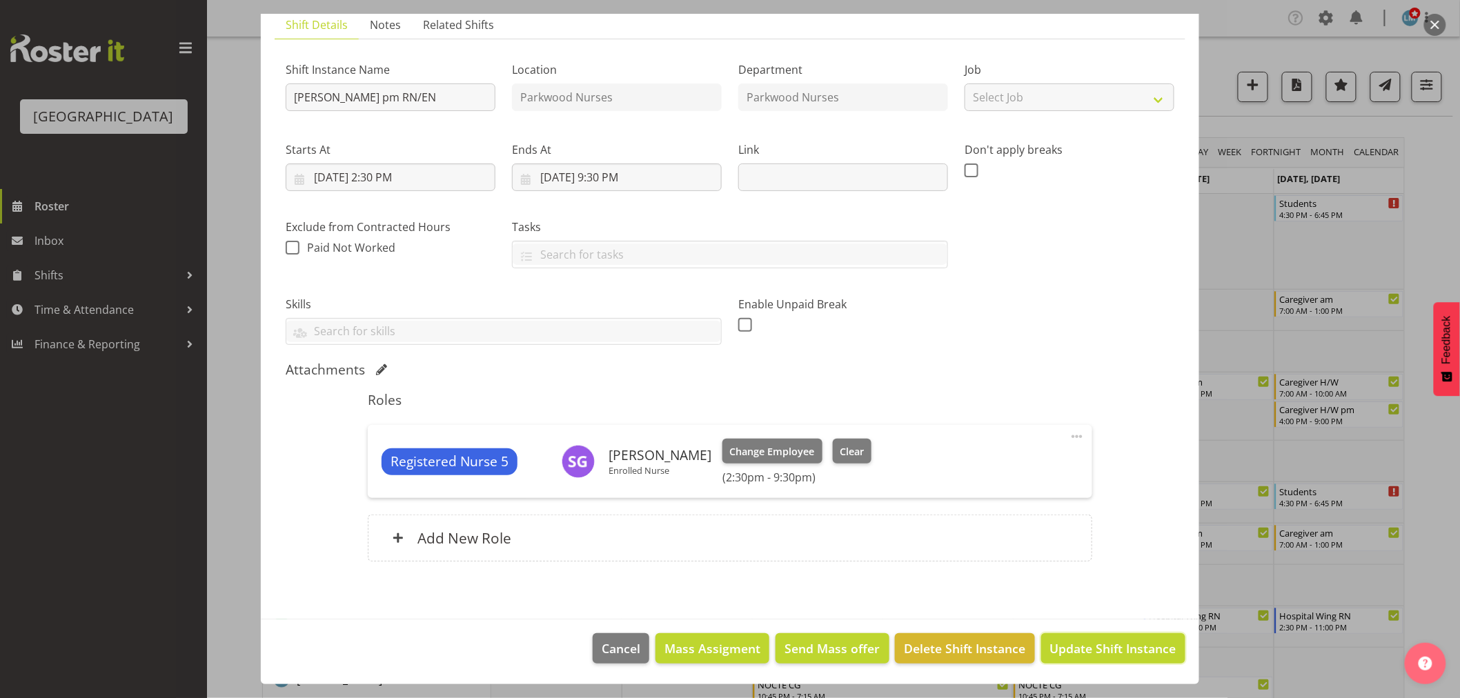
click at [1121, 651] on span "Update Shift Instance" at bounding box center [1113, 649] width 126 height 18
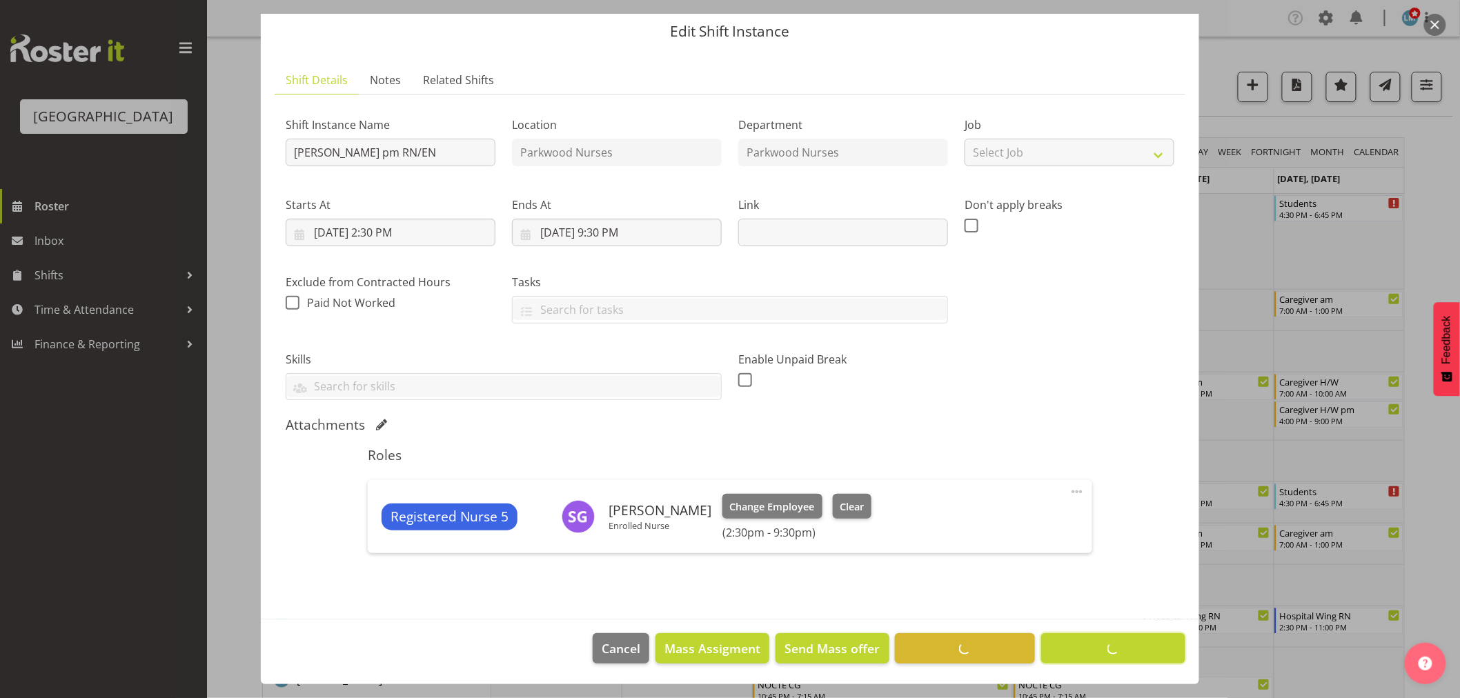
scroll to position [45, 0]
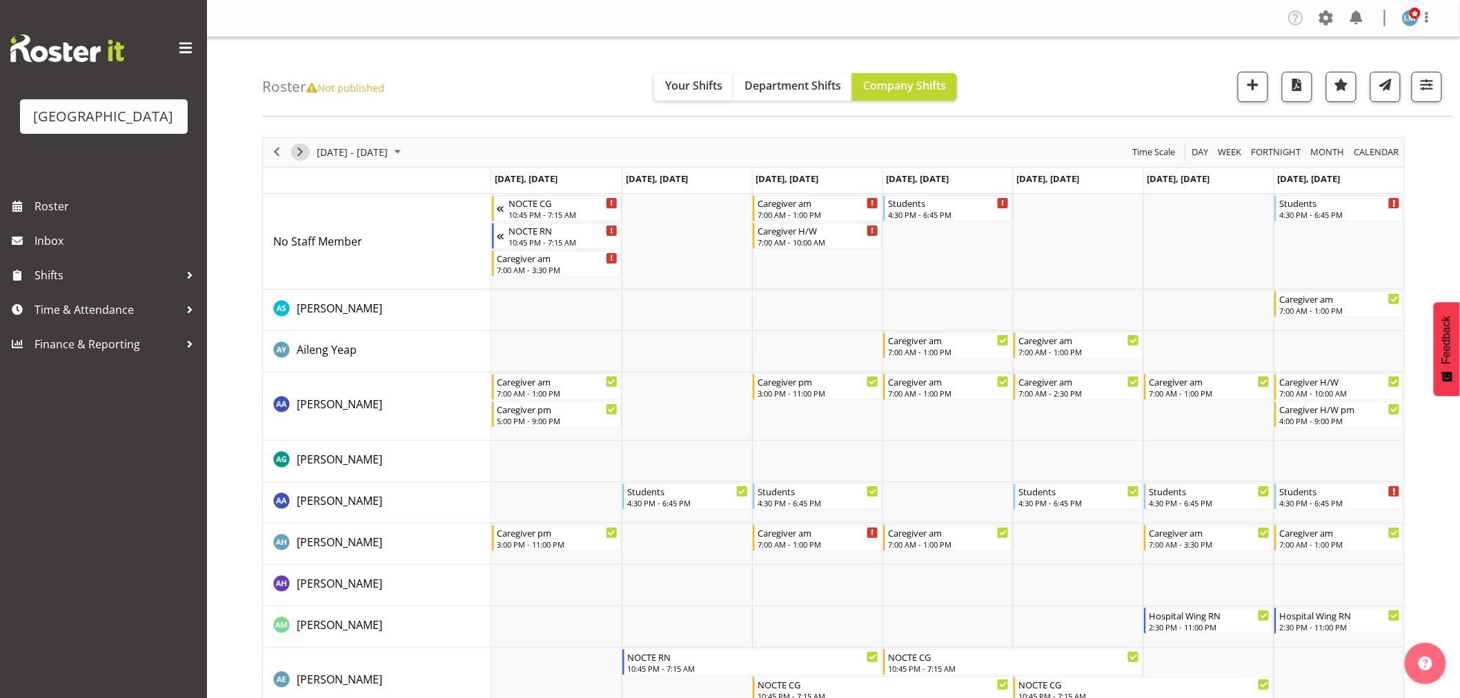
click at [304, 152] on span "Next" at bounding box center [300, 152] width 17 height 17
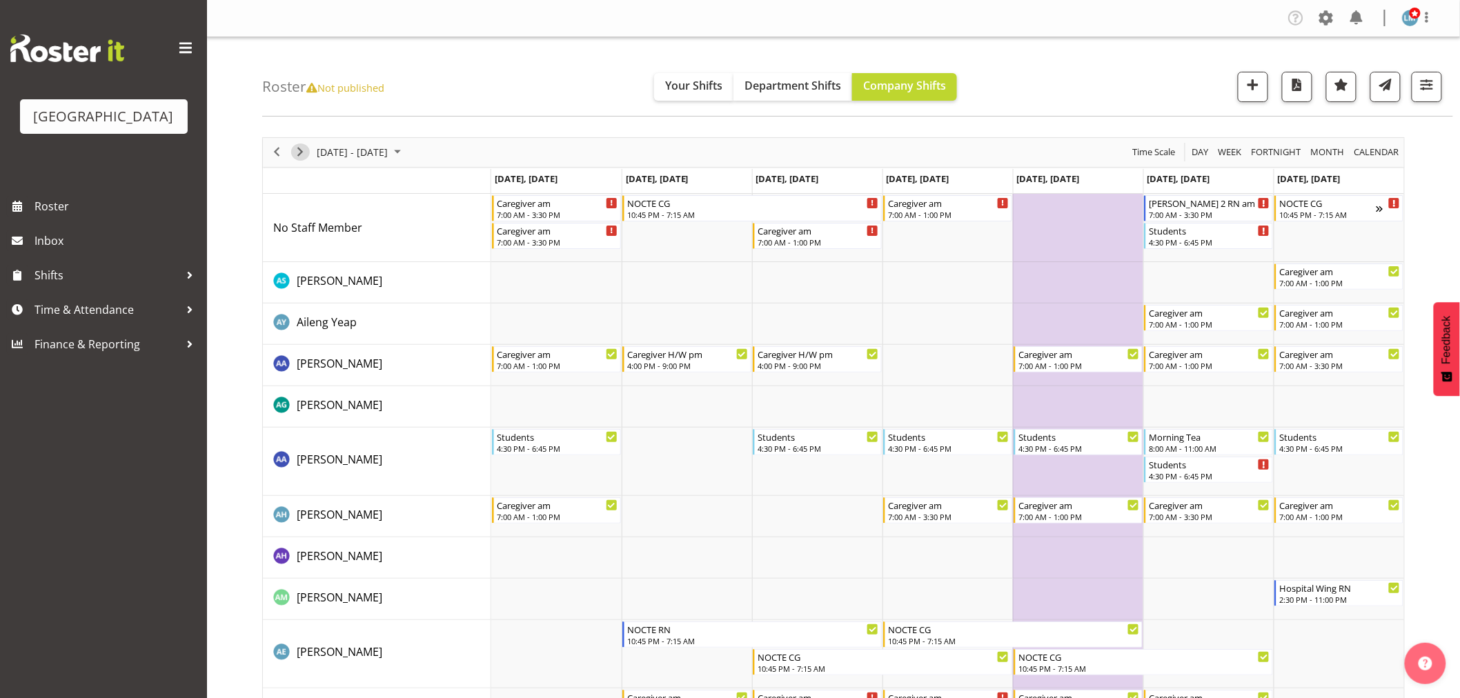
click at [299, 145] on span "Next" at bounding box center [300, 152] width 17 height 17
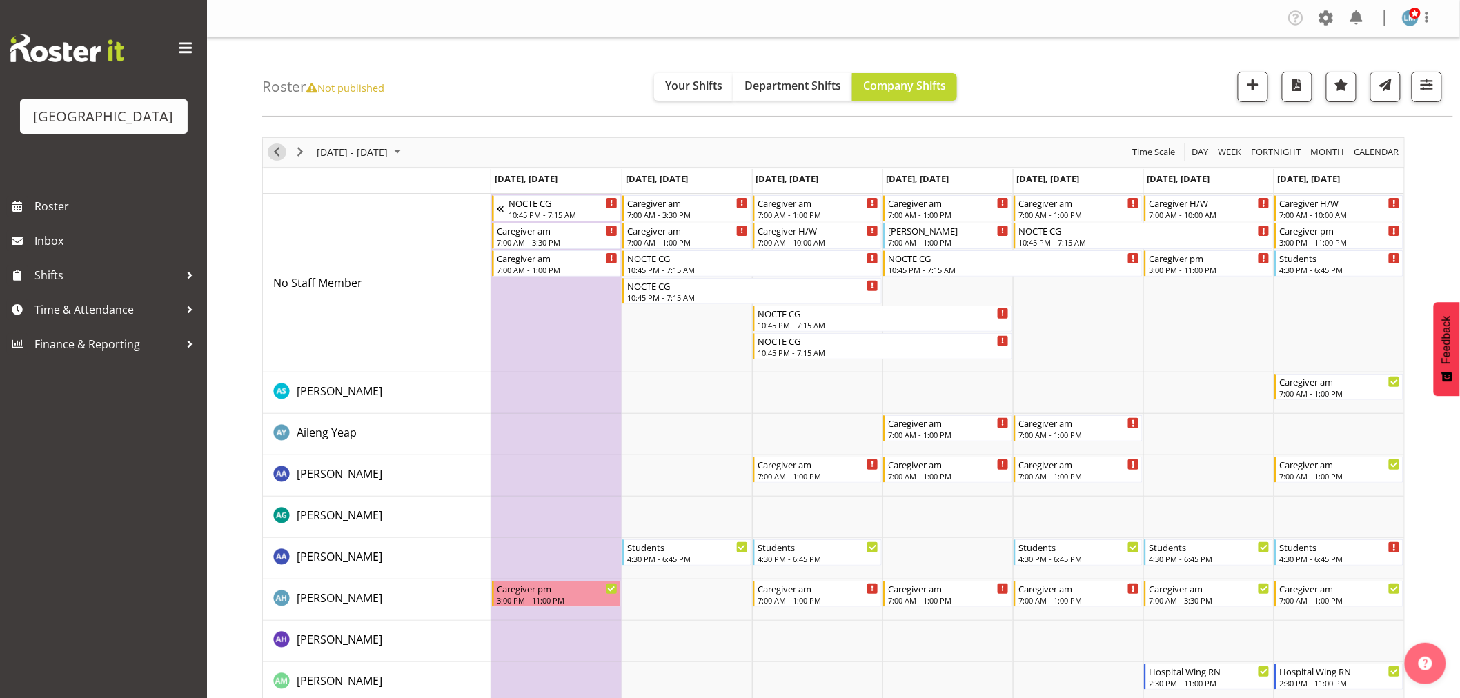
click at [281, 150] on span "Previous" at bounding box center [276, 152] width 17 height 17
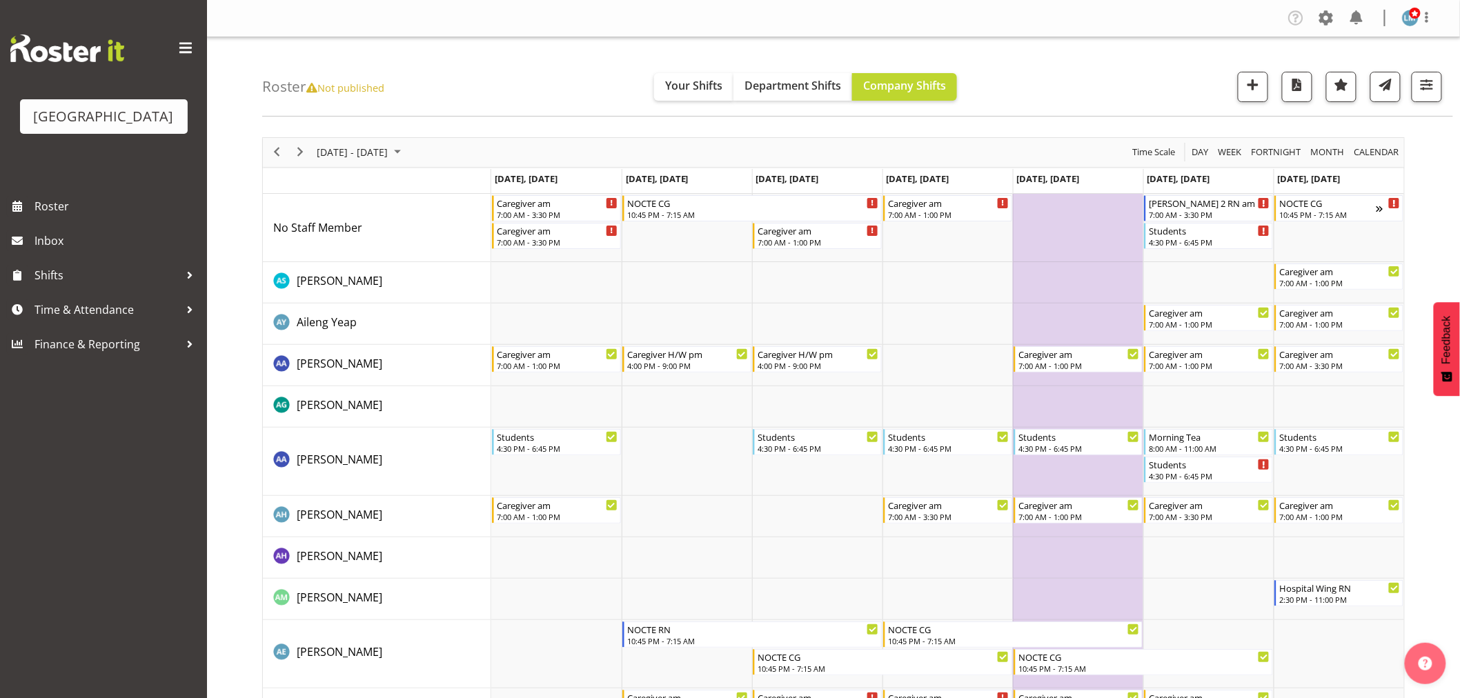
drag, startPoint x: 295, startPoint y: 142, endPoint x: 852, endPoint y: 402, distance: 614.1
click at [295, 143] on div "next period" at bounding box center [299, 152] width 23 height 29
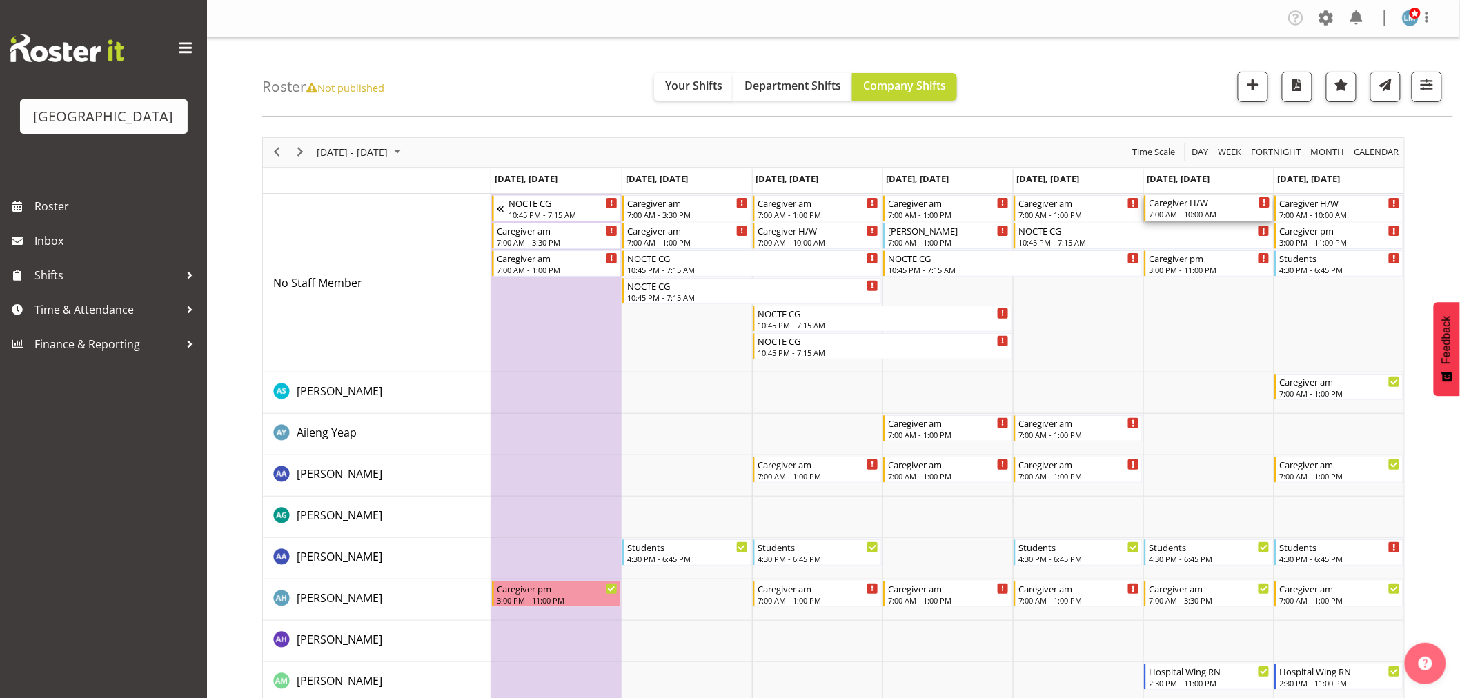
click at [1164, 208] on div "Caregiver H/W" at bounding box center [1209, 202] width 121 height 14
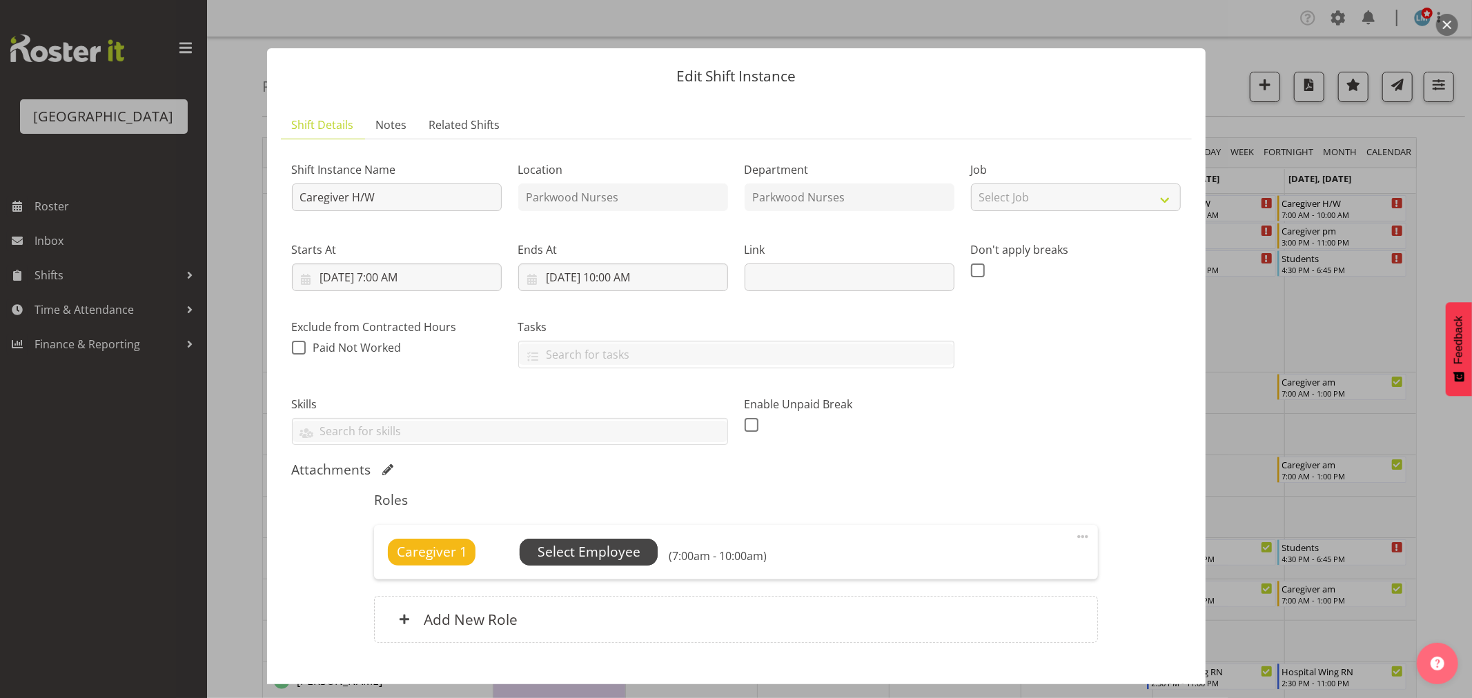
click at [603, 558] on span "Select Employee" at bounding box center [589, 552] width 103 height 20
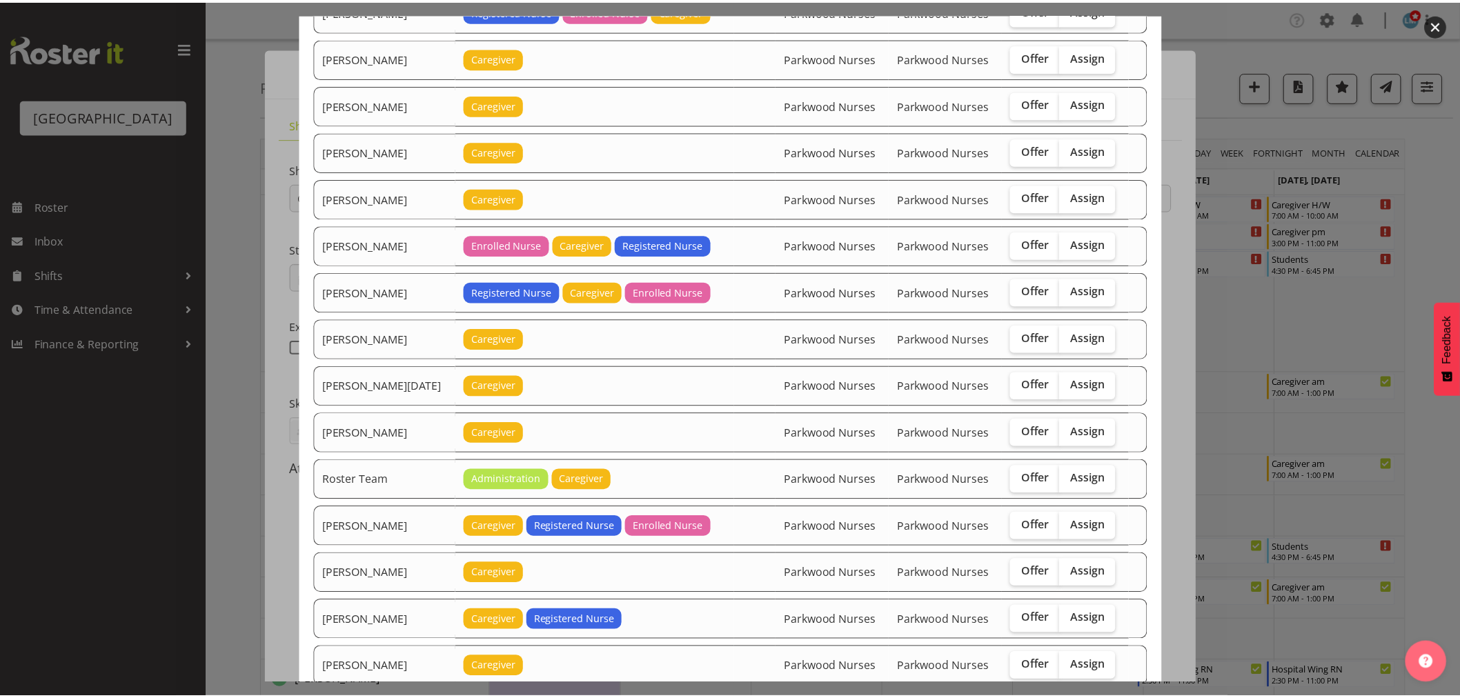
scroll to position [1667, 0]
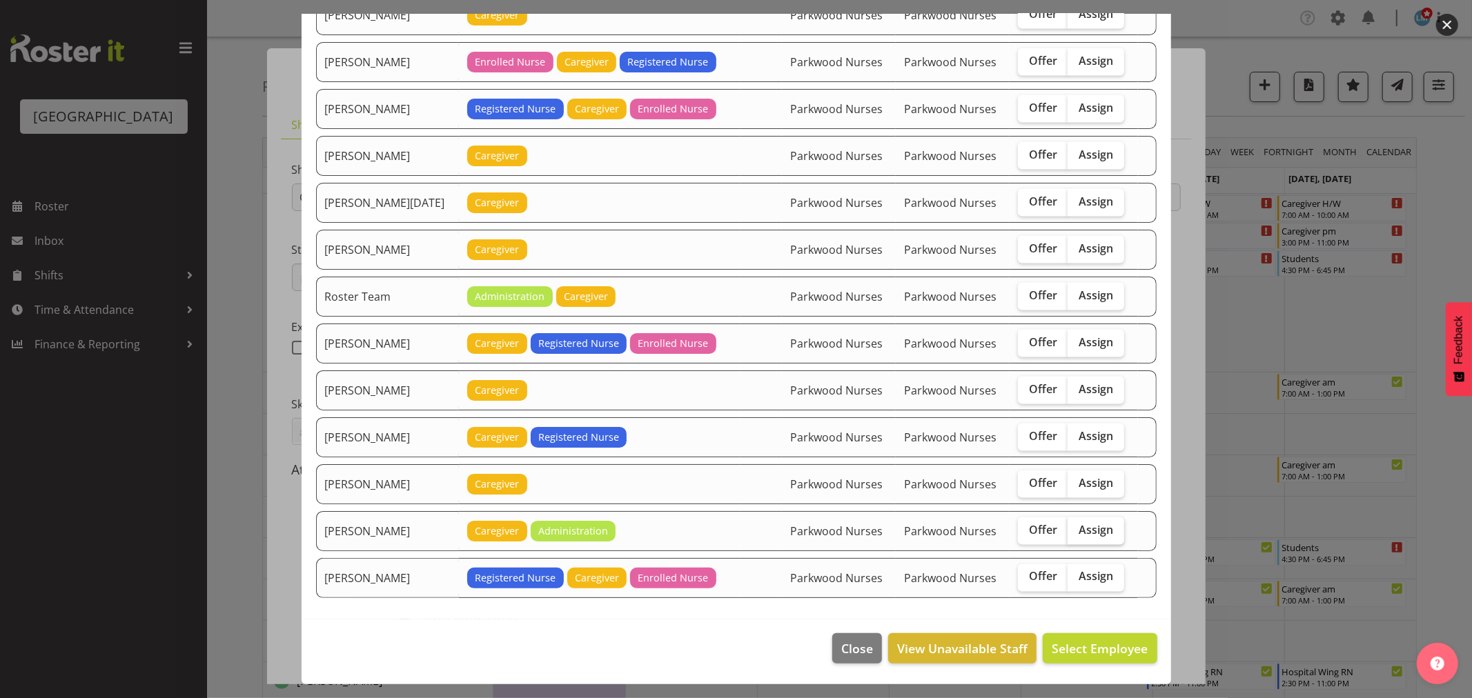
click at [1098, 528] on span "Assign" at bounding box center [1096, 530] width 35 height 14
click at [1077, 528] on input "Assign" at bounding box center [1072, 530] width 9 height 9
checkbox input "true"
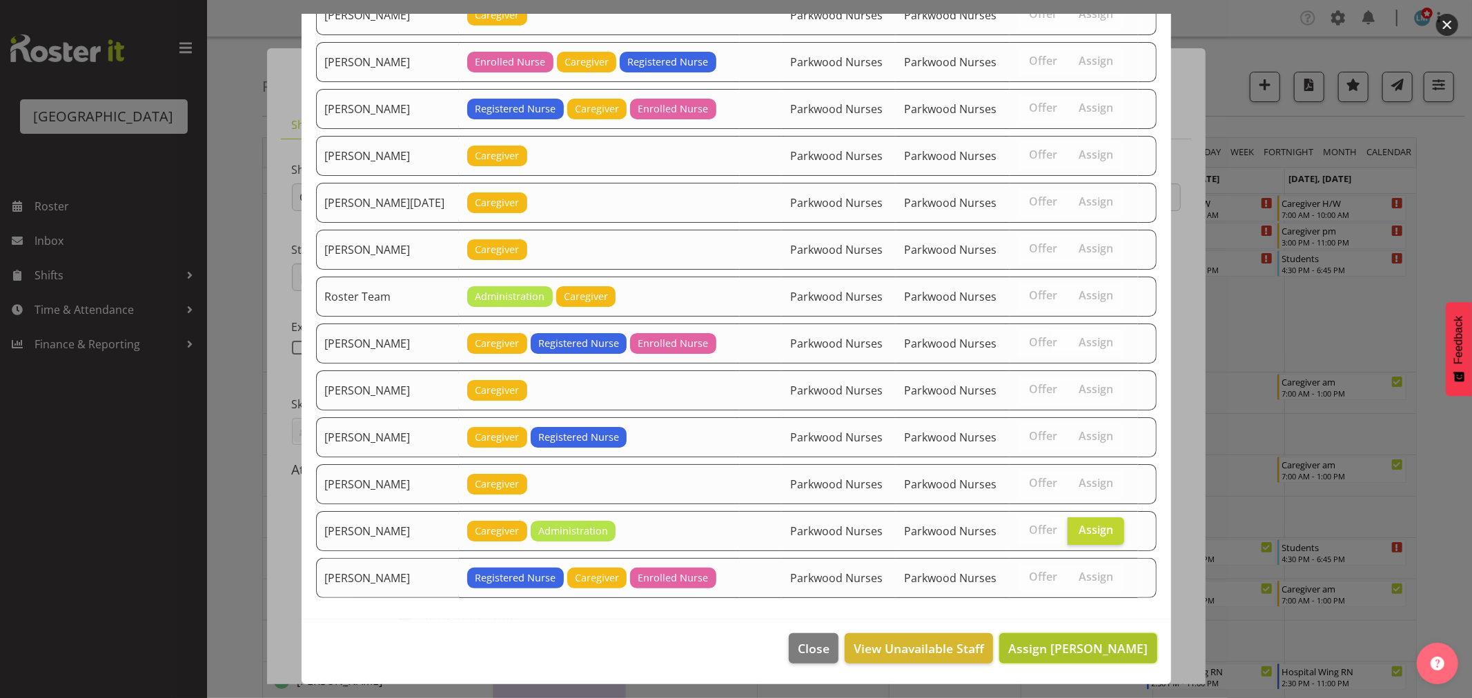
click at [1111, 643] on span "Assign Wendy Hayden" at bounding box center [1077, 648] width 139 height 17
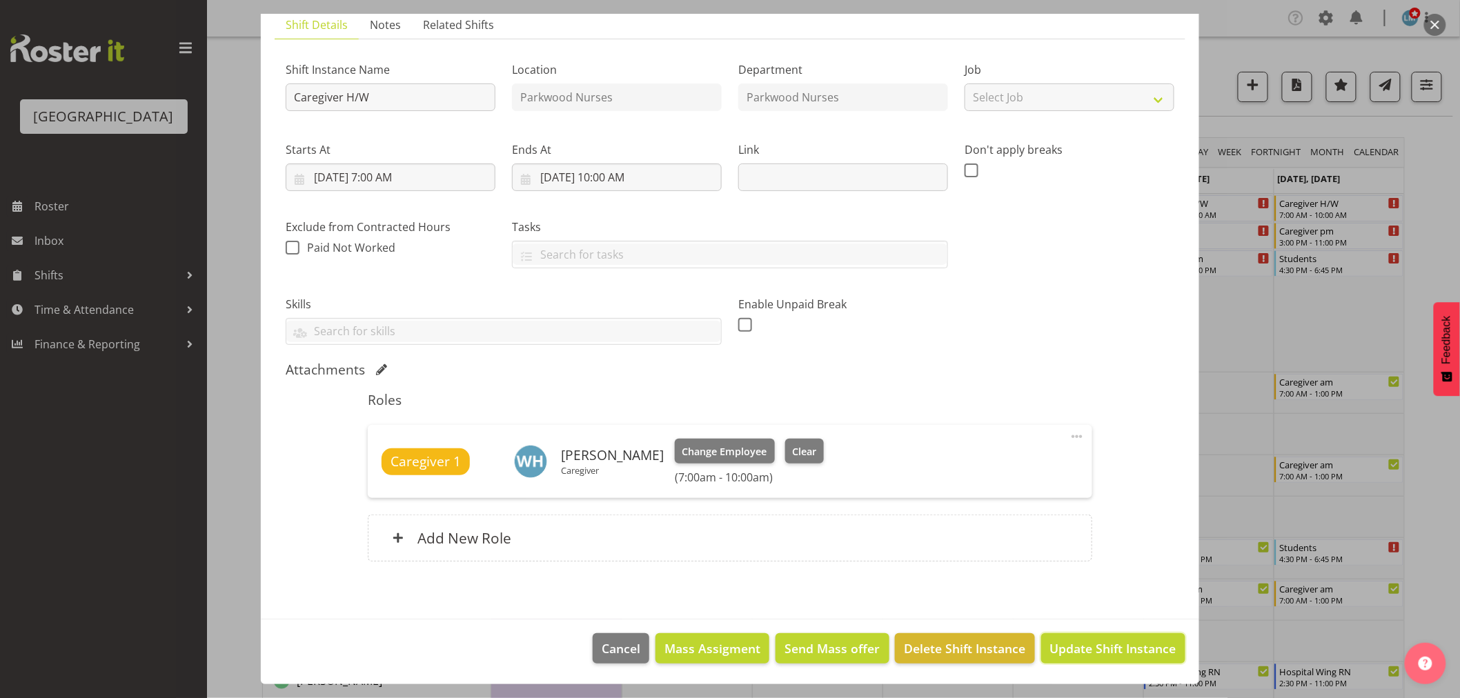
click at [1111, 643] on span "Update Shift Instance" at bounding box center [1113, 649] width 126 height 18
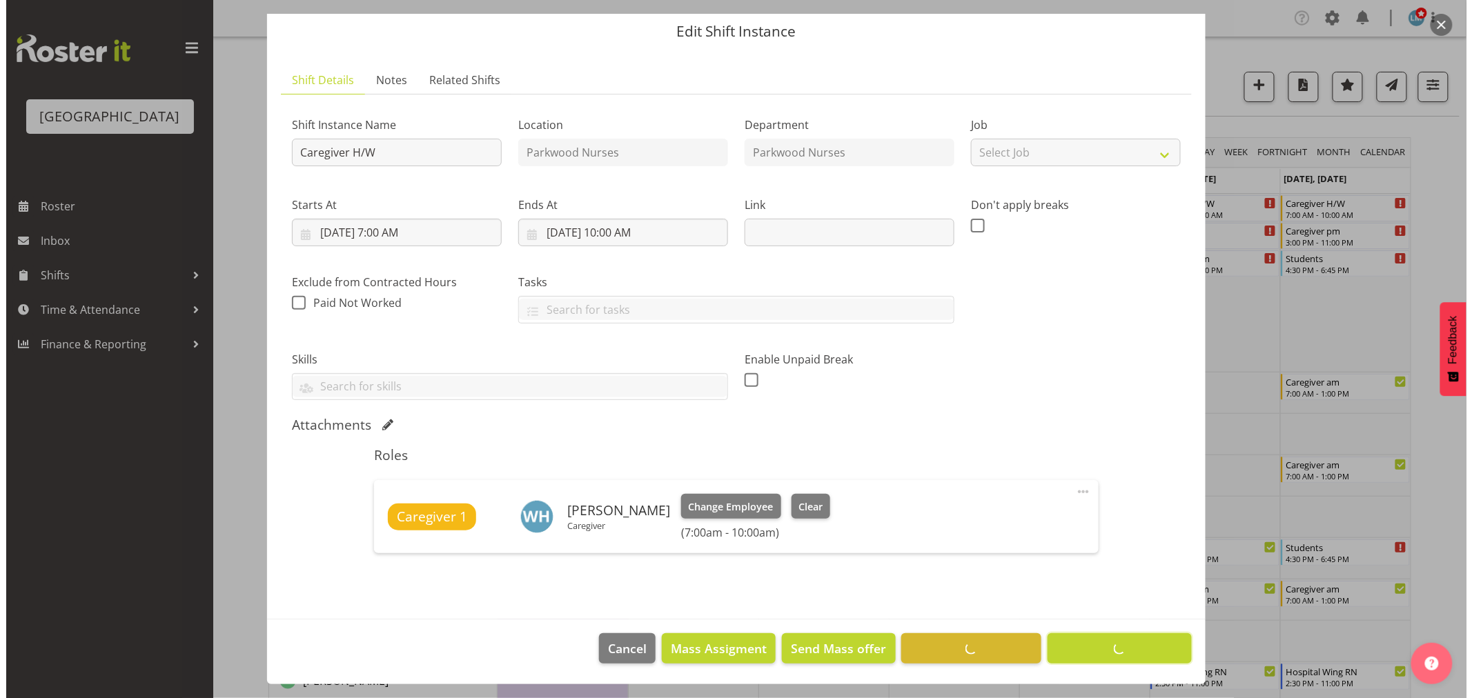
scroll to position [45, 0]
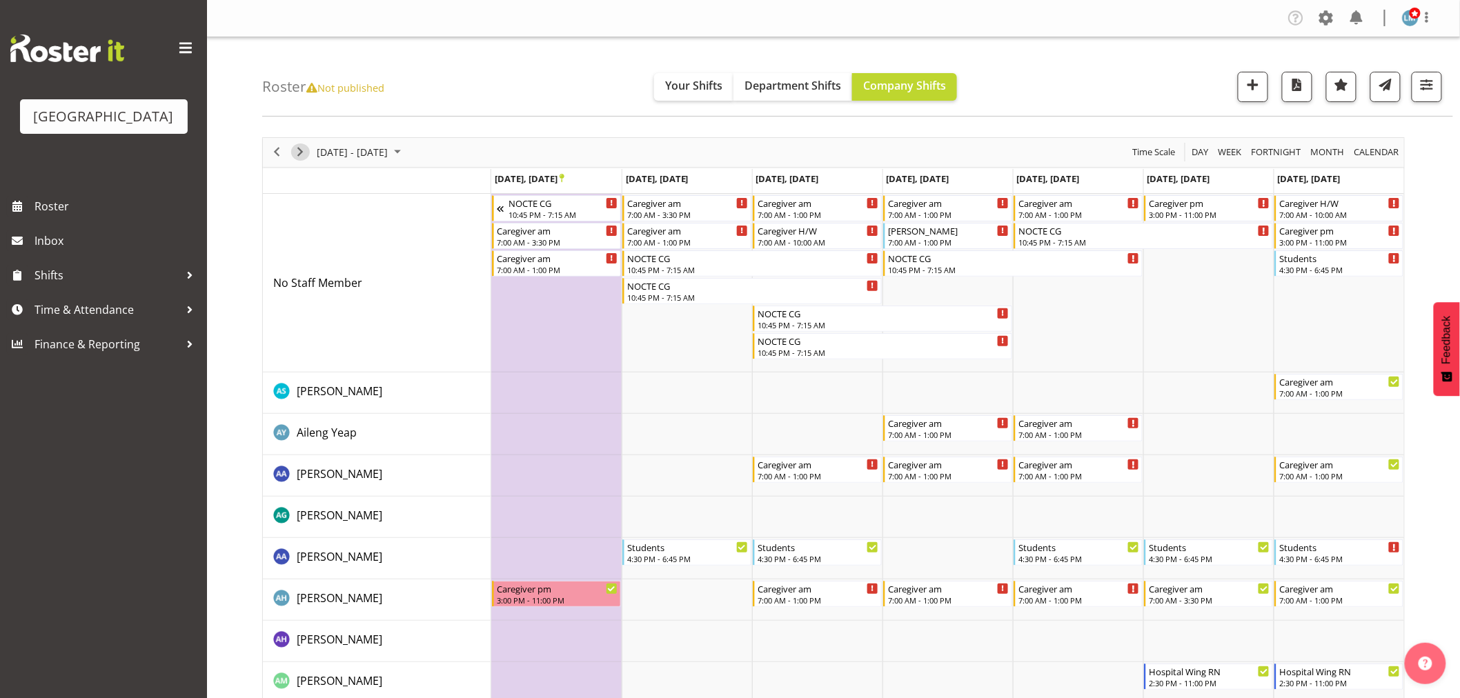
click at [306, 148] on span "Next" at bounding box center [300, 152] width 17 height 17
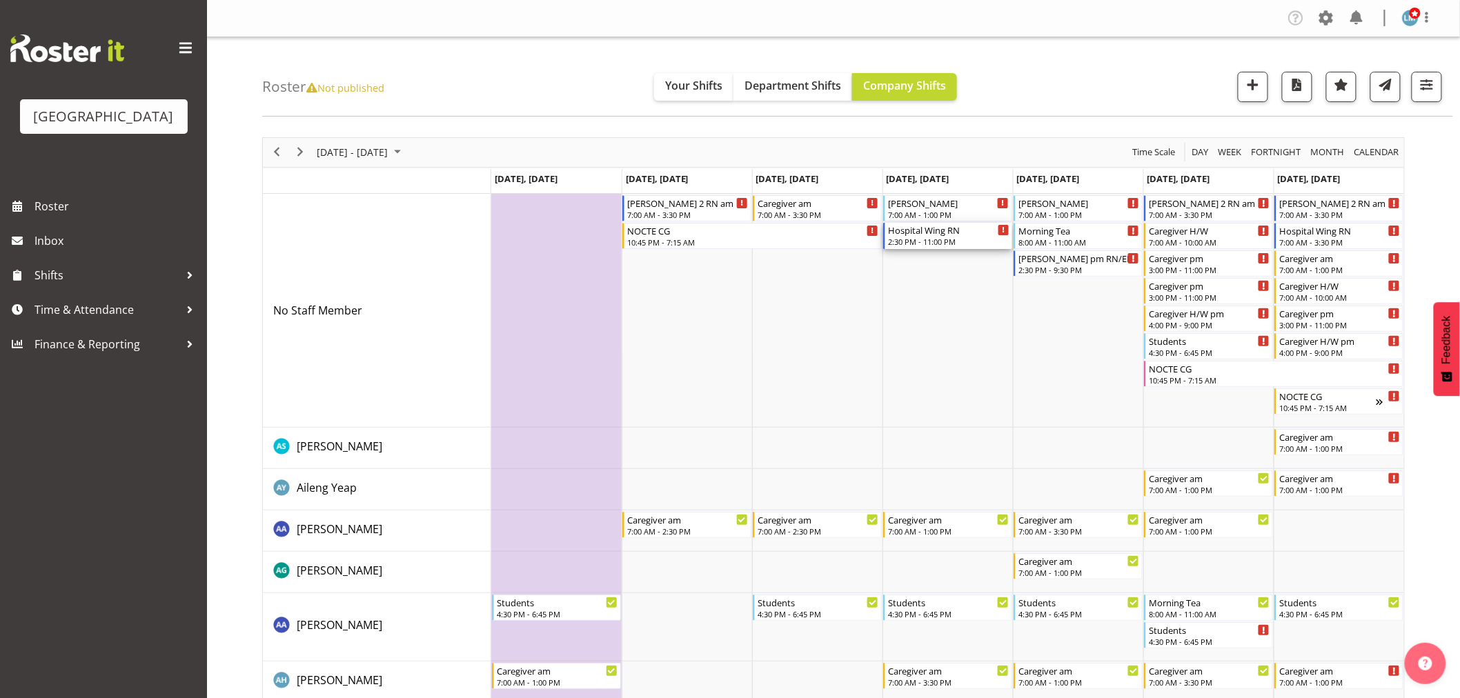
click at [937, 228] on div "Hospital Wing RN" at bounding box center [948, 230] width 121 height 14
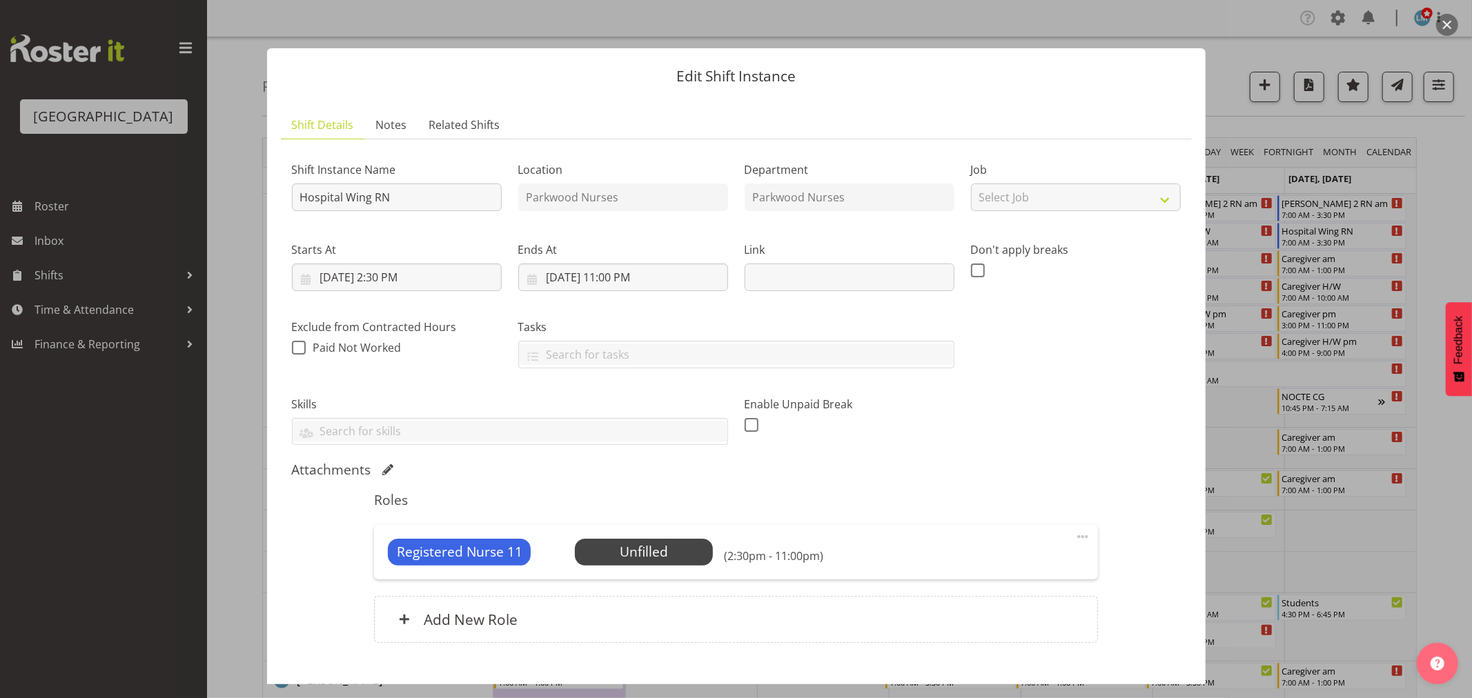
click at [1431, 204] on div at bounding box center [736, 349] width 1472 height 698
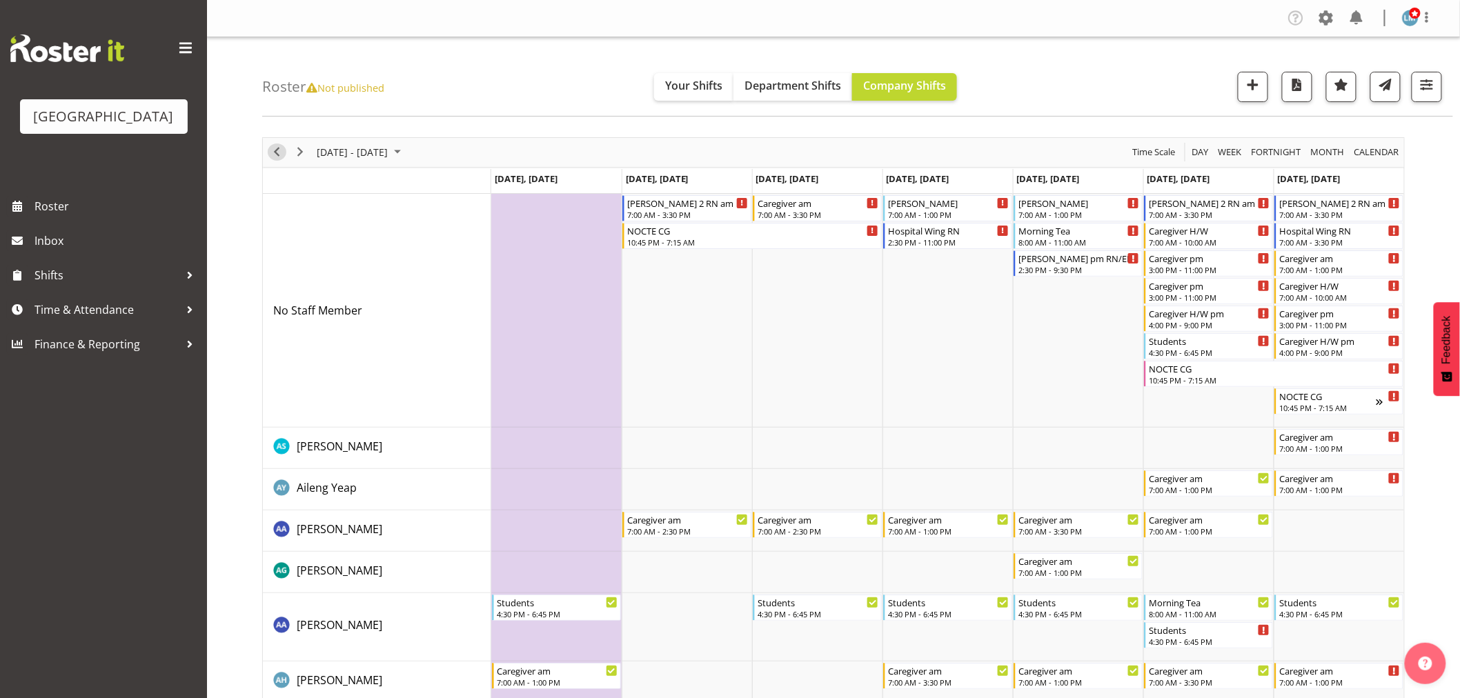
click at [286, 153] on button "Previous" at bounding box center [277, 152] width 19 height 17
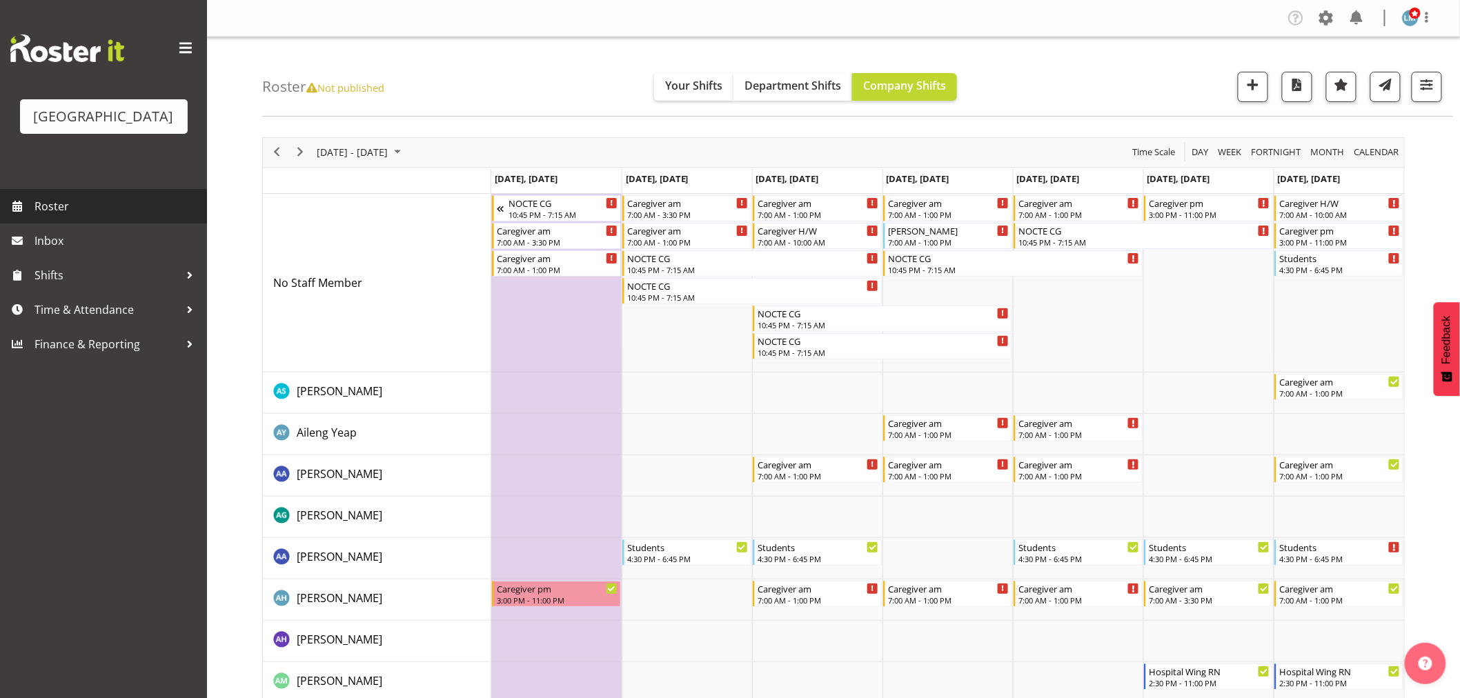
click at [39, 217] on span "Roster" at bounding box center [118, 206] width 166 height 21
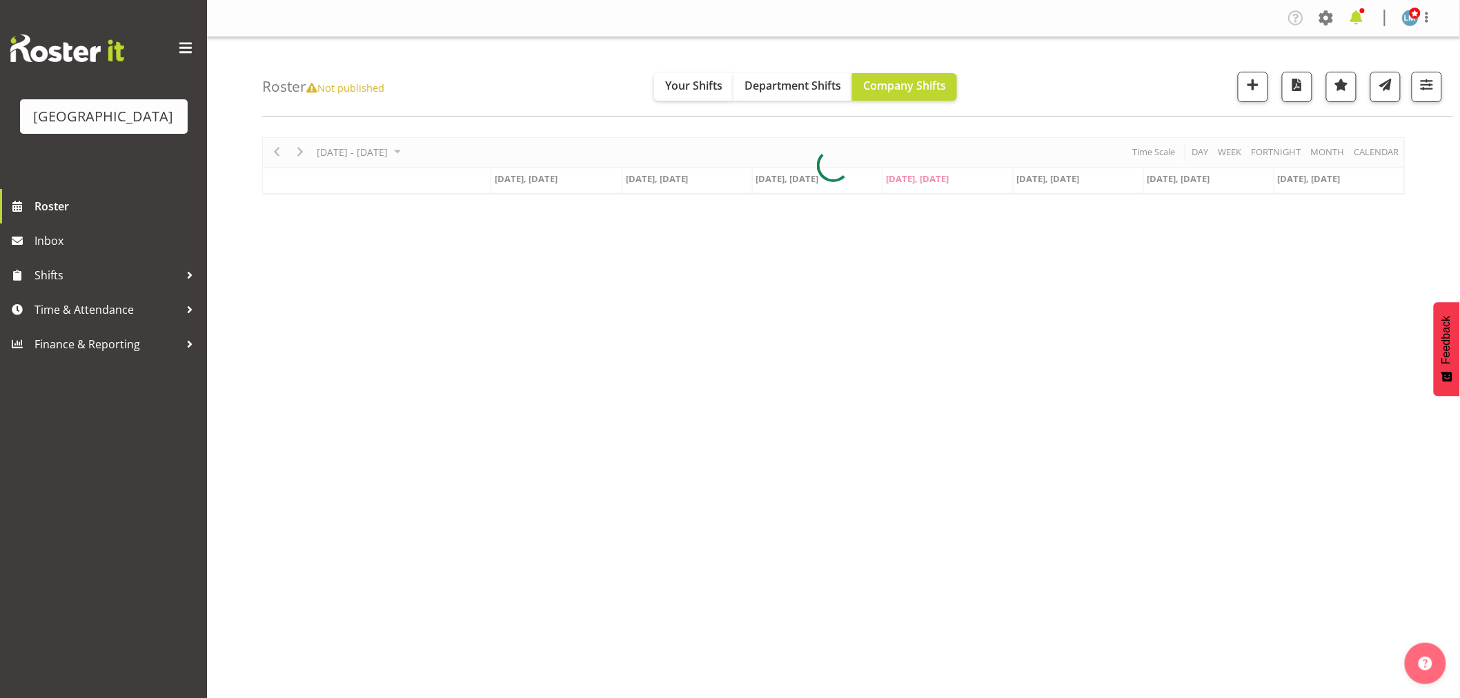
click at [1358, 25] on span at bounding box center [1357, 18] width 22 height 22
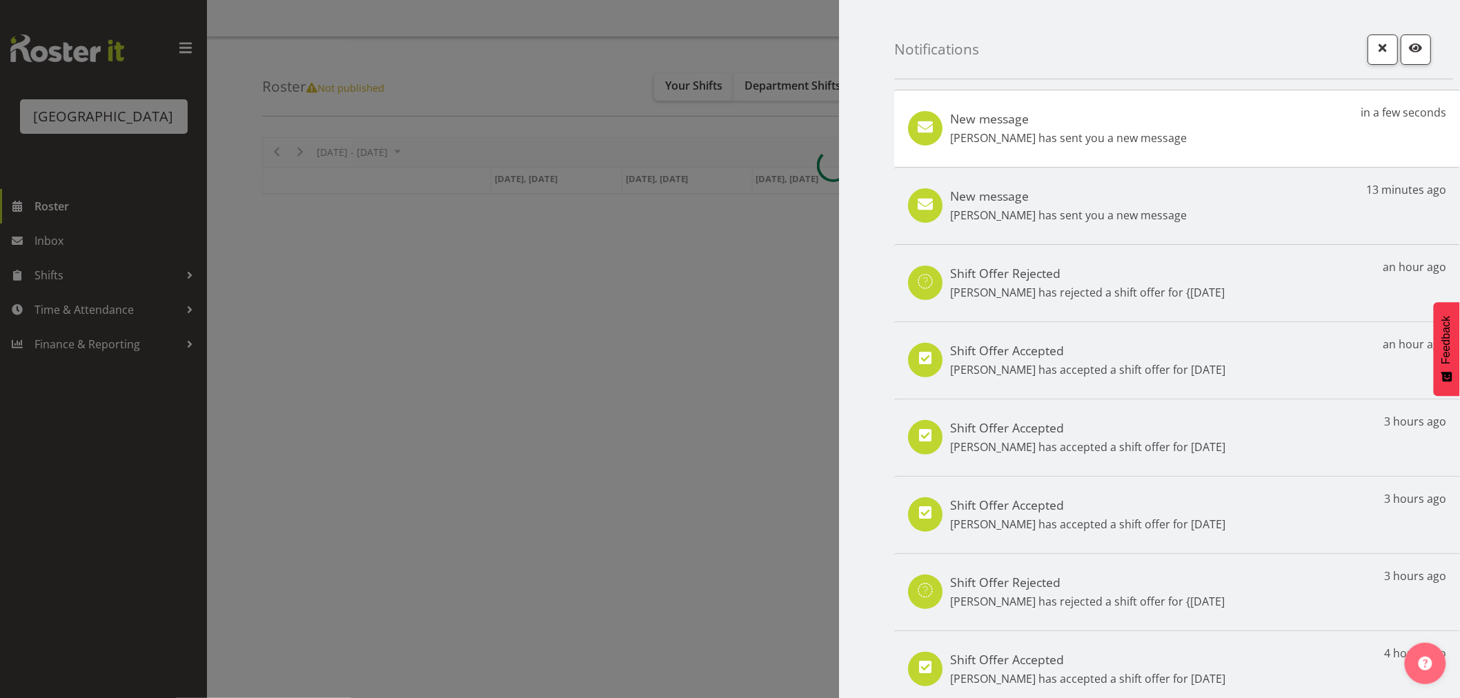
click at [1232, 143] on div "New message Linda Shearman has sent you a new message in a few seconds" at bounding box center [1177, 128] width 566 height 77
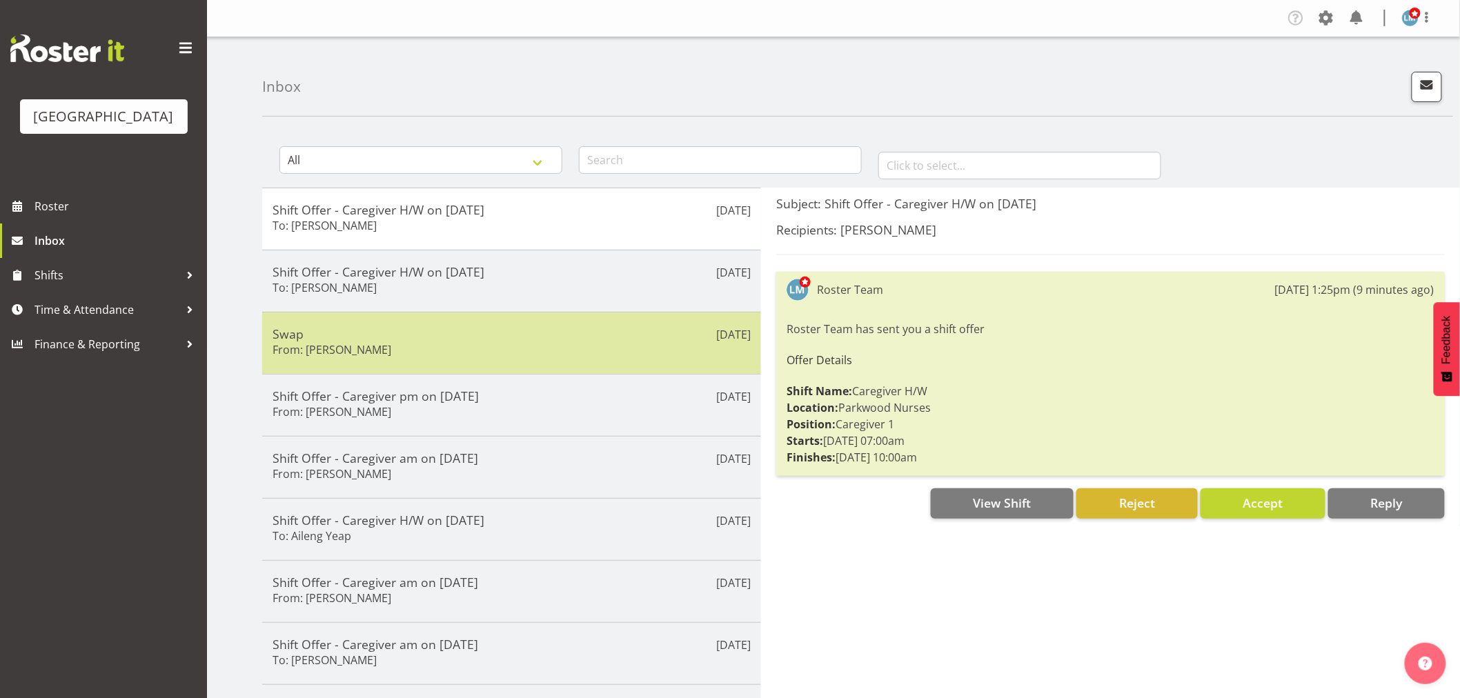
click at [380, 325] on div "[DATE] Swap From: [PERSON_NAME]" at bounding box center [511, 343] width 499 height 62
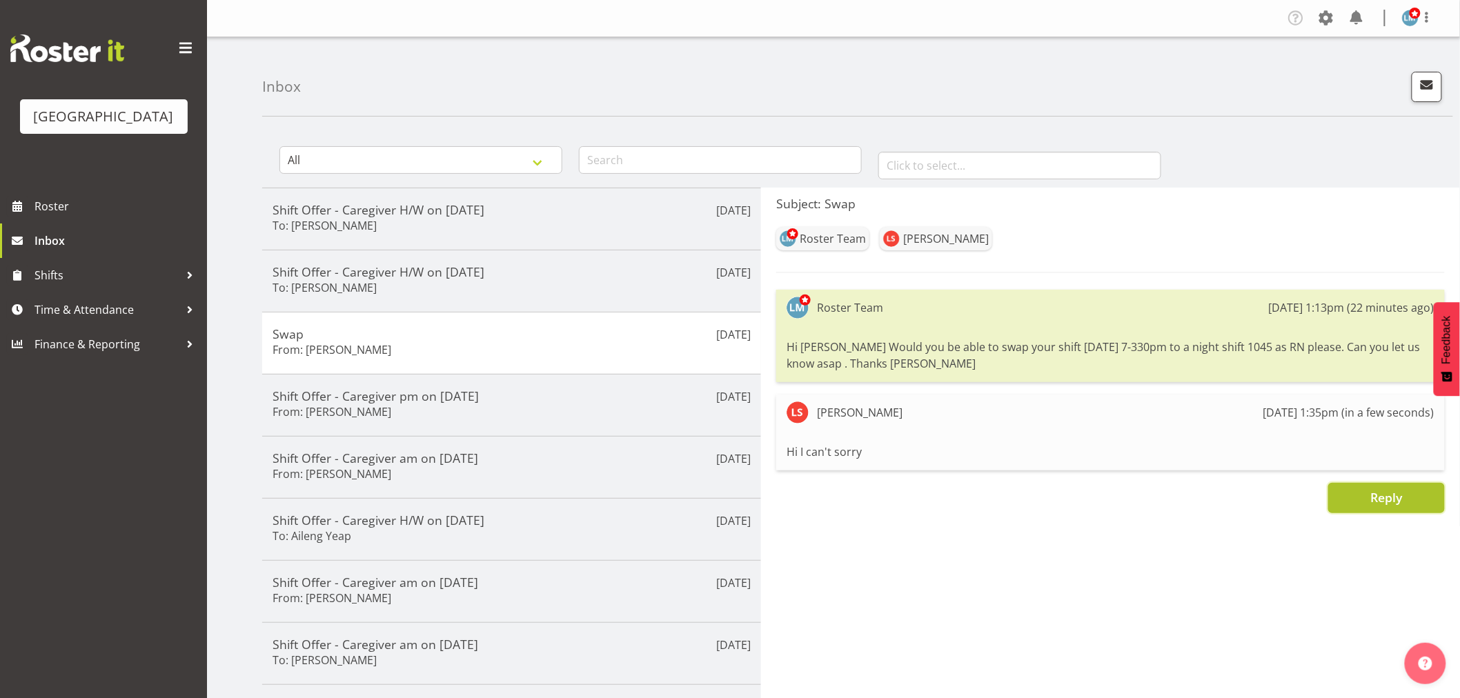
click at [1417, 495] on button "Reply" at bounding box center [1387, 498] width 117 height 30
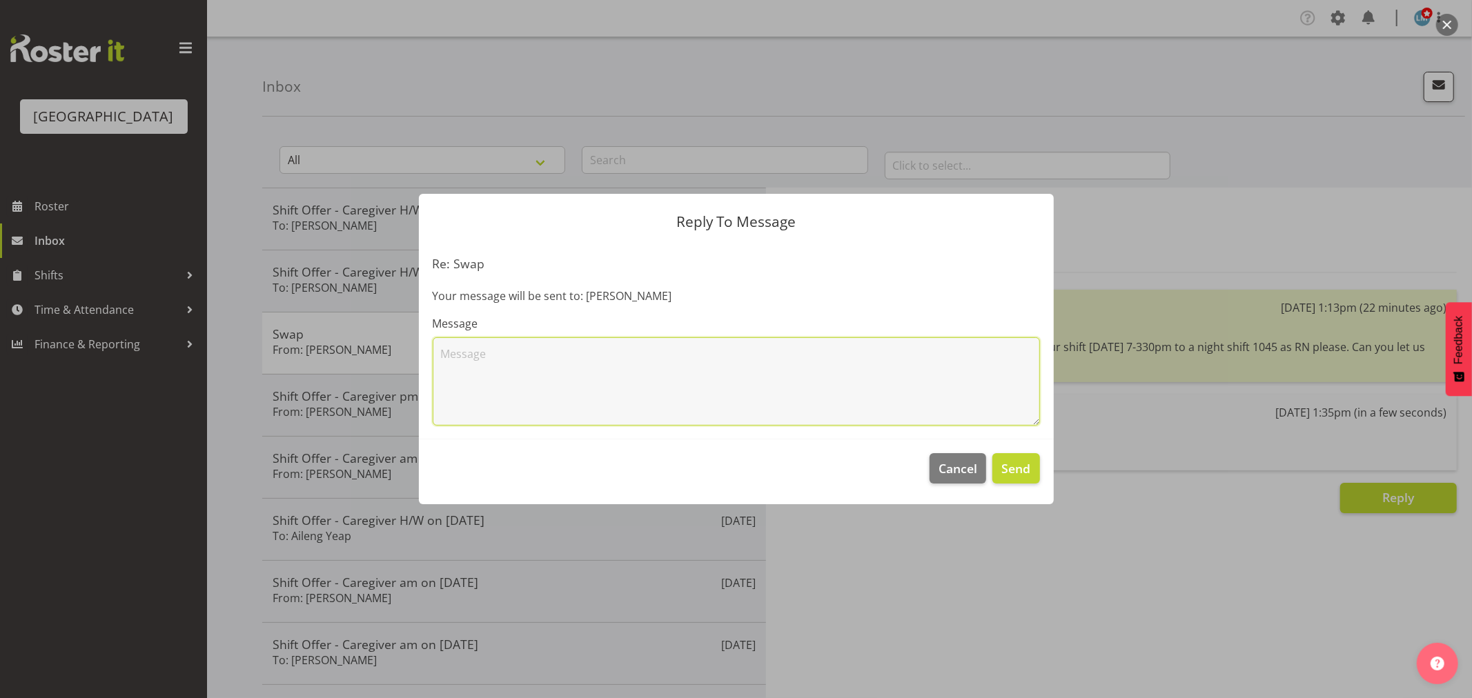
click at [711, 389] on textarea at bounding box center [736, 381] width 607 height 88
type textarea "ok"
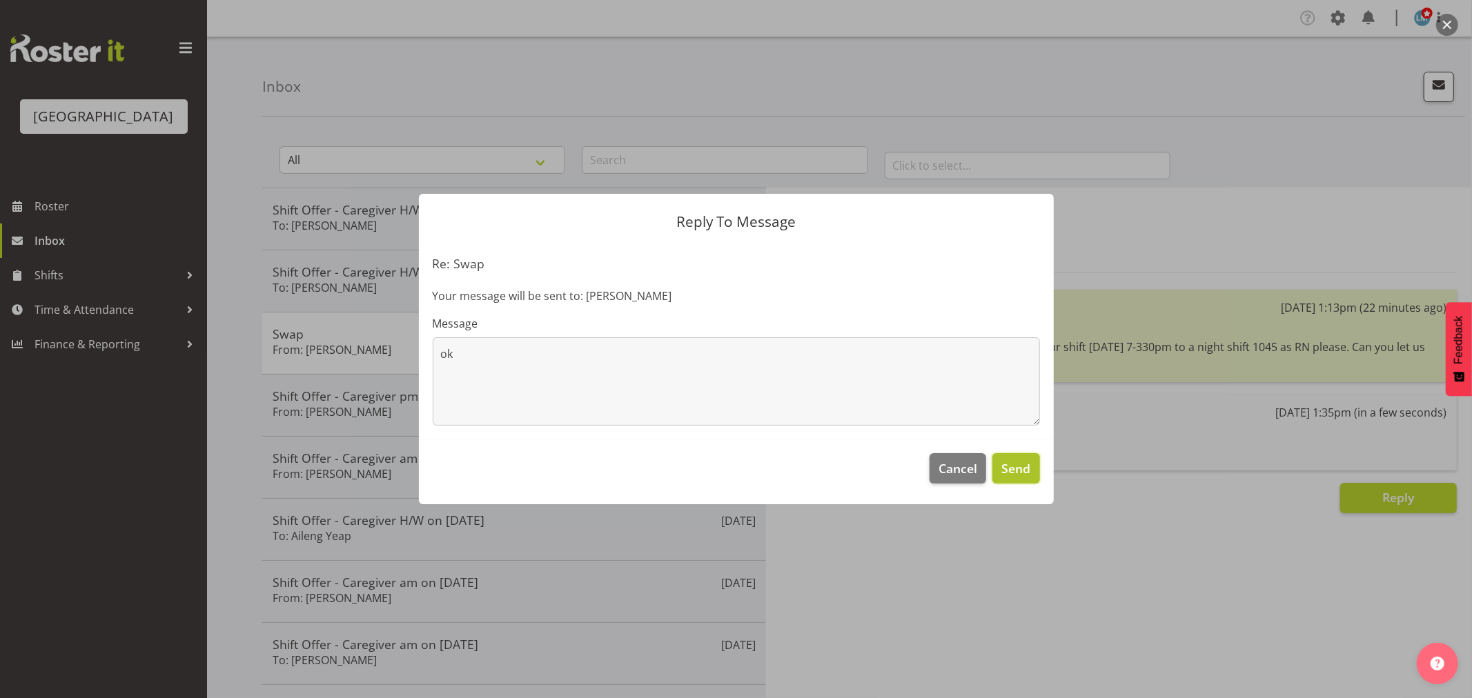
click at [1021, 468] on span "Send" at bounding box center [1015, 469] width 29 height 18
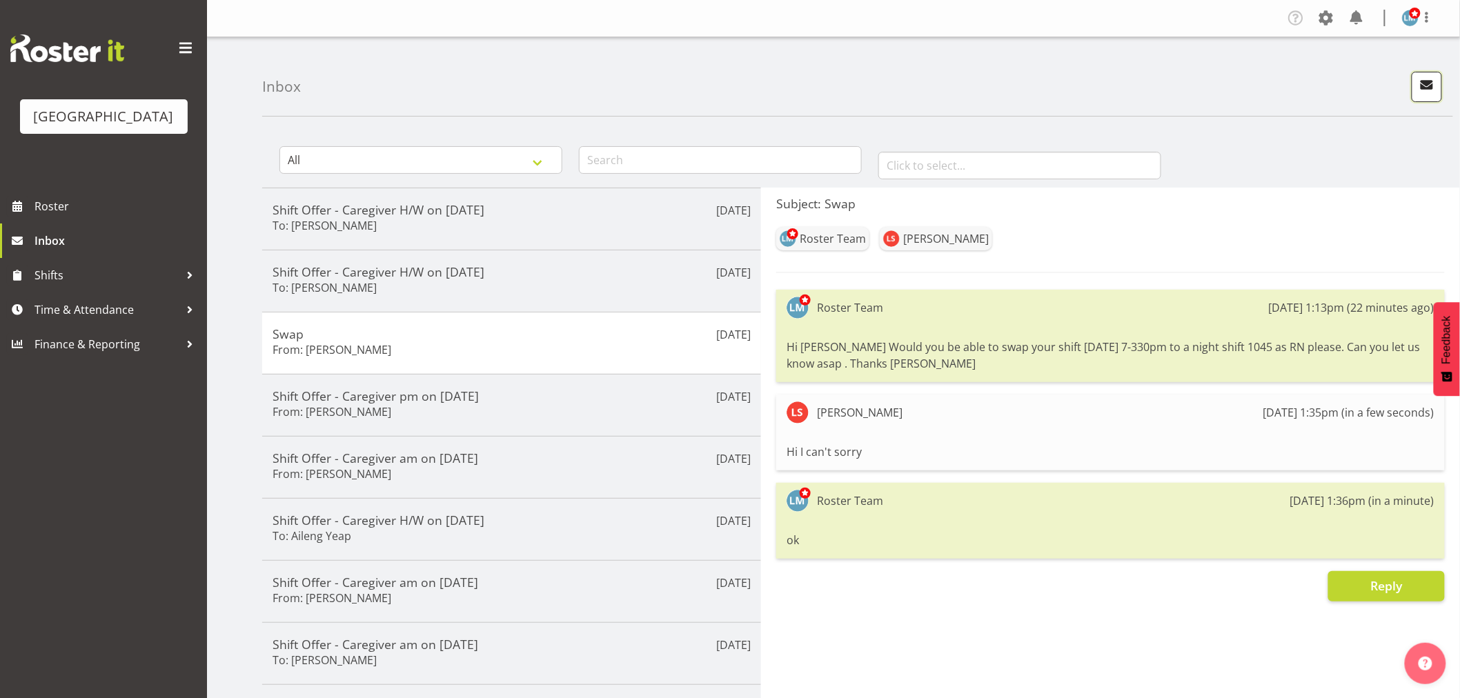
click at [1433, 86] on span "button" at bounding box center [1427, 85] width 18 height 18
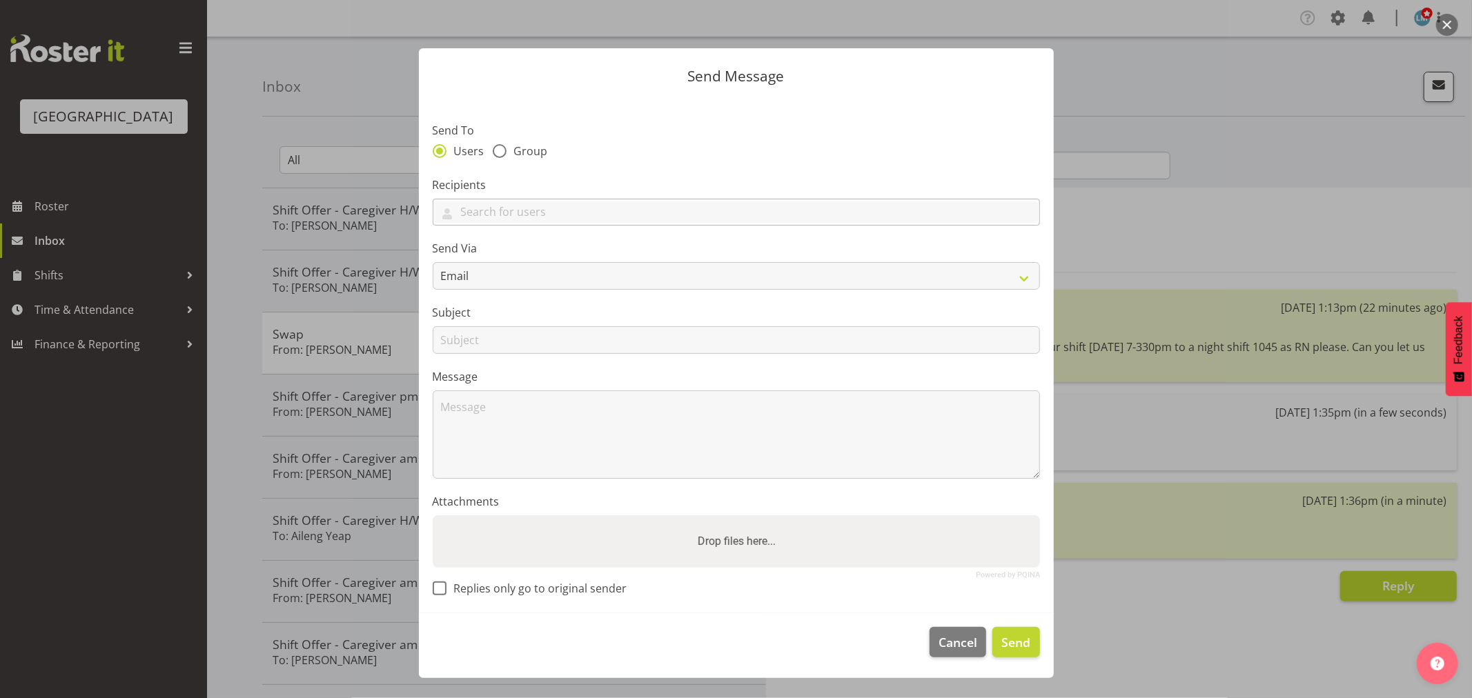
click at [582, 199] on div "[PERSON_NAME] [PERSON_NAME] [PERSON_NAME] [PERSON_NAME] [PERSON_NAME] [PERSON_N…" at bounding box center [736, 213] width 607 height 28
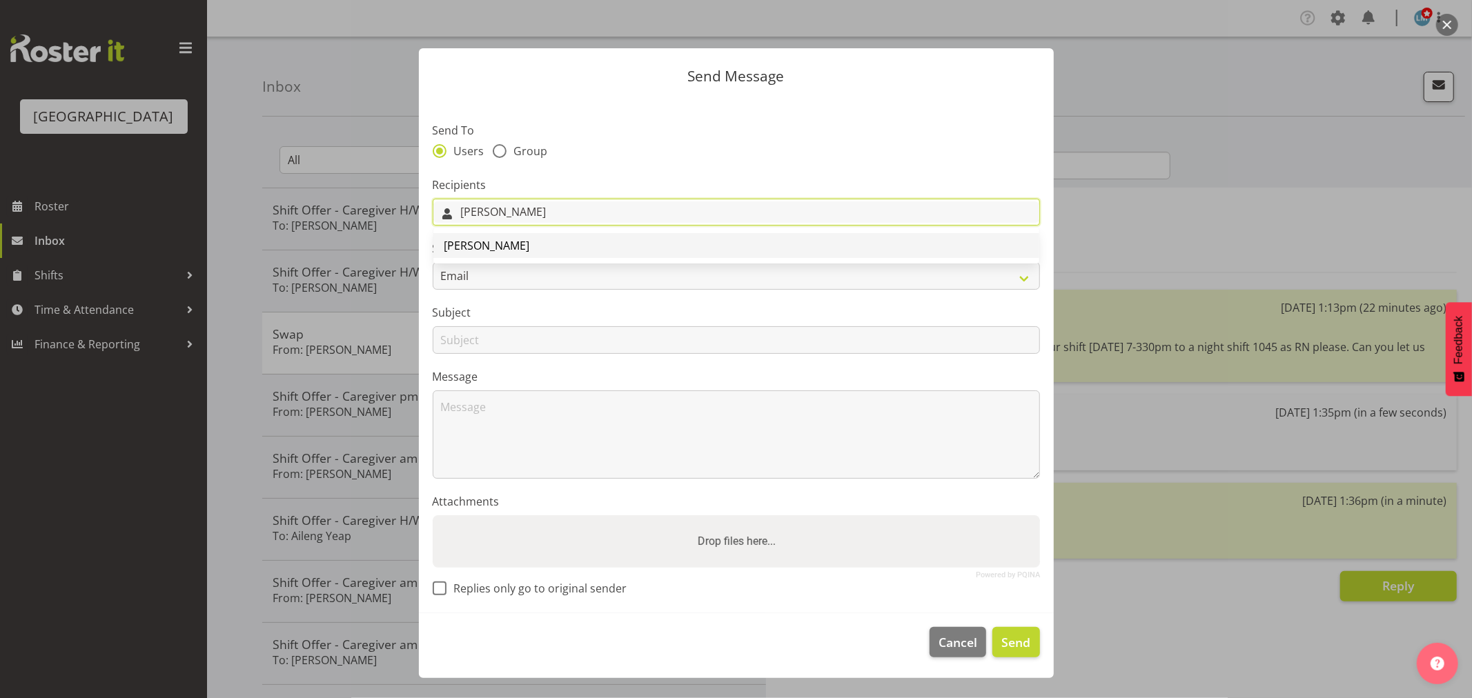
type input "[PERSON_NAME]"
click at [463, 249] on span "[PERSON_NAME]" at bounding box center [487, 245] width 86 height 15
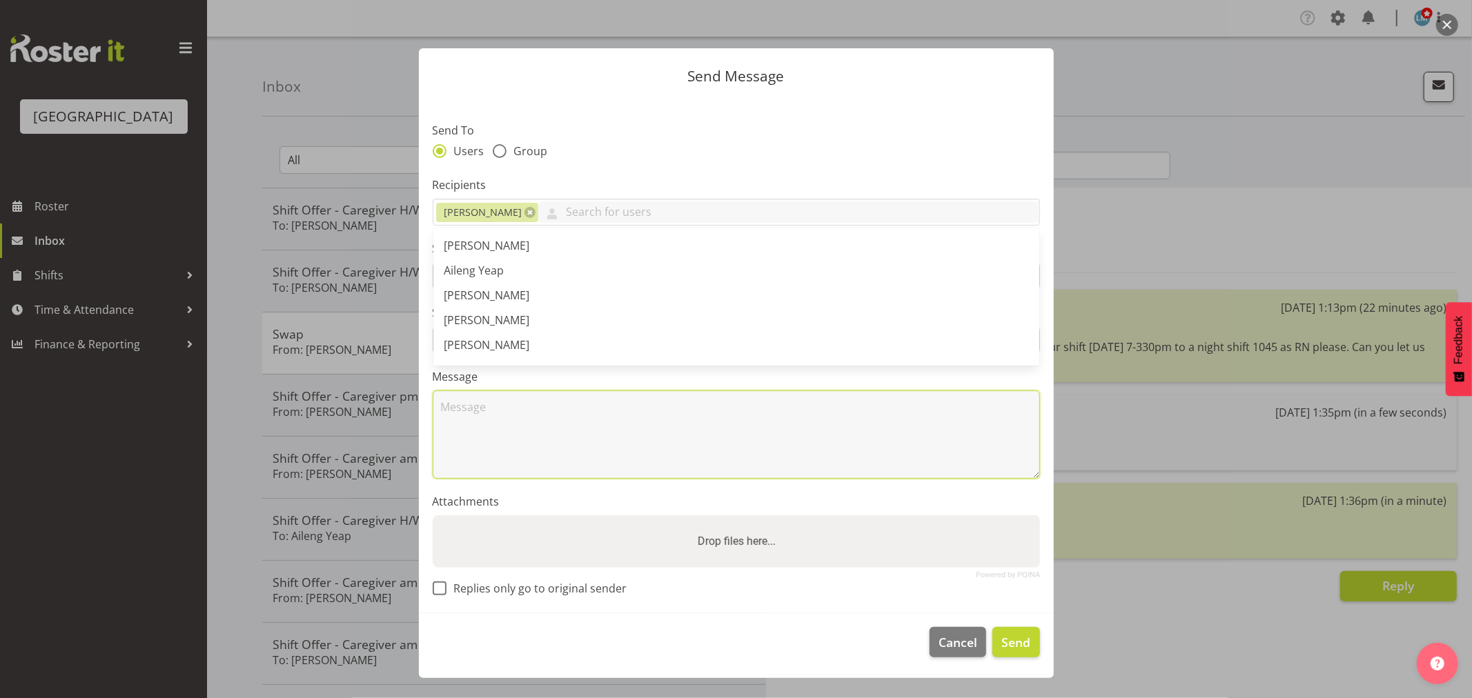
click at [582, 428] on textarea at bounding box center [736, 435] width 607 height 88
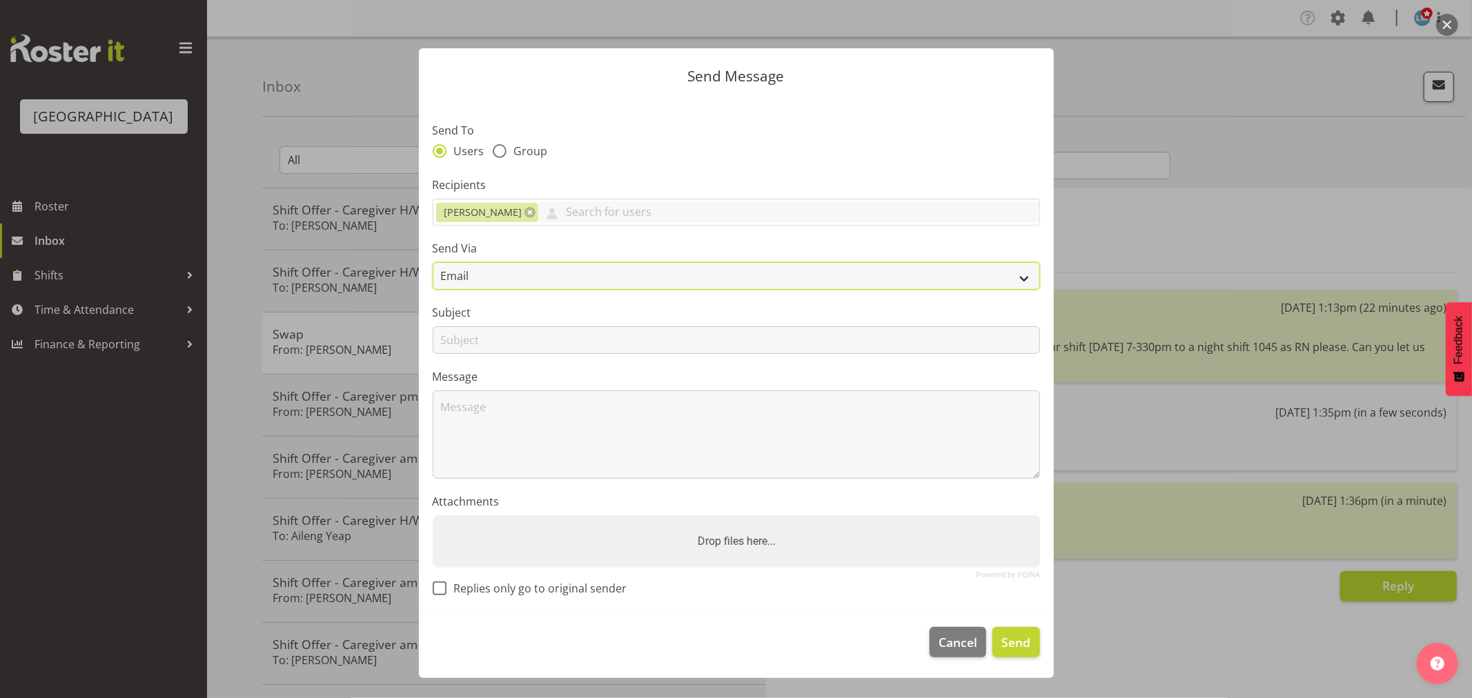
click at [504, 266] on select "Email SMS" at bounding box center [736, 276] width 607 height 28
select select "sms"
click at [433, 262] on select "Email SMS" at bounding box center [736, 276] width 607 height 28
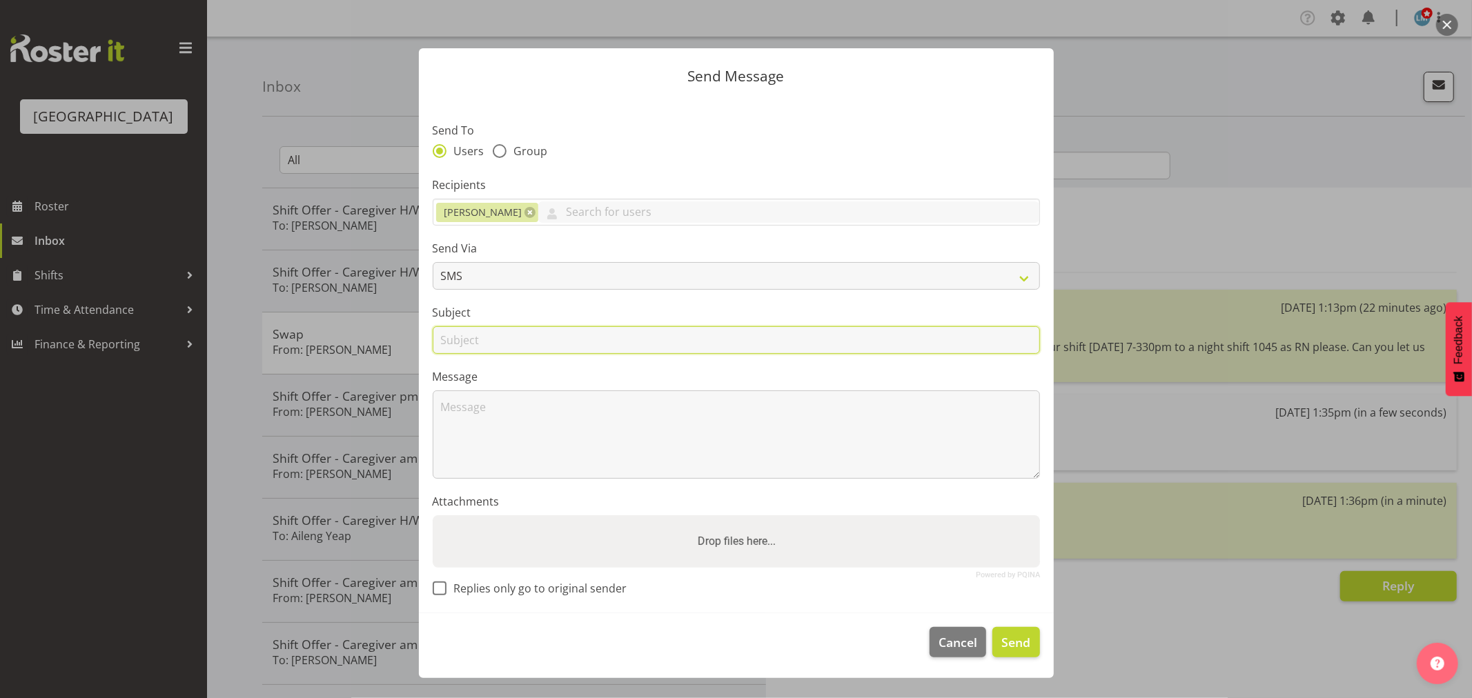
click at [467, 331] on input "text" at bounding box center [736, 340] width 607 height 28
type input "[DATE]"
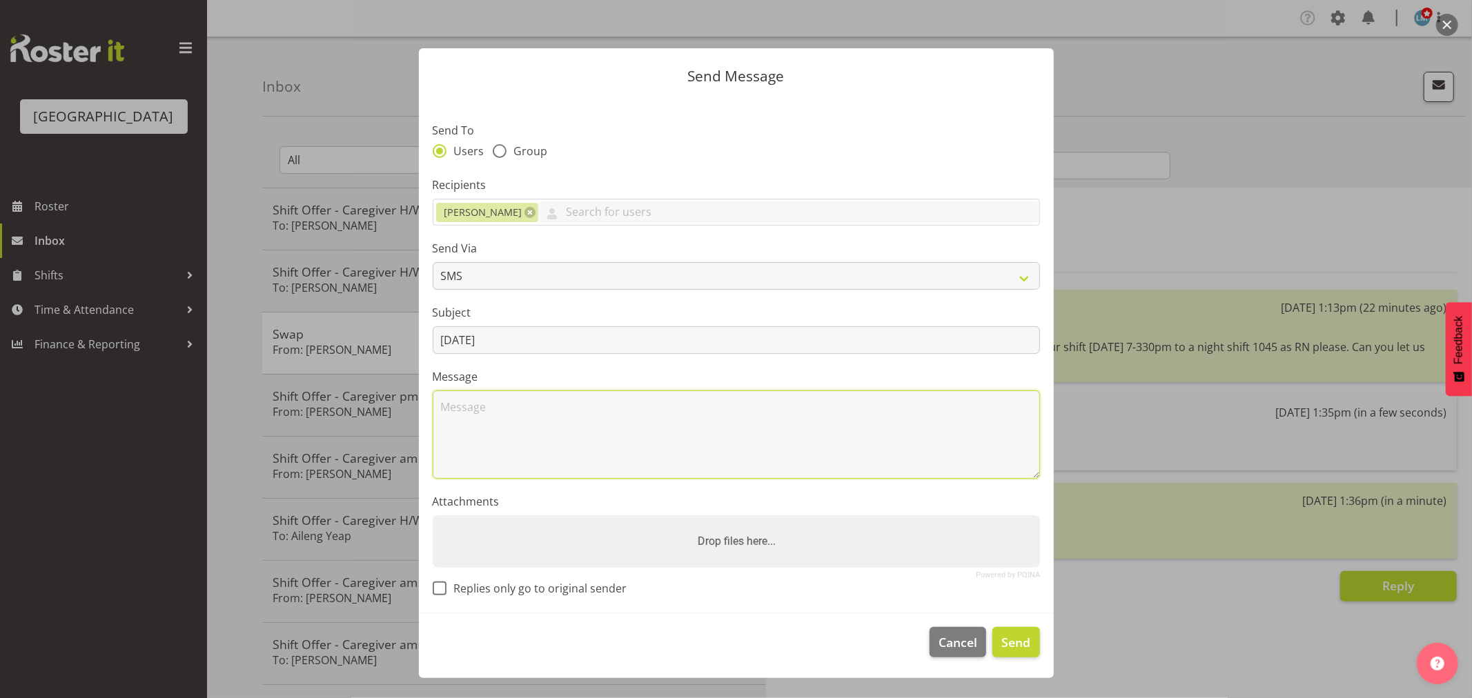
click at [498, 425] on textarea at bounding box center [736, 435] width 607 height 88
type textarea "Hi [PERSON_NAME] [PERSON_NAME] cant swap [DATE] . Thanks [PERSON_NAME]."
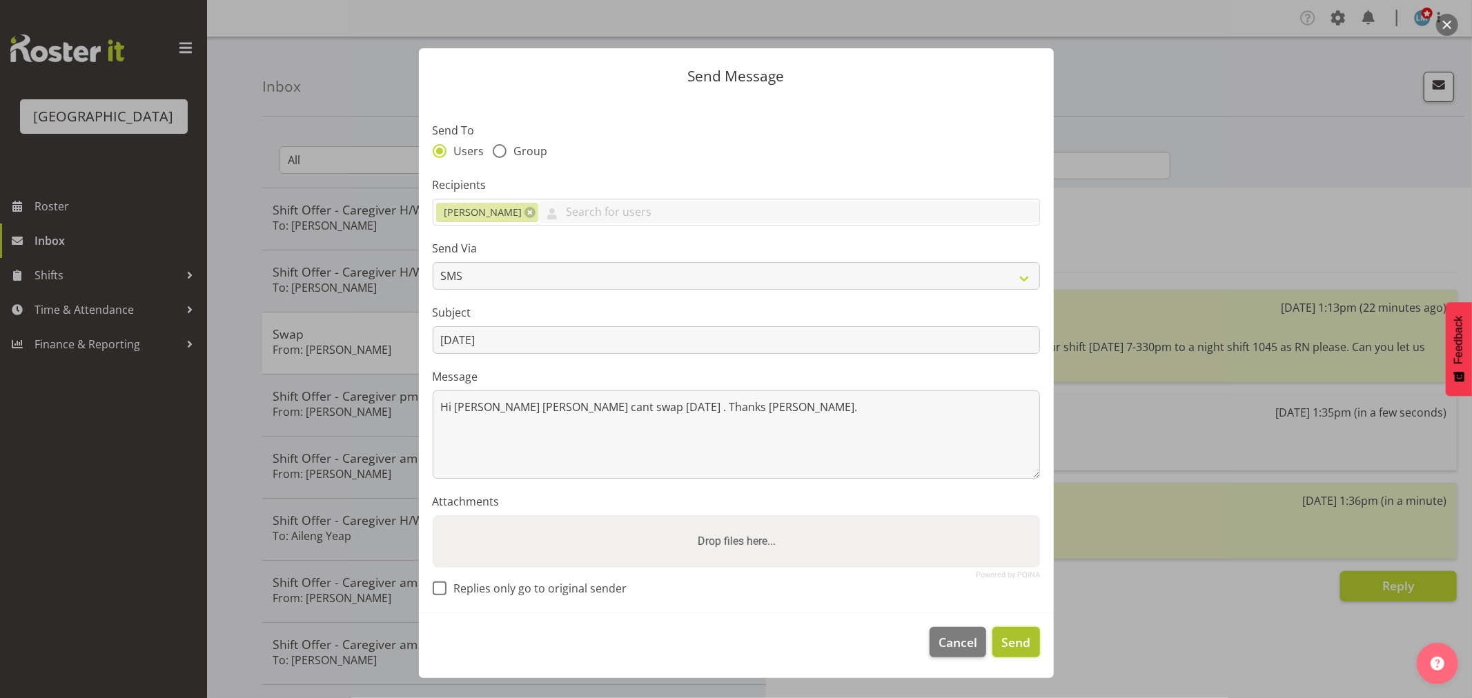
click at [1016, 656] on button "Send" at bounding box center [1015, 642] width 47 height 30
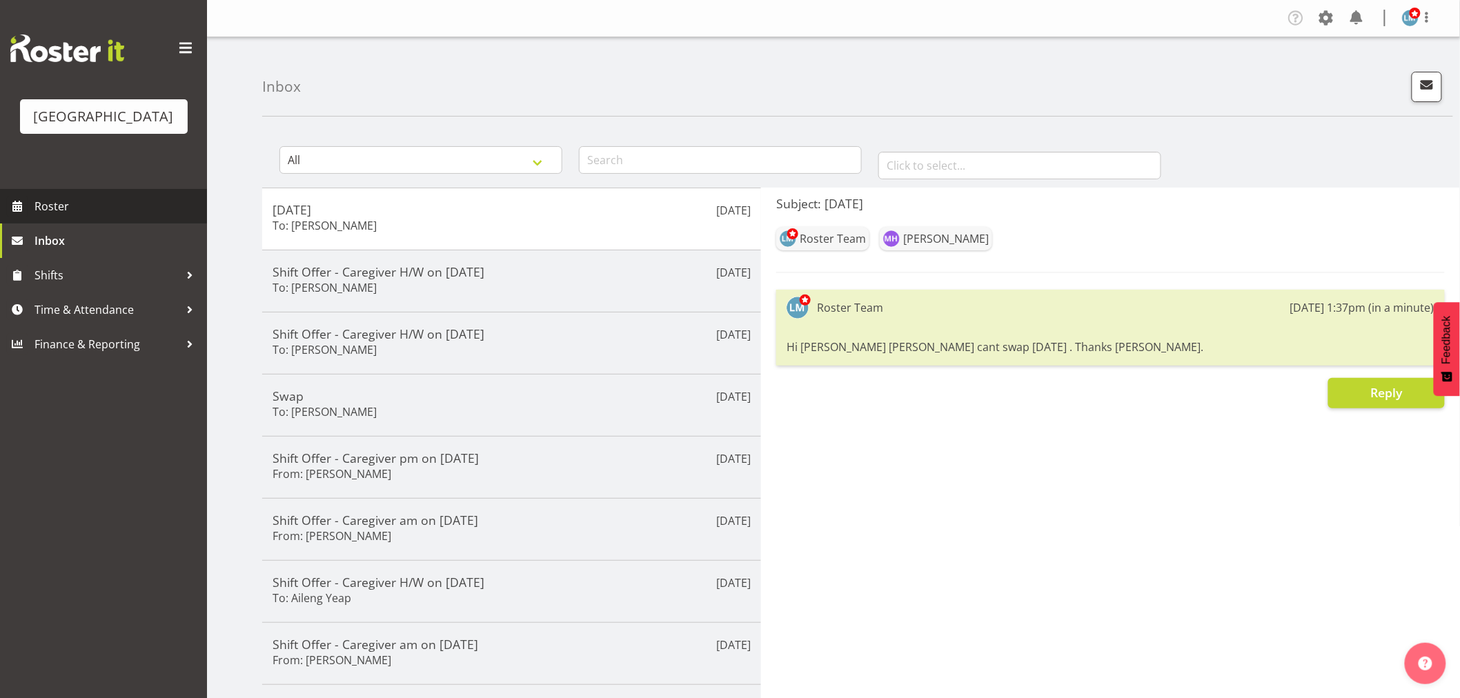
click at [50, 217] on span "Roster" at bounding box center [118, 206] width 166 height 21
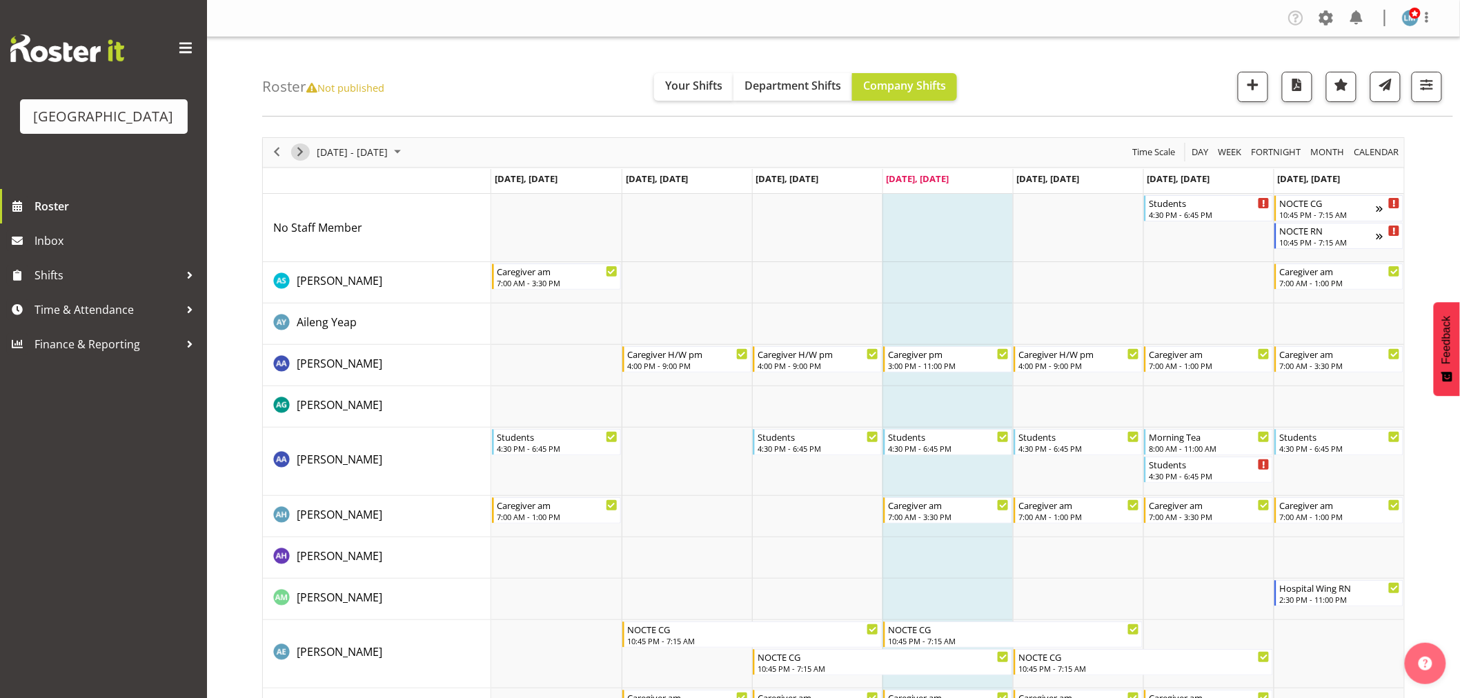
click at [293, 146] on span "Next" at bounding box center [300, 152] width 17 height 17
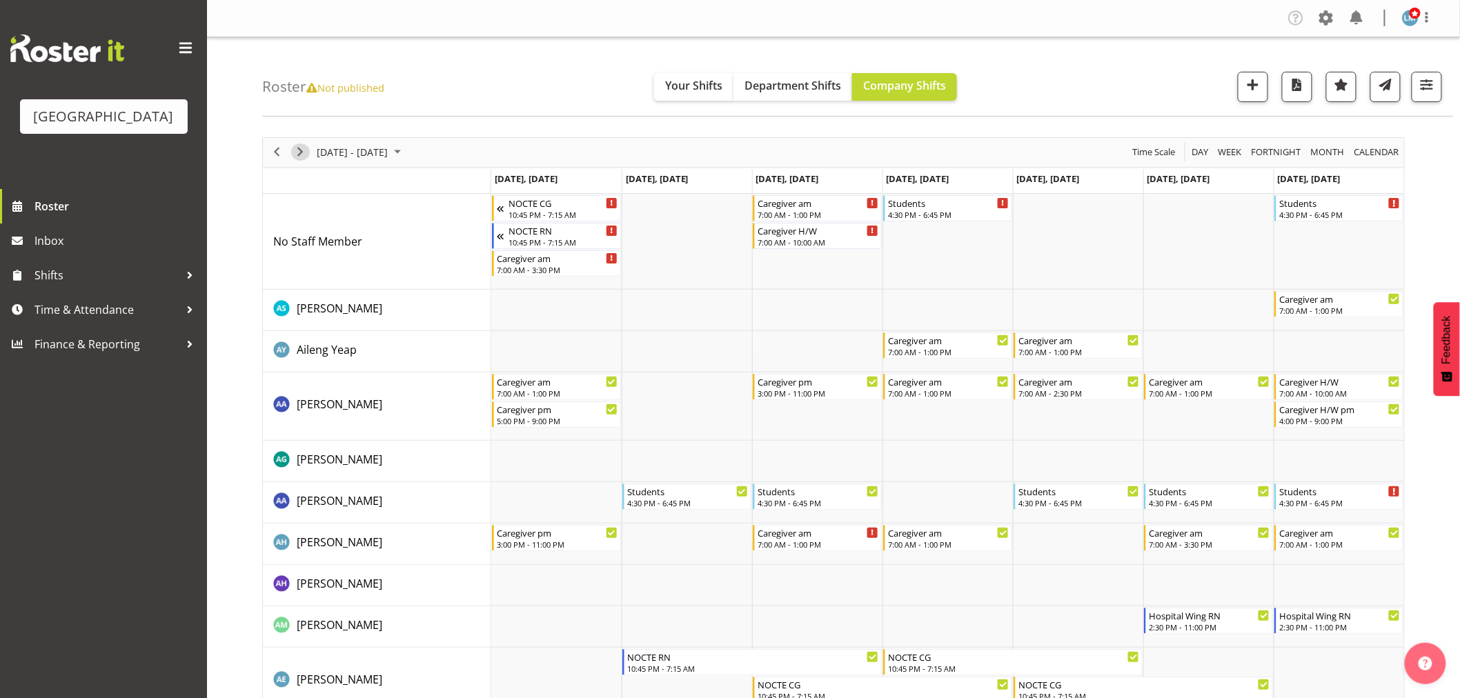
click at [292, 150] on span "Next" at bounding box center [300, 152] width 17 height 17
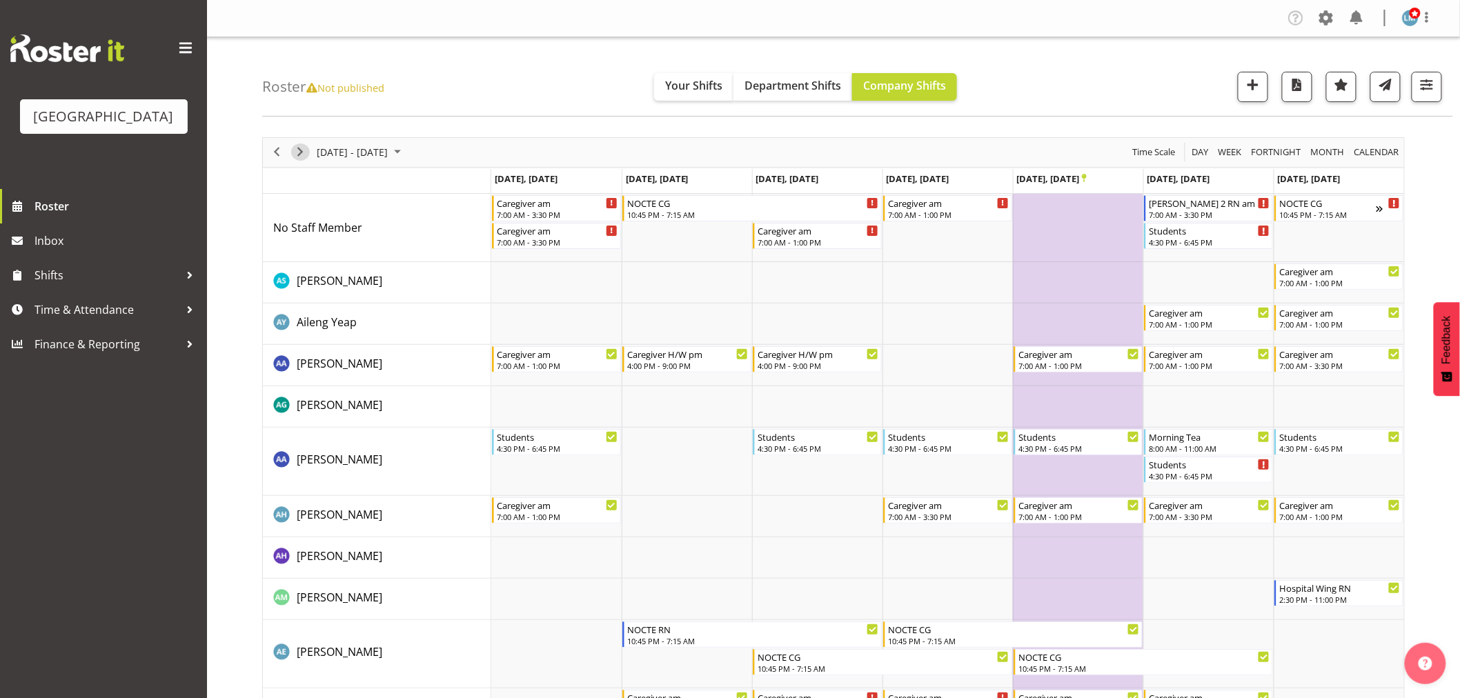
click at [299, 148] on span "Next" at bounding box center [300, 152] width 17 height 17
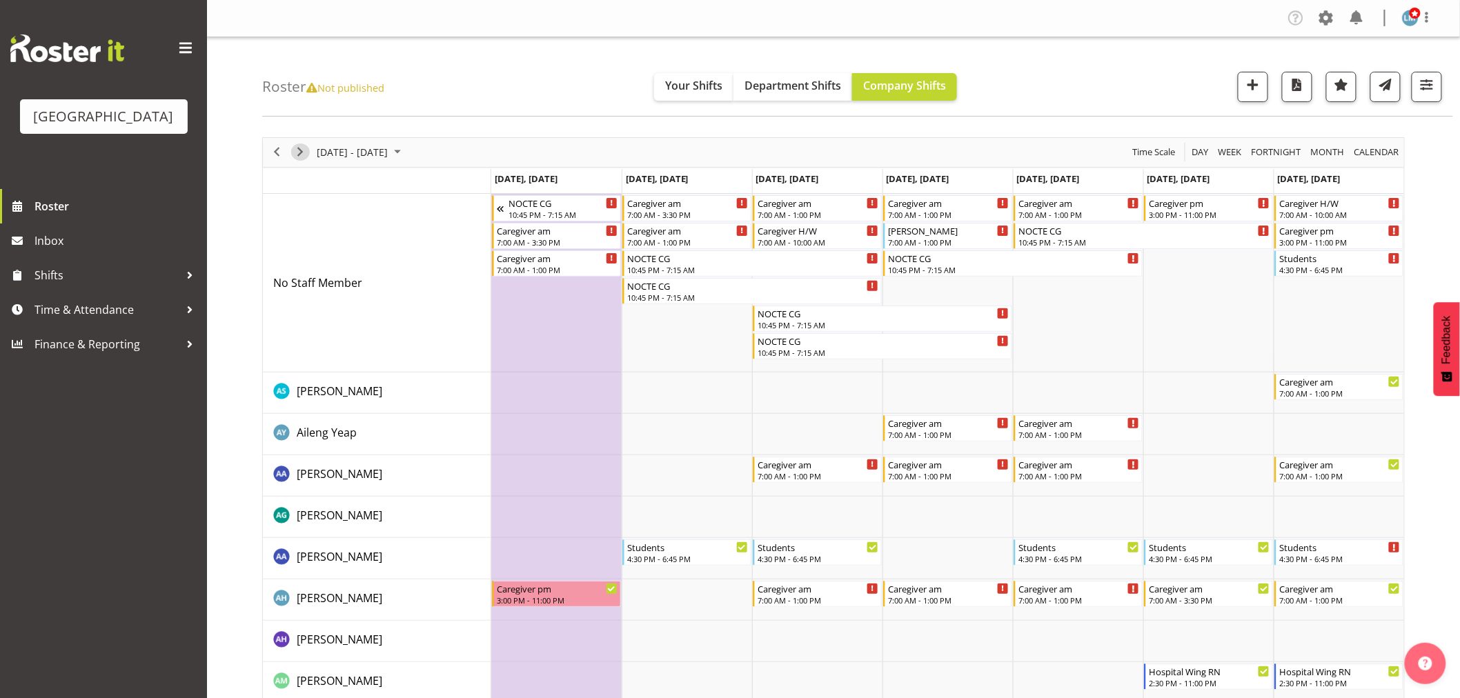
click at [300, 153] on span "Next" at bounding box center [300, 152] width 17 height 17
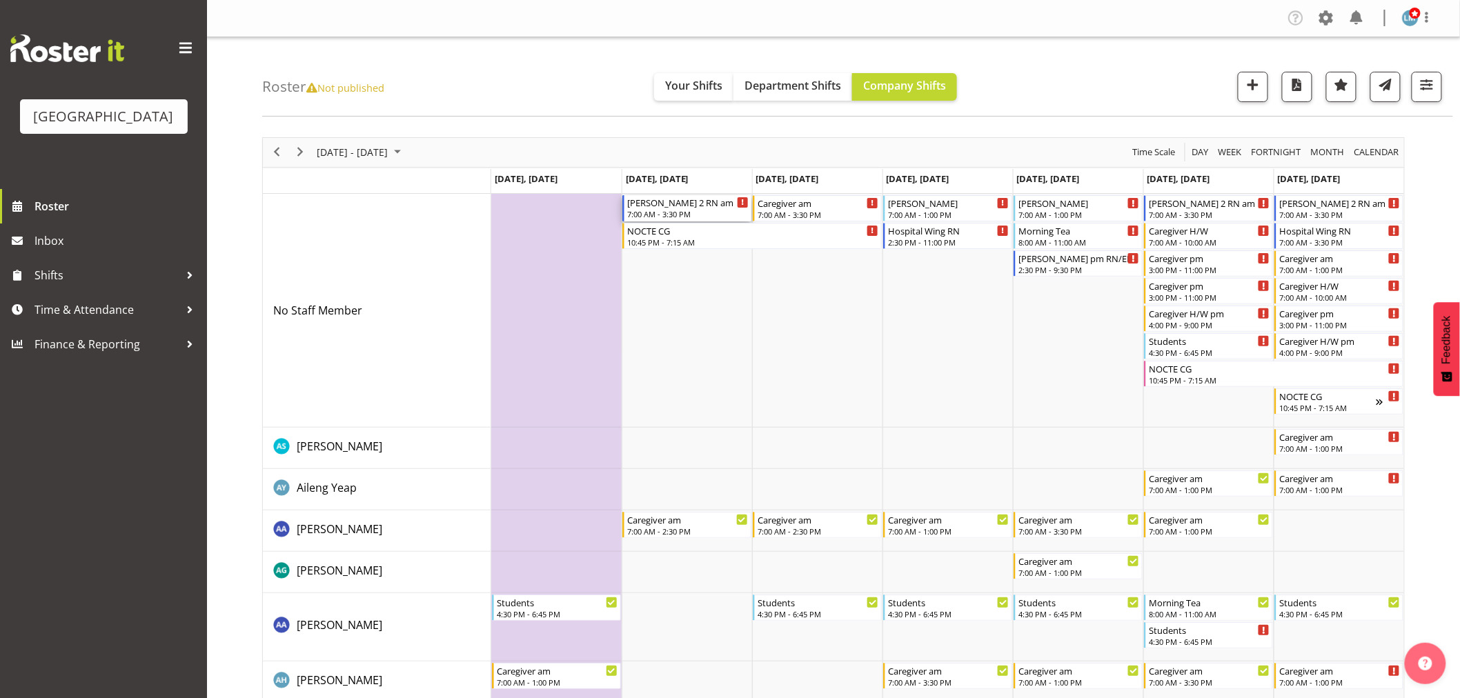
click at [659, 213] on div "7:00 AM - 3:30 PM" at bounding box center [687, 213] width 121 height 11
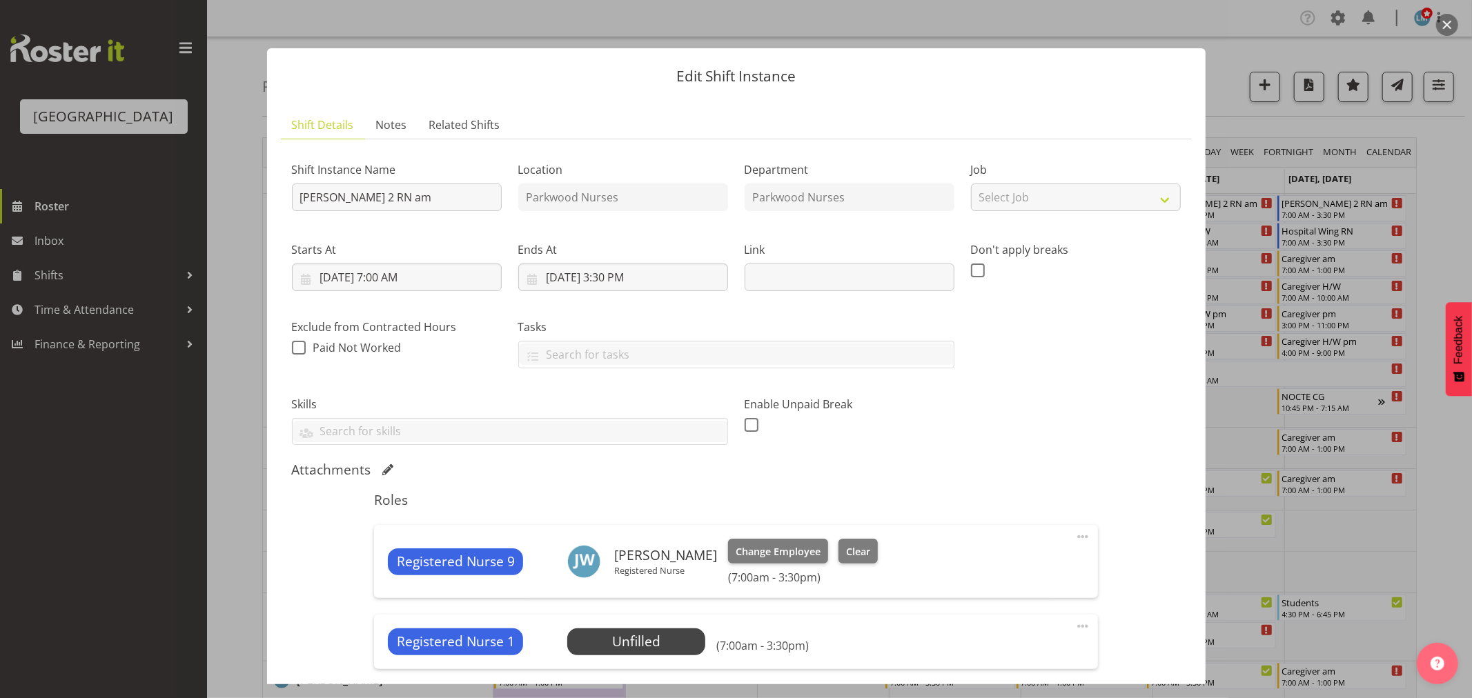
scroll to position [170, 0]
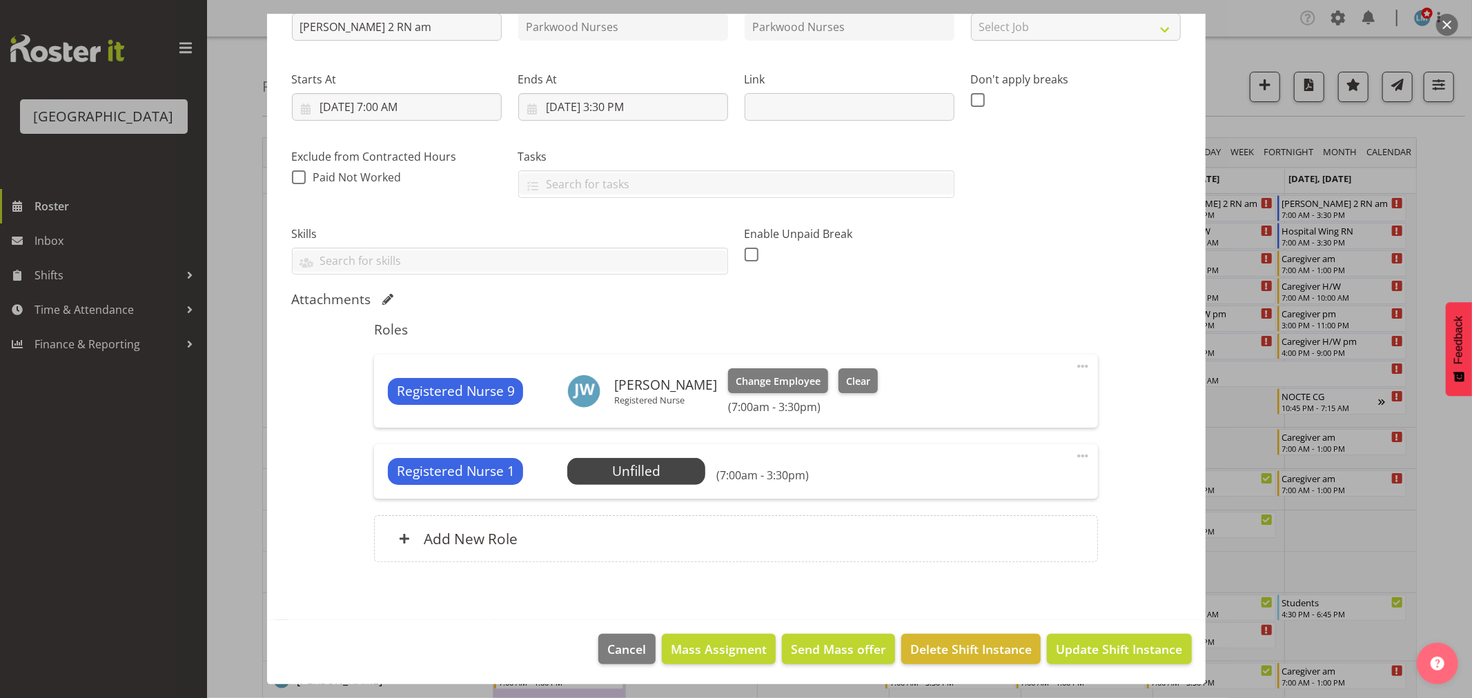
click at [1433, 204] on div at bounding box center [736, 349] width 1472 height 698
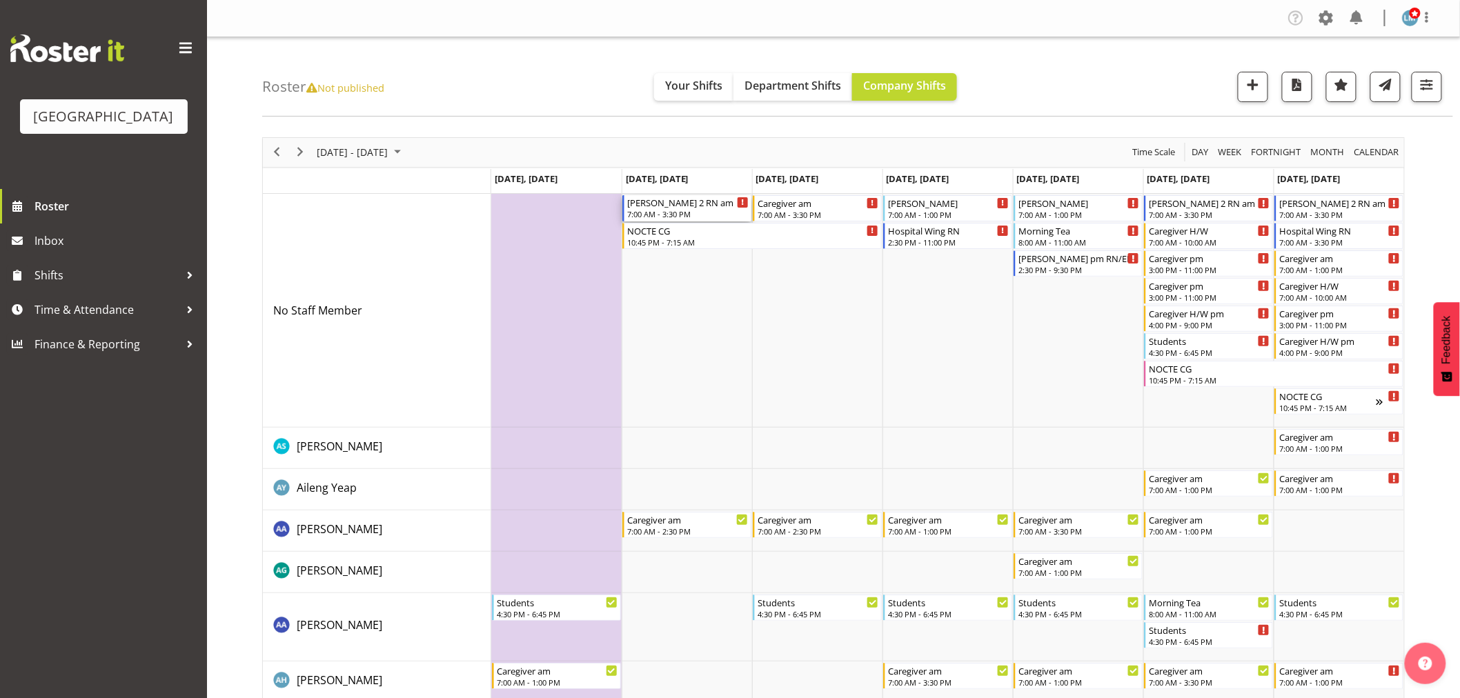
click at [654, 209] on div "7:00 AM - 3:30 PM" at bounding box center [687, 213] width 121 height 11
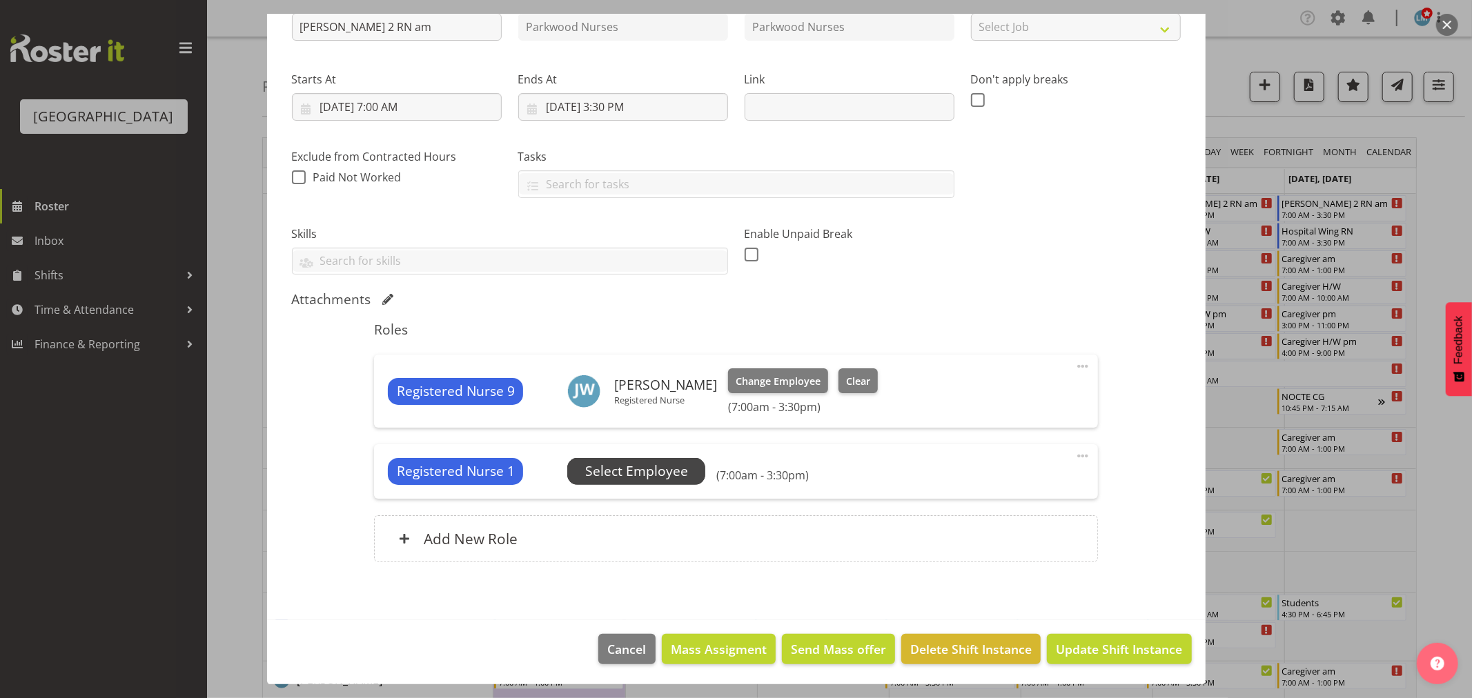
click at [636, 466] on span "Select Employee" at bounding box center [636, 472] width 103 height 20
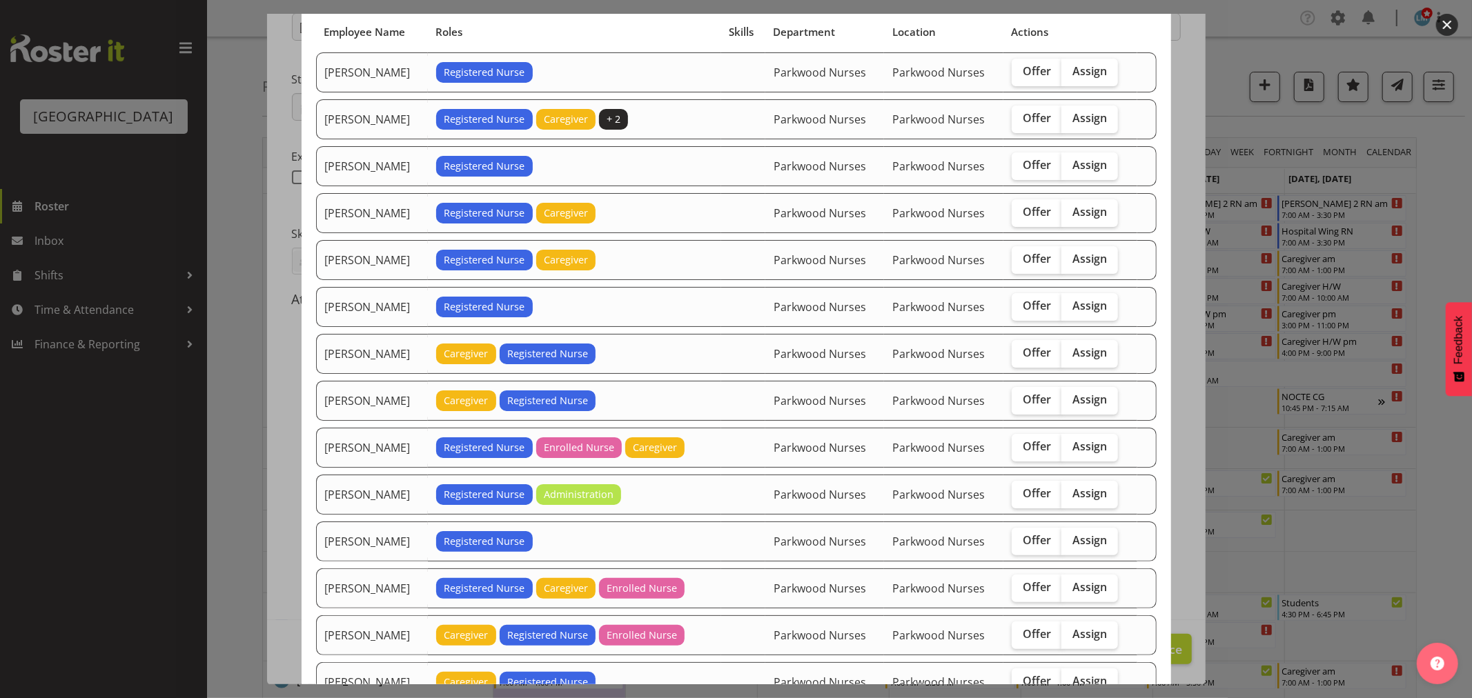
scroll to position [0, 0]
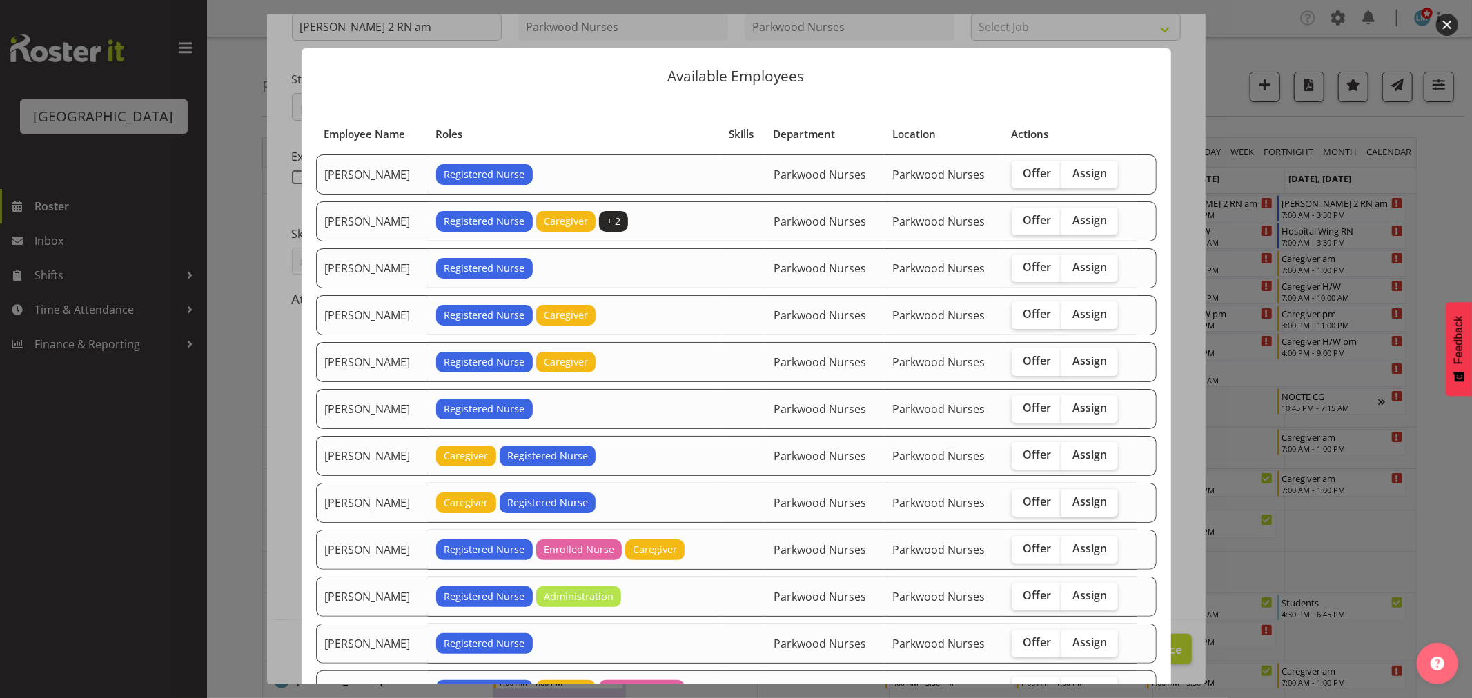
click at [1099, 499] on span "Assign" at bounding box center [1090, 502] width 35 height 14
click at [1070, 499] on input "Assign" at bounding box center [1065, 502] width 9 height 9
checkbox input "true"
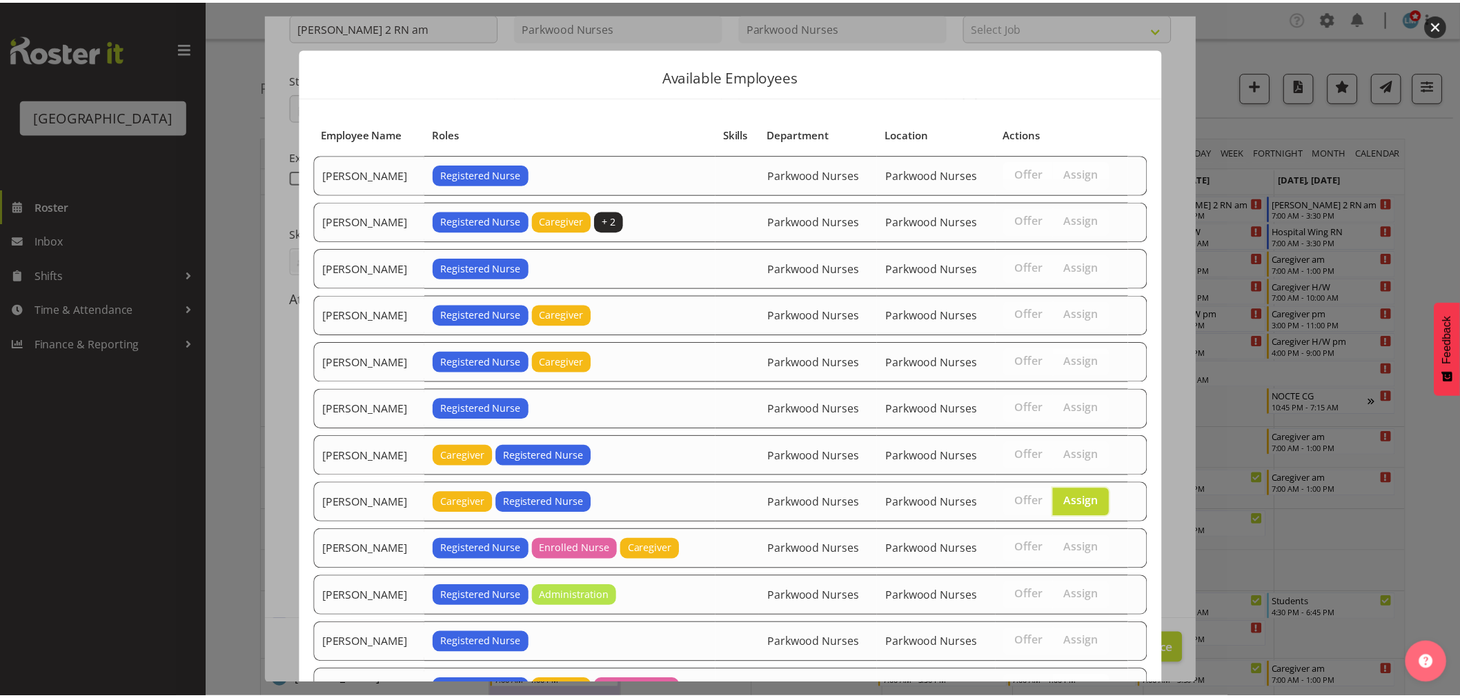
scroll to position [208, 0]
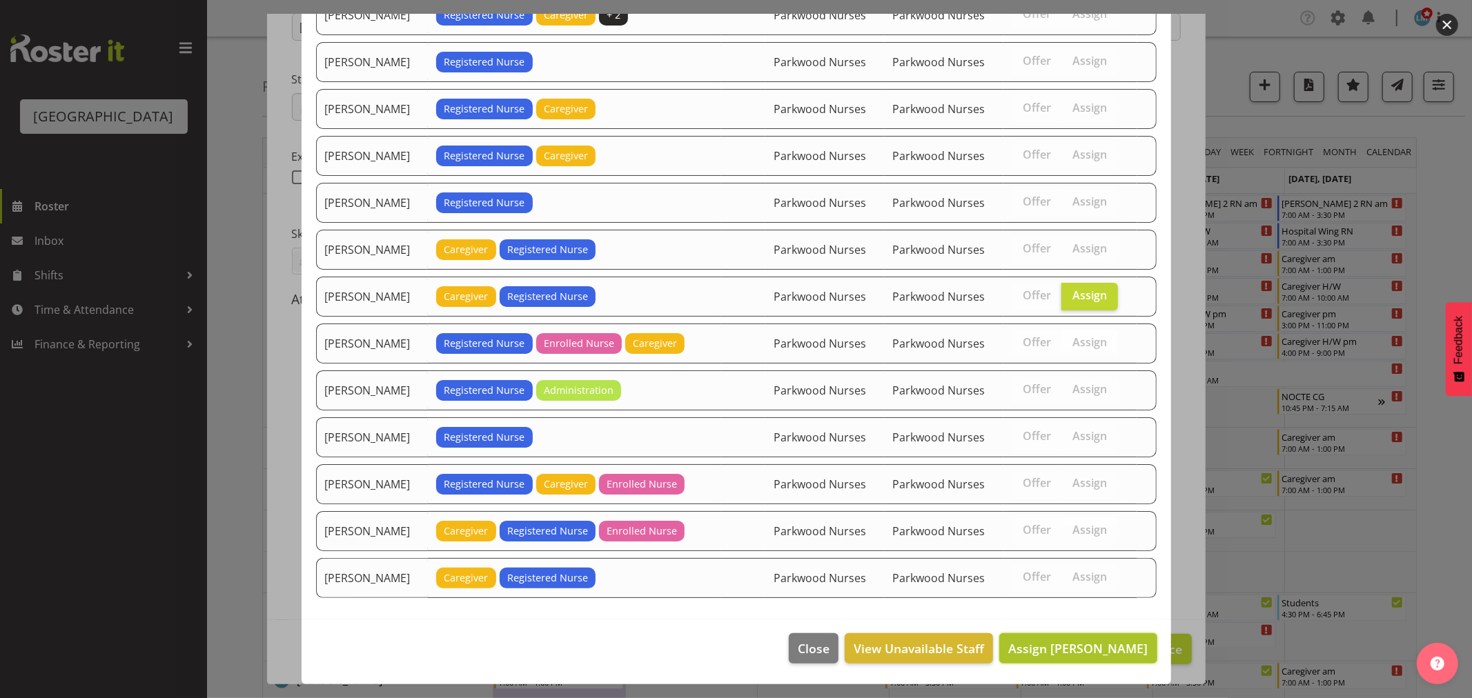
click at [1121, 645] on span "Assign Liz Schofield" at bounding box center [1077, 648] width 139 height 17
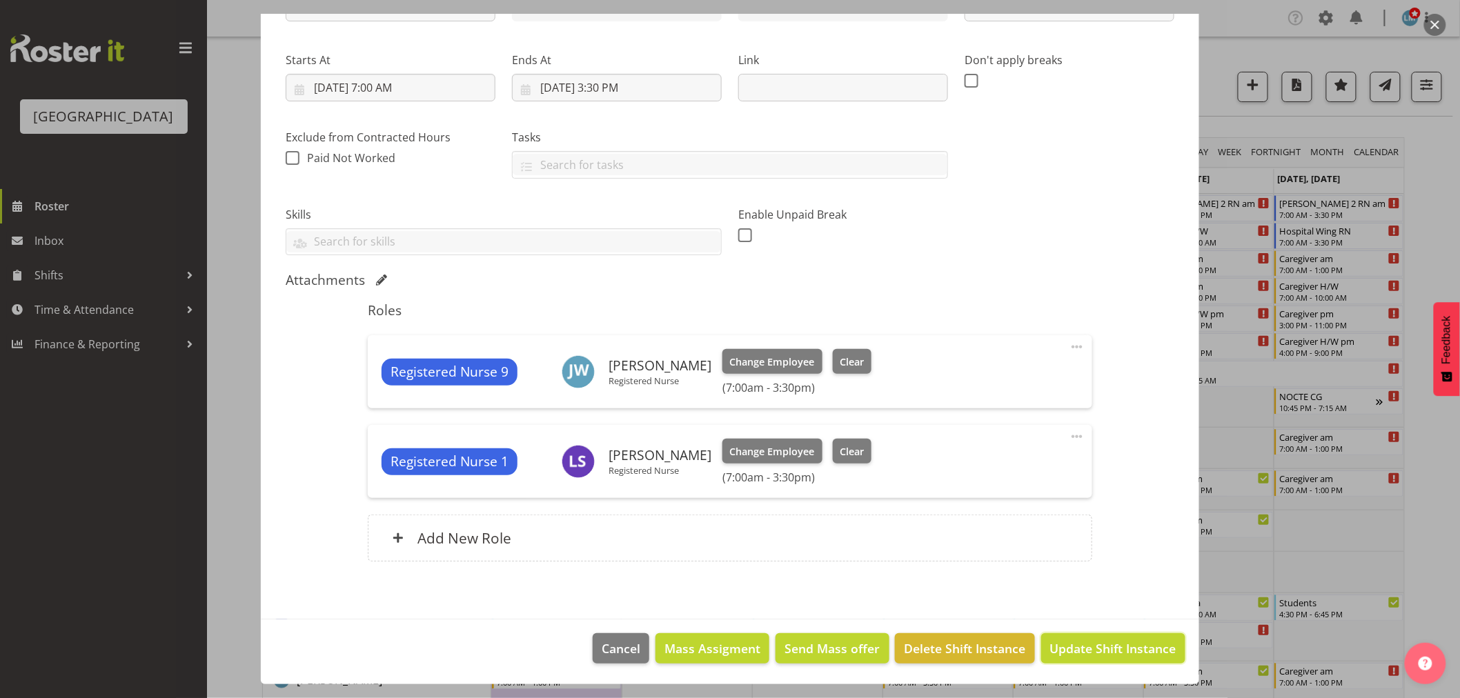
click at [1121, 645] on span "Update Shift Instance" at bounding box center [1113, 649] width 126 height 18
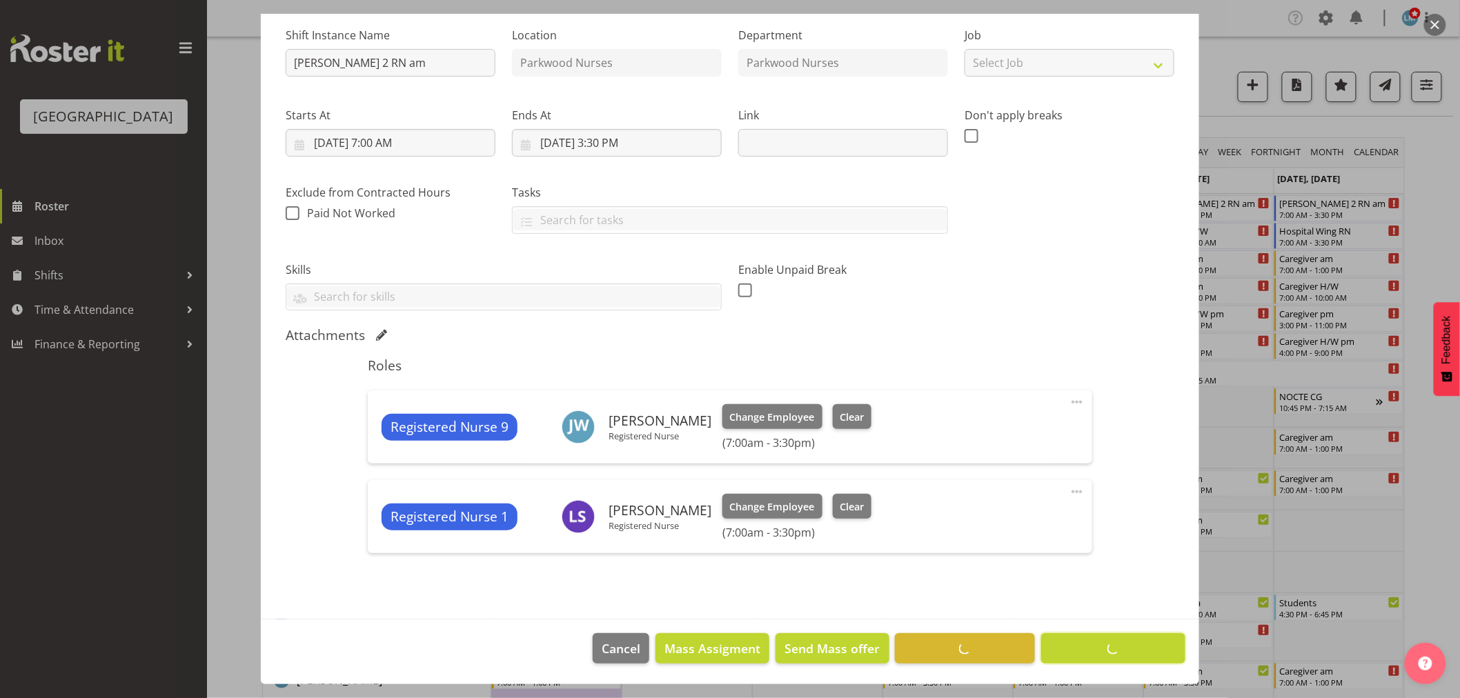
scroll to position [135, 0]
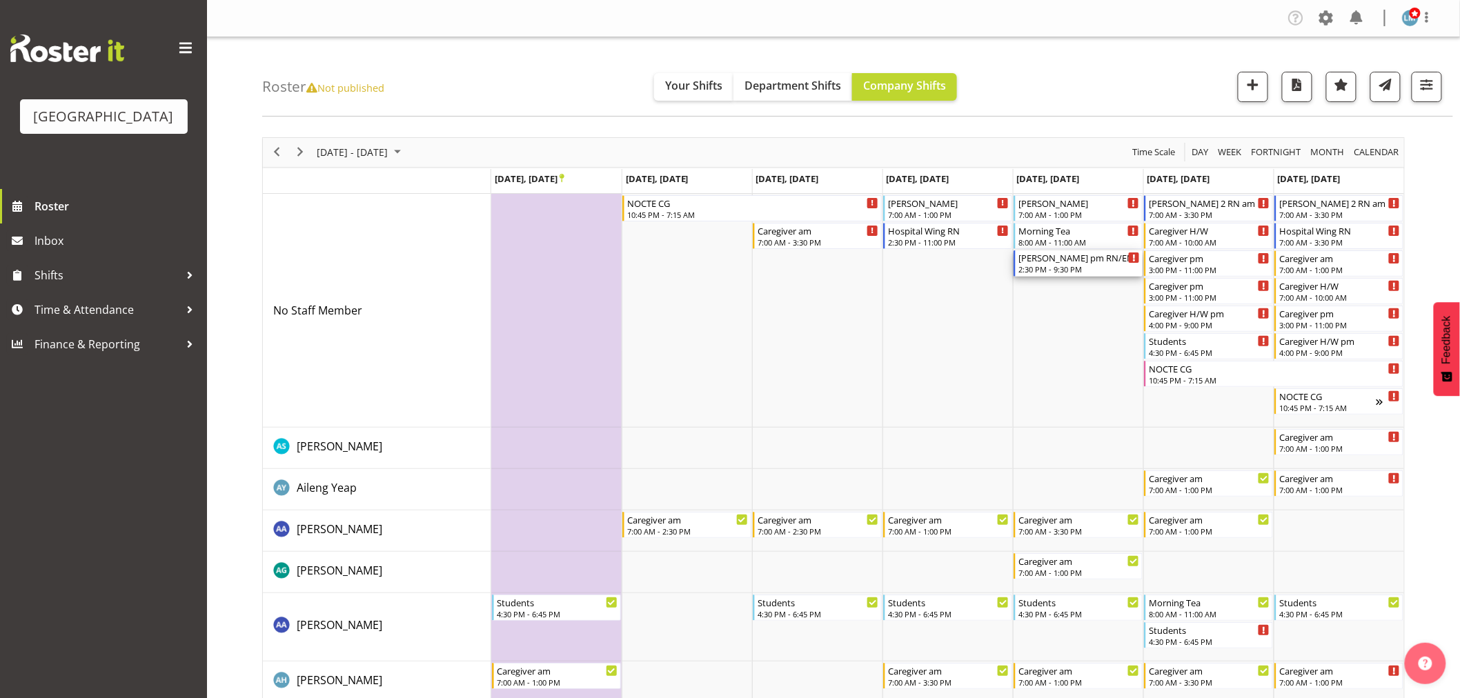
click at [1064, 263] on div "[PERSON_NAME] pm RN/EN" at bounding box center [1079, 258] width 121 height 14
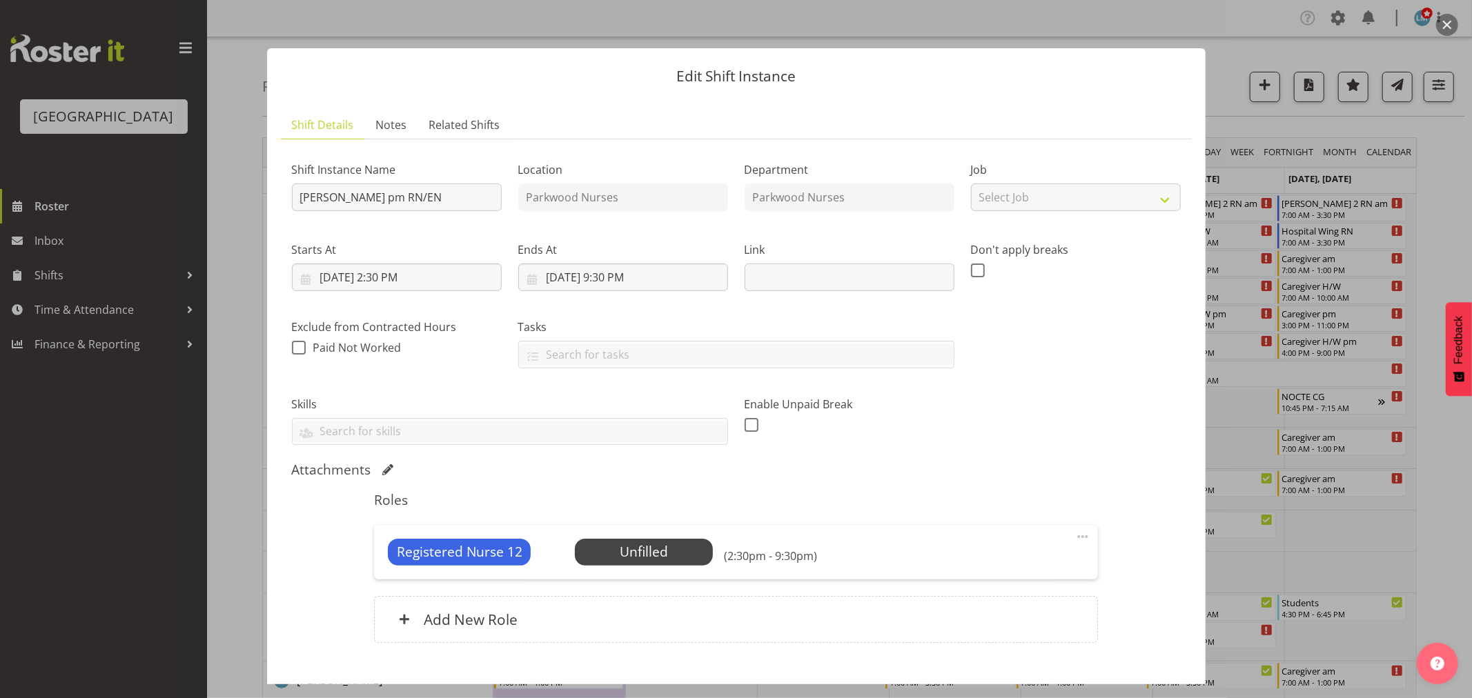
click at [1453, 204] on div at bounding box center [736, 349] width 1472 height 698
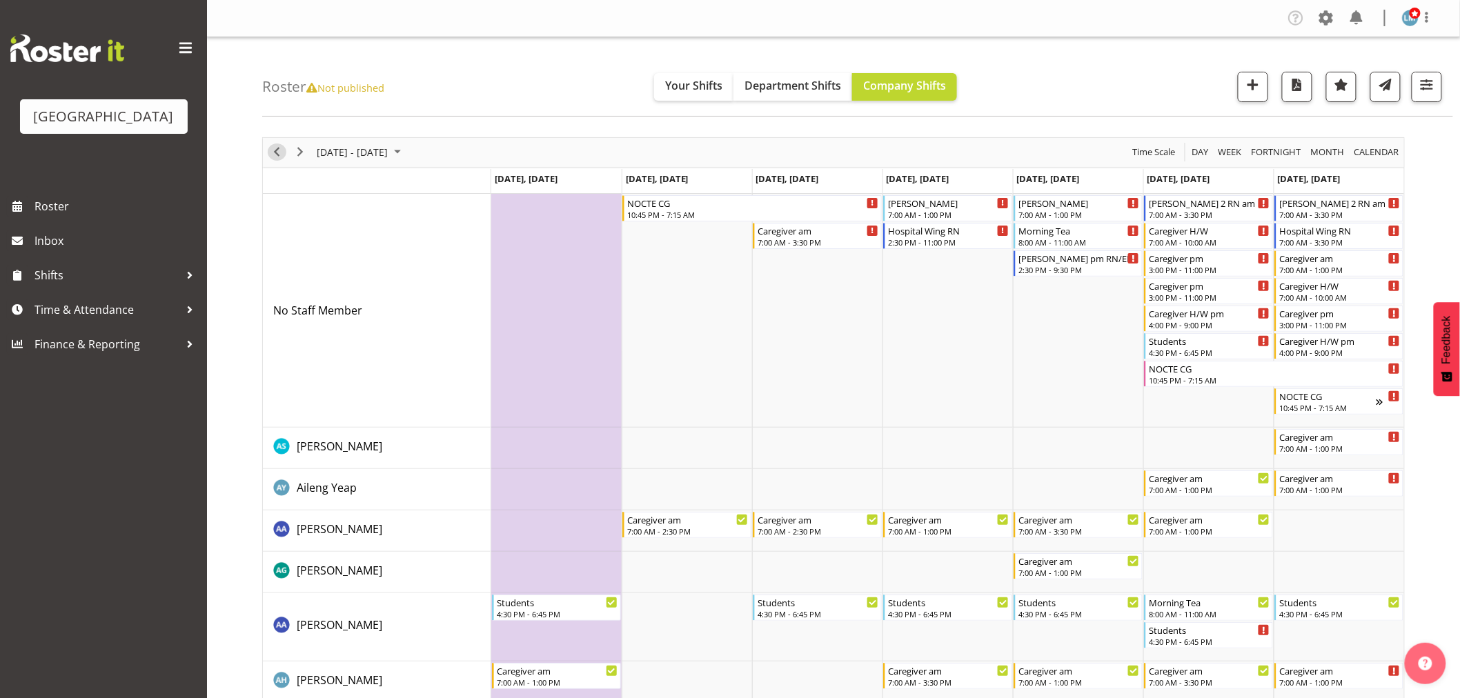
click at [274, 159] on span "Previous" at bounding box center [276, 152] width 17 height 17
